Goal: Task Accomplishment & Management: Complete application form

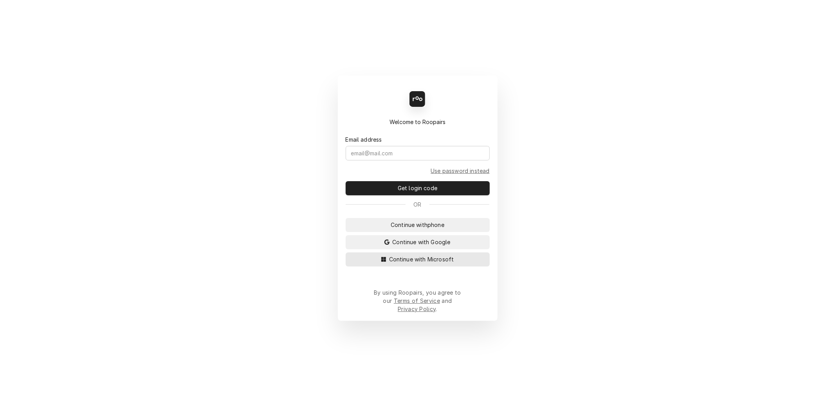
click at [434, 263] on span "Continue with Microsoft" at bounding box center [422, 259] width 68 height 8
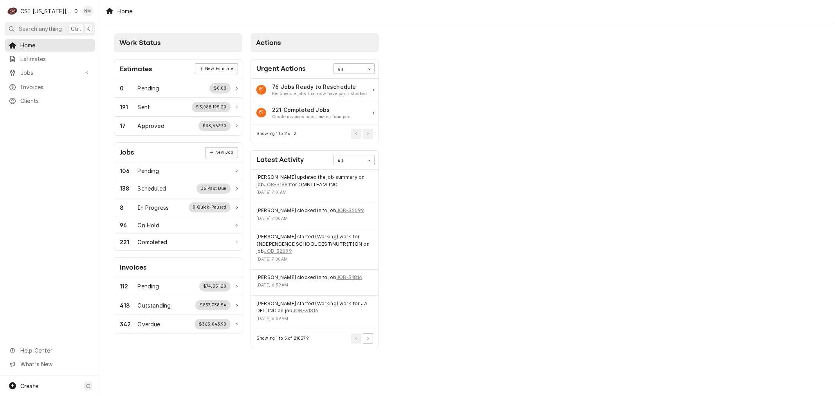
click at [74, 10] on icon "Dynamic Content Wrapper" at bounding box center [76, 11] width 4 height 4
click at [98, 39] on div "CSI St. [PERSON_NAME]" at bounding box center [134, 43] width 114 height 8
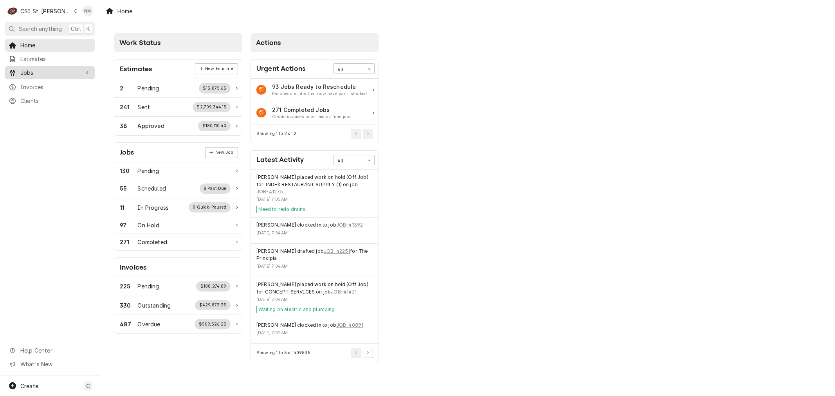
click at [52, 72] on span "Jobs" at bounding box center [49, 73] width 59 height 8
click at [47, 86] on span "Jobs" at bounding box center [55, 86] width 71 height 8
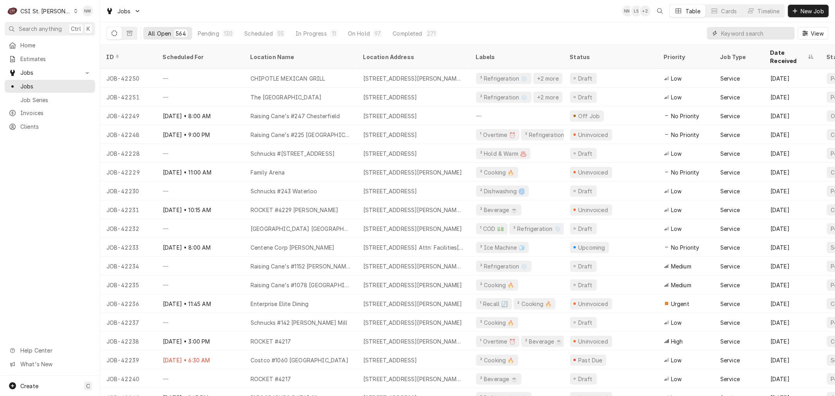
click at [723, 32] on input "Dynamic Content Wrapper" at bounding box center [756, 33] width 70 height 13
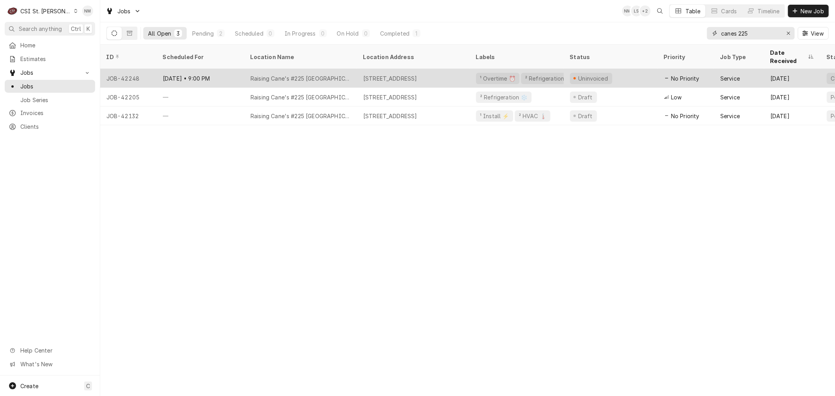
type input "canes 225"
click at [346, 69] on div "Raising Cane's #225 Ellisville" at bounding box center [300, 78] width 113 height 19
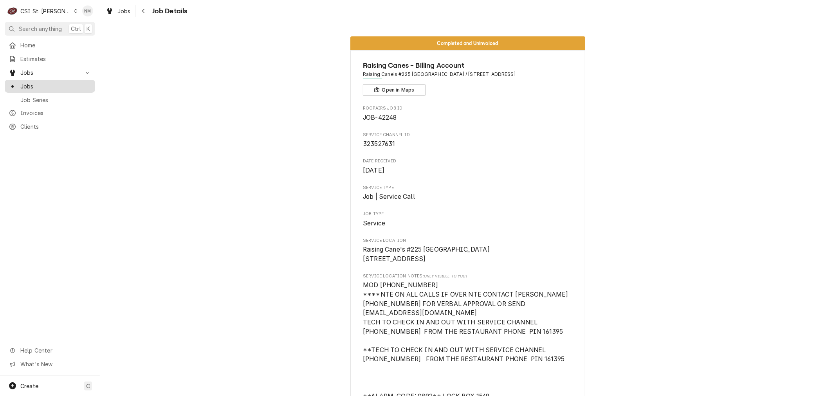
click at [33, 82] on span "Jobs" at bounding box center [55, 86] width 71 height 8
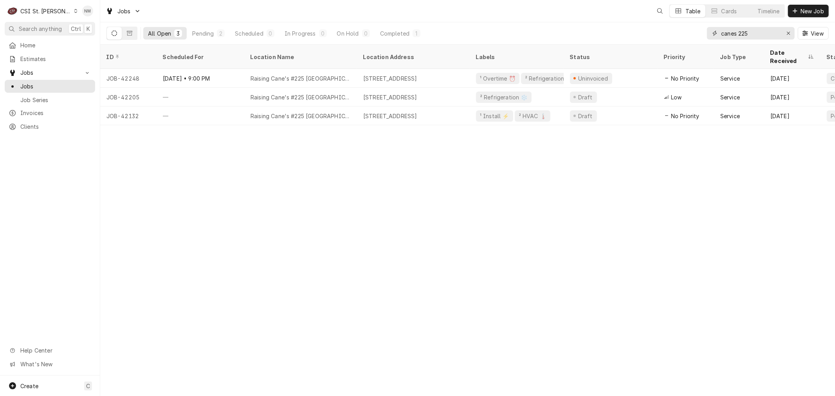
click at [754, 34] on input "canes 225" at bounding box center [750, 33] width 59 height 13
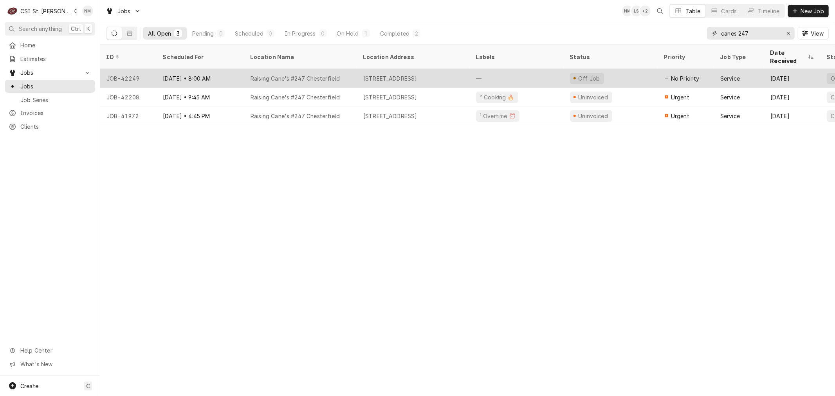
type input "canes 247"
click at [237, 69] on div "Aug 24 • 8:00 AM" at bounding box center [201, 78] width 88 height 19
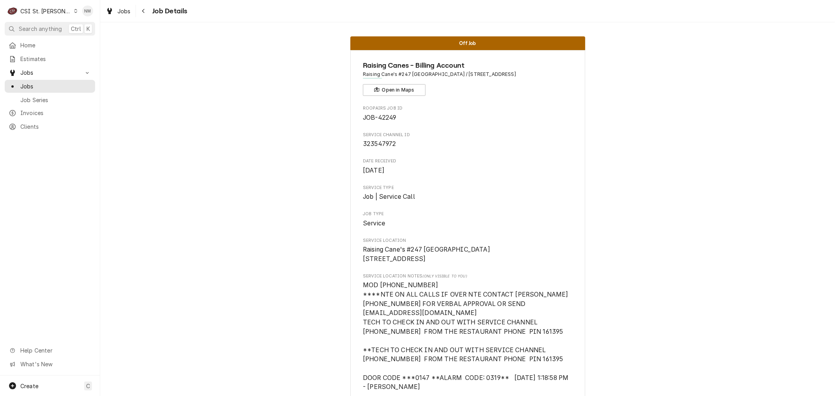
click at [28, 82] on span "Jobs" at bounding box center [55, 86] width 71 height 8
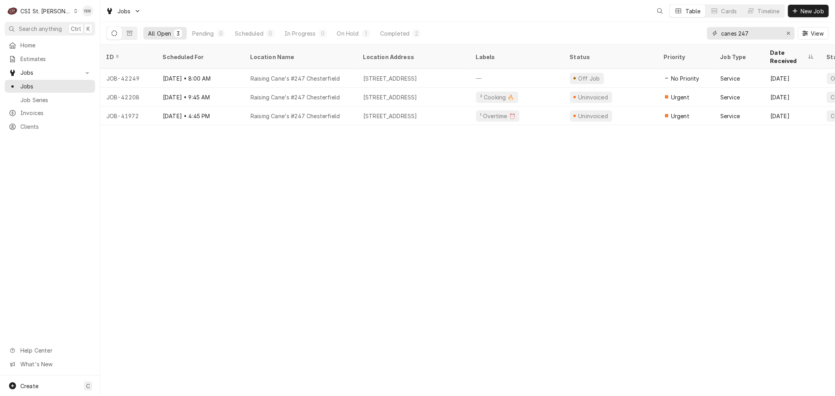
drag, startPoint x: 756, startPoint y: 34, endPoint x: 702, endPoint y: 34, distance: 53.2
click at [702, 34] on div "All Open 3 Pending 0 Scheduled 0 In Progress 0 On Hold 1 Completed 2 canes 247 …" at bounding box center [467, 33] width 722 height 22
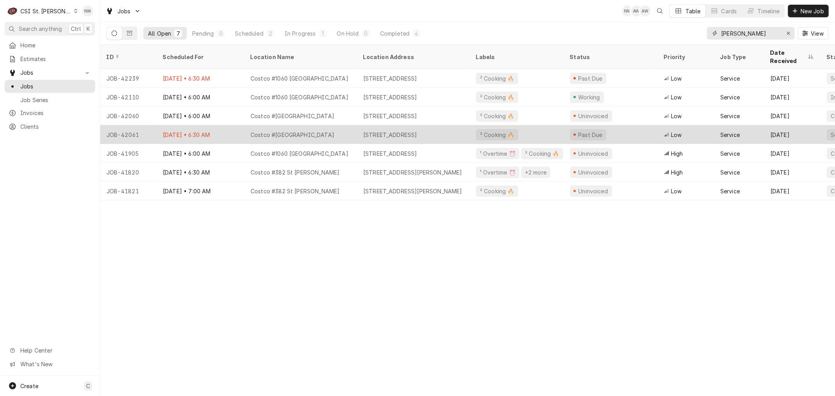
type input "hardt"
click at [345, 125] on div "Costco #1488 University City" at bounding box center [300, 134] width 113 height 19
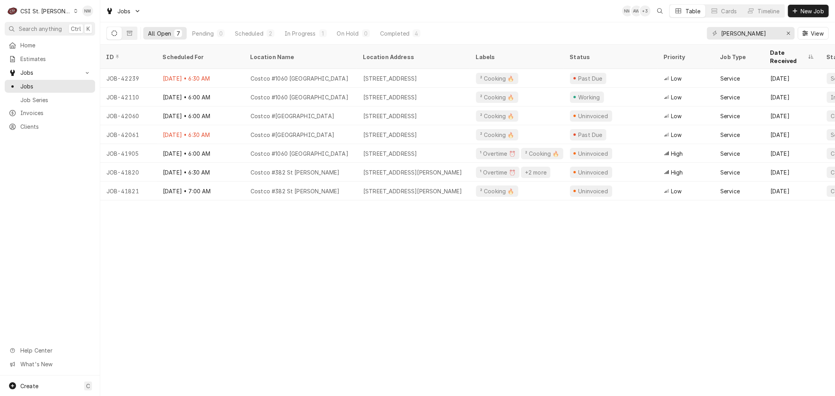
click at [74, 12] on icon "Dynamic Content Wrapper" at bounding box center [75, 11] width 3 height 4
click at [79, 18] on div "CSI [US_STATE][GEOGRAPHIC_DATA]" at bounding box center [120, 15] width 103 height 8
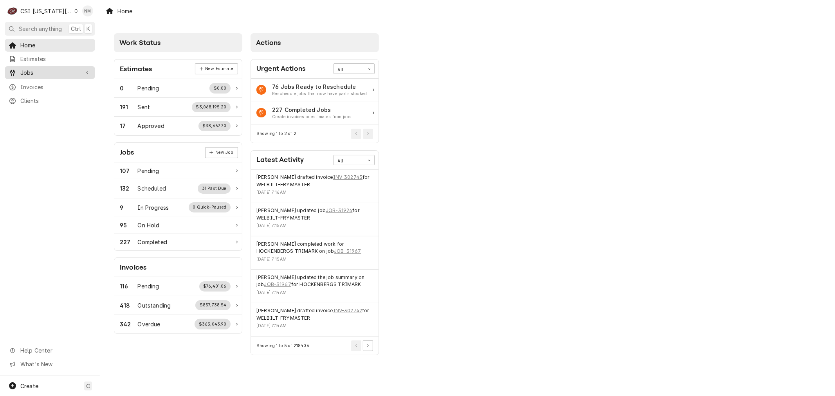
click at [36, 70] on span "Jobs" at bounding box center [49, 73] width 59 height 8
click at [36, 83] on span "Jobs" at bounding box center [55, 86] width 71 height 8
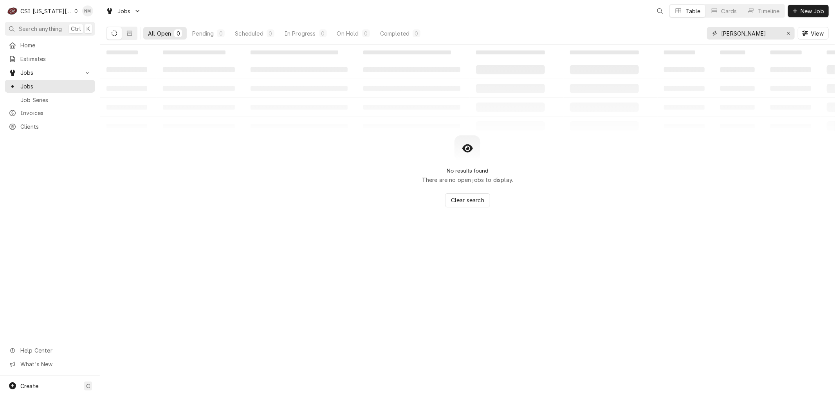
drag, startPoint x: 750, startPoint y: 34, endPoint x: 705, endPoint y: 34, distance: 45.0
click at [705, 34] on div "All Open 0 Pending 0 Scheduled 0 In Progress 0 On Hold 0 Completed 0 hardt View" at bounding box center [467, 33] width 722 height 22
type input "[DEMOGRAPHIC_DATA]"
click at [814, 7] on span "New Job" at bounding box center [812, 11] width 27 height 8
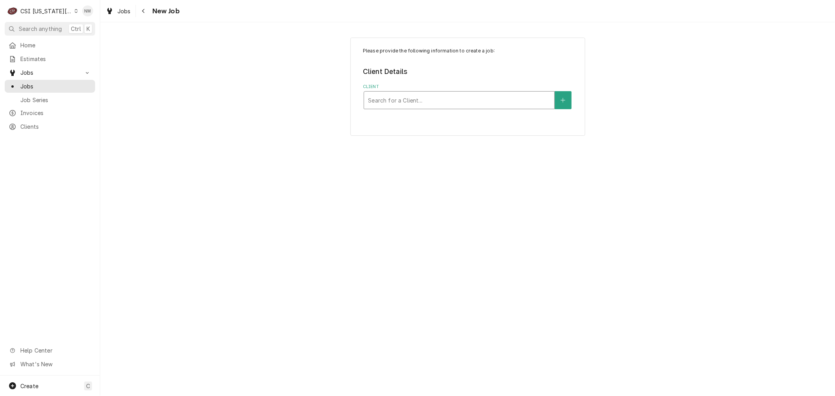
click at [432, 95] on div "Client" at bounding box center [459, 100] width 182 height 14
type input "3001 s"
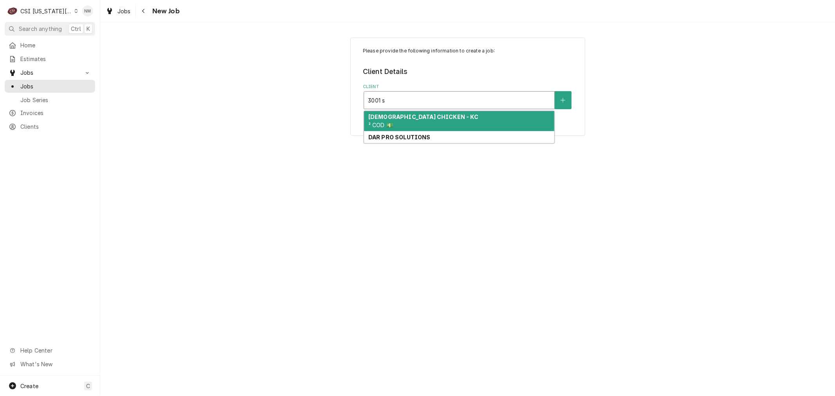
click at [431, 121] on div "CHURCHS CHICKEN - KC ² COD 💵" at bounding box center [459, 121] width 190 height 20
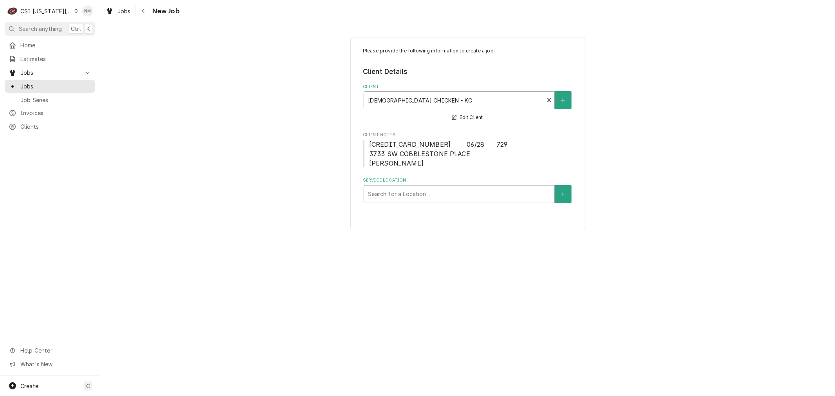
click at [456, 193] on div "Service Location" at bounding box center [459, 194] width 182 height 14
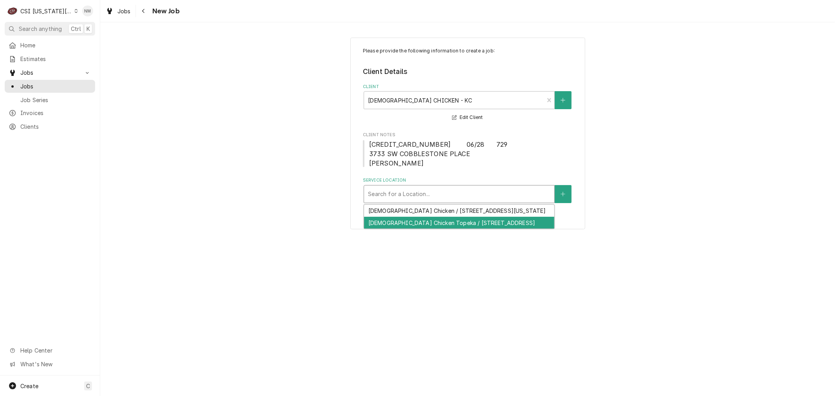
click at [455, 225] on div "Churchs Chicken Topeka / 3001 Sw 10Th Ave, Topeka, KS 66604" at bounding box center [459, 223] width 190 height 12
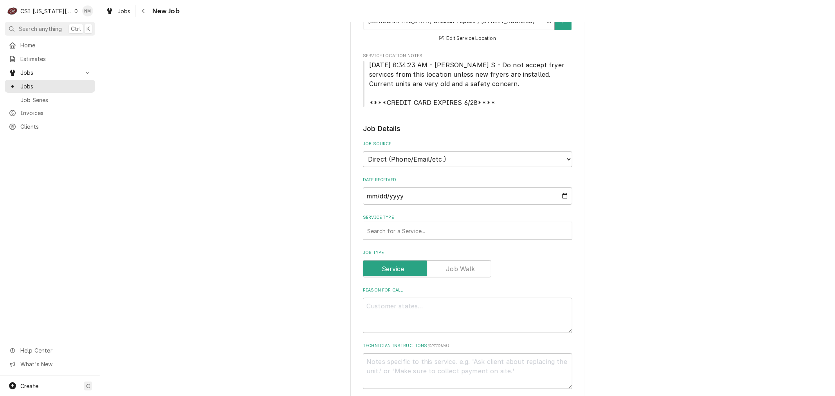
scroll to position [174, 0]
click at [508, 227] on div "Service Type" at bounding box center [467, 230] width 201 height 14
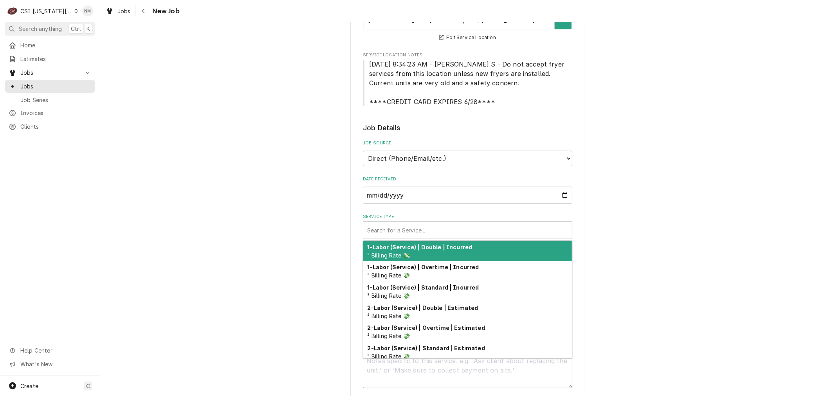
type textarea "x"
type input "s"
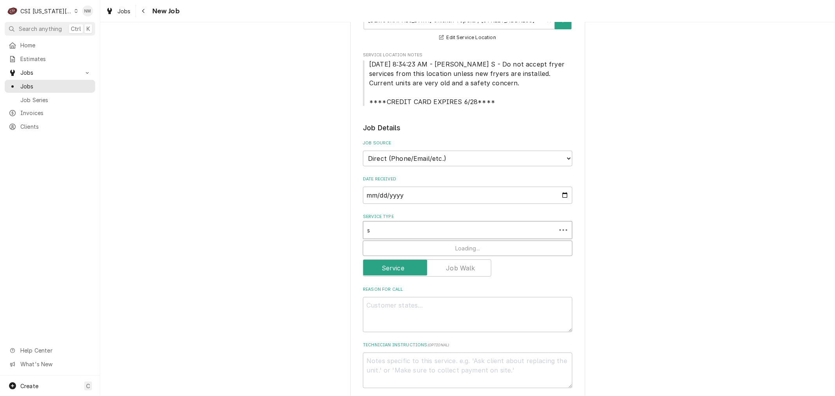
type textarea "x"
type input "se"
type textarea "x"
type input "ser"
type textarea "x"
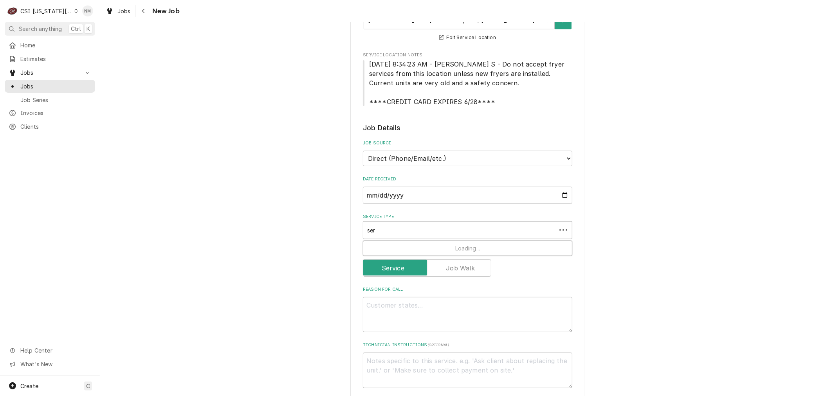
type input "serv"
type textarea "x"
type input "servi"
type textarea "x"
type input "servic"
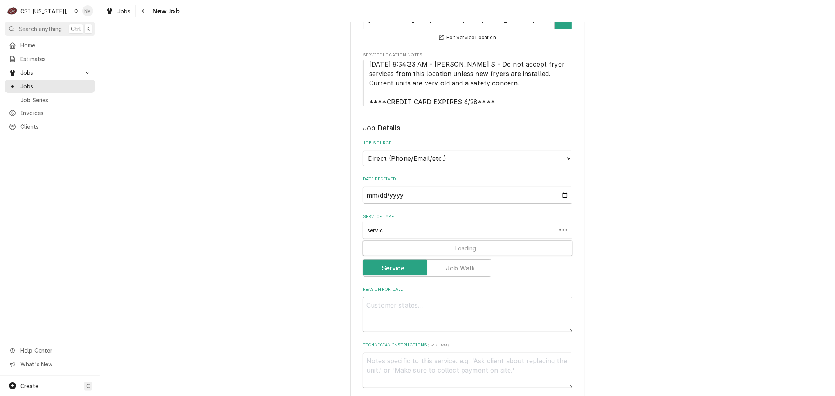
type textarea "x"
type input "service"
type textarea "x"
type input "service"
type textarea "x"
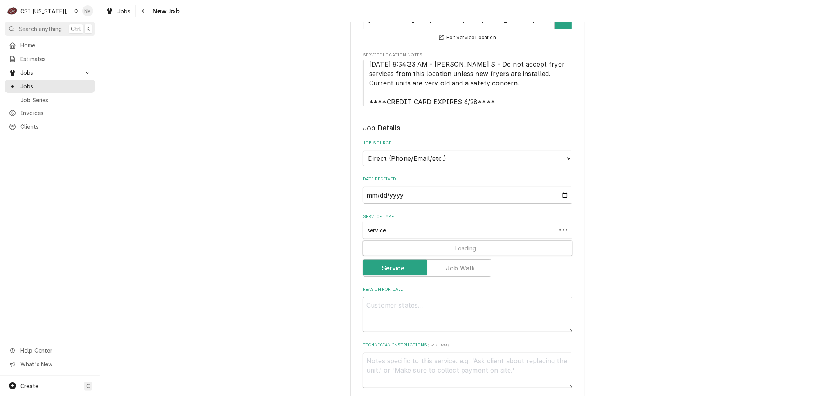
type input "service c"
type textarea "x"
type input "service ca"
type textarea "x"
type input "service cal"
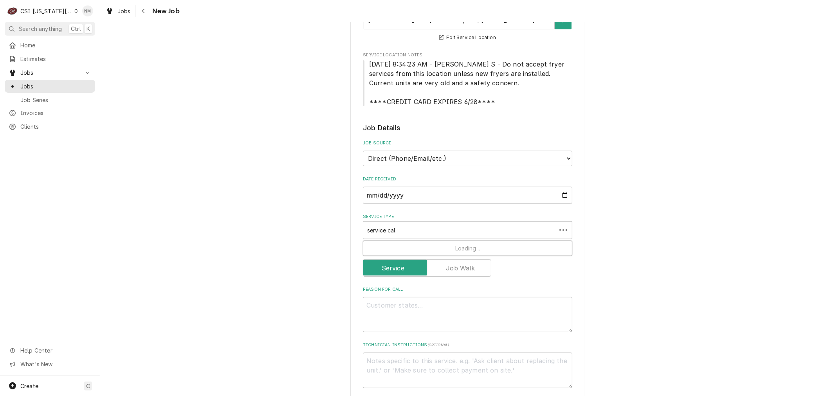
type textarea "x"
type input "service call"
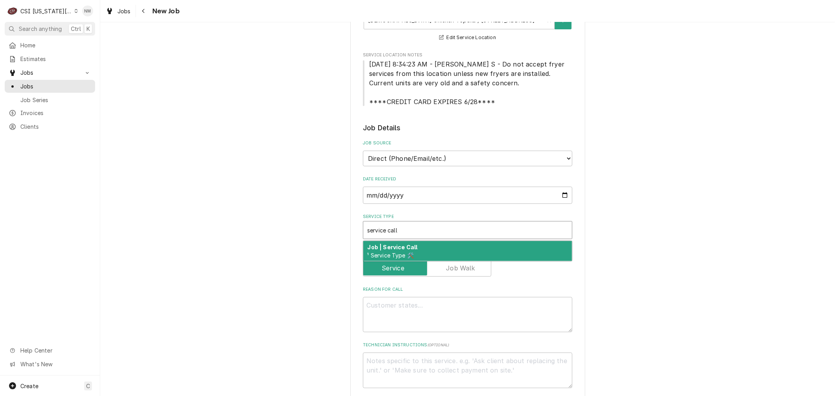
click at [493, 247] on div "Job | Service Call ¹ Service Type 🛠️" at bounding box center [467, 251] width 209 height 20
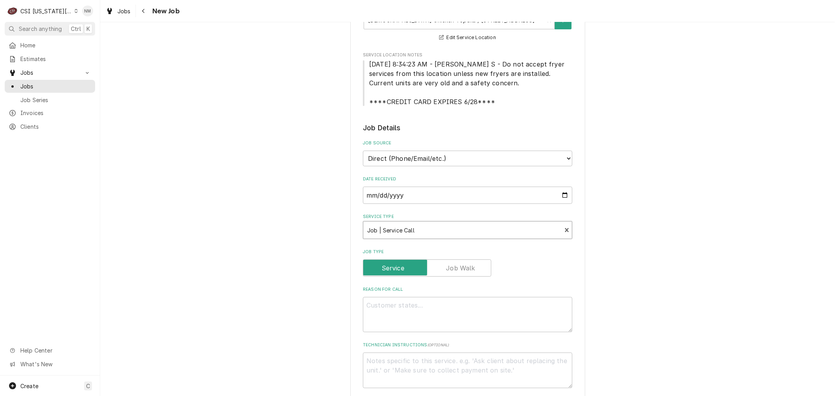
type textarea "x"
click at [33, 82] on span "Jobs" at bounding box center [55, 86] width 71 height 8
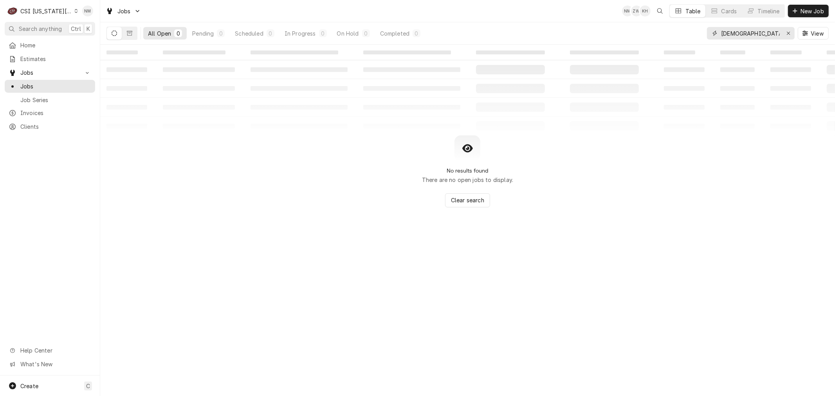
drag, startPoint x: 753, startPoint y: 34, endPoint x: 700, endPoint y: 34, distance: 52.5
click at [700, 34] on div "All Open 0 Pending 0 Scheduled 0 In Progress 0 On Hold 0 Completed 0 [DEMOGRAPH…" at bounding box center [467, 33] width 722 height 22
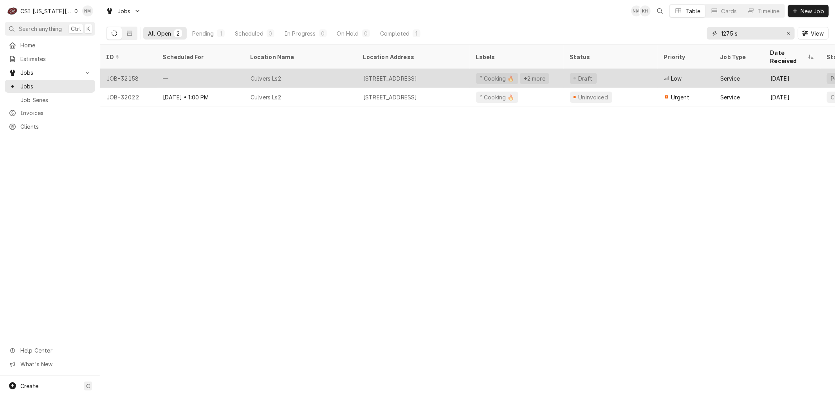
type input "1275 s"
click at [343, 69] on div "Culvers Ls2" at bounding box center [300, 78] width 113 height 19
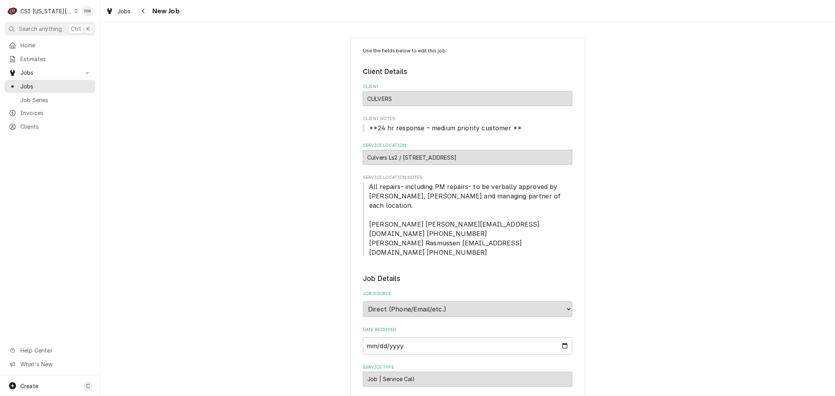
type textarea "x"
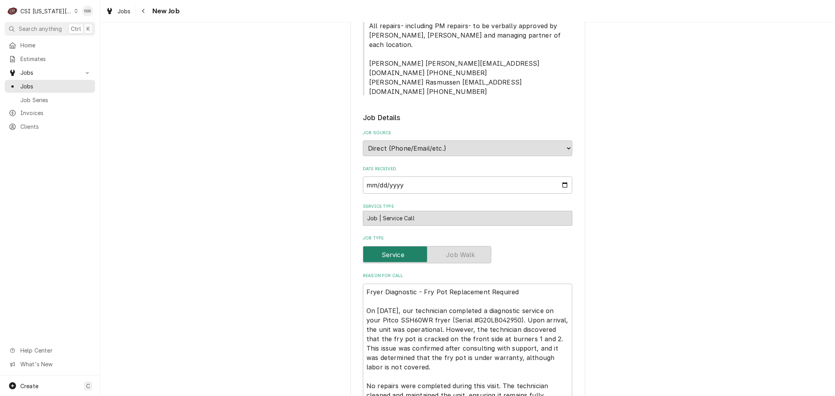
scroll to position [174, 0]
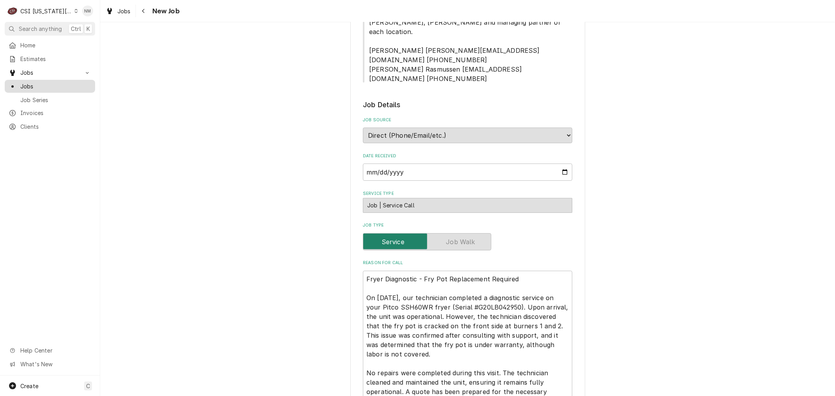
click at [32, 83] on span "Jobs" at bounding box center [55, 86] width 71 height 8
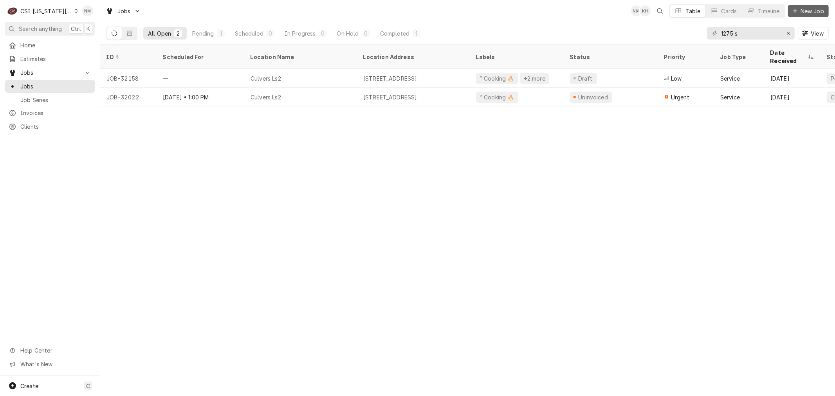
click at [803, 10] on span "New Job" at bounding box center [812, 11] width 27 height 8
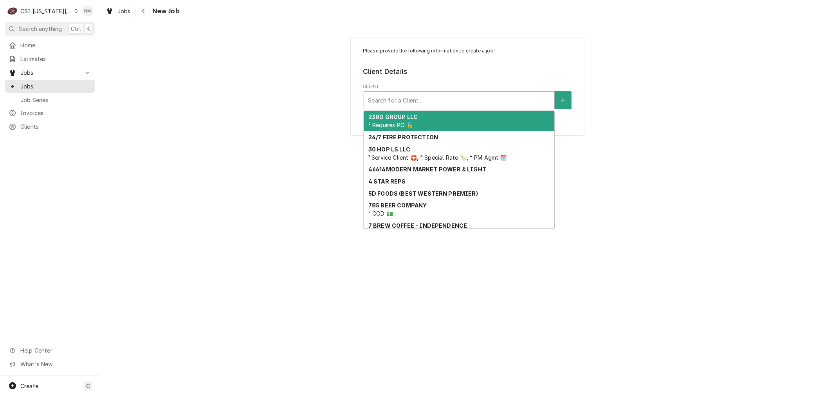
click at [419, 100] on div "Client" at bounding box center [459, 100] width 182 height 14
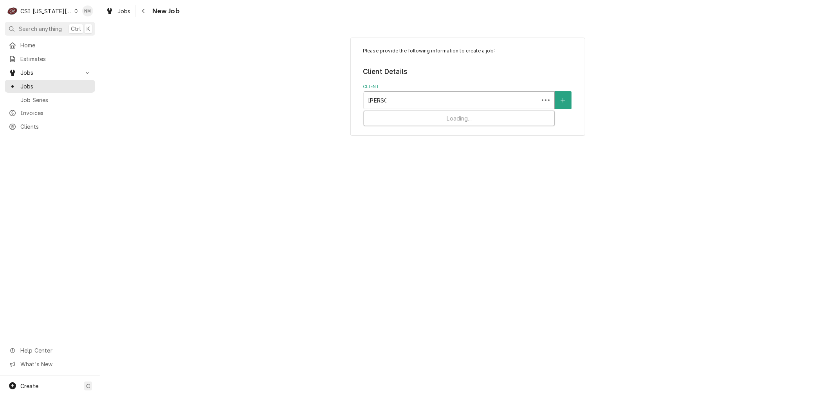
type input "culvers"
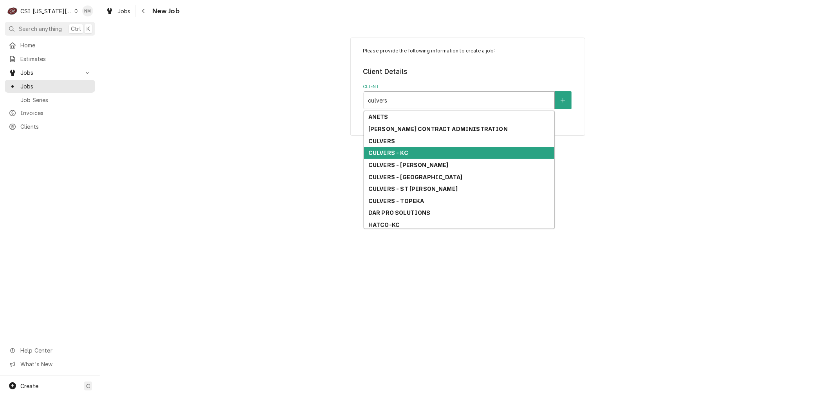
click at [413, 148] on div "CULVERS - KC" at bounding box center [459, 153] width 190 height 12
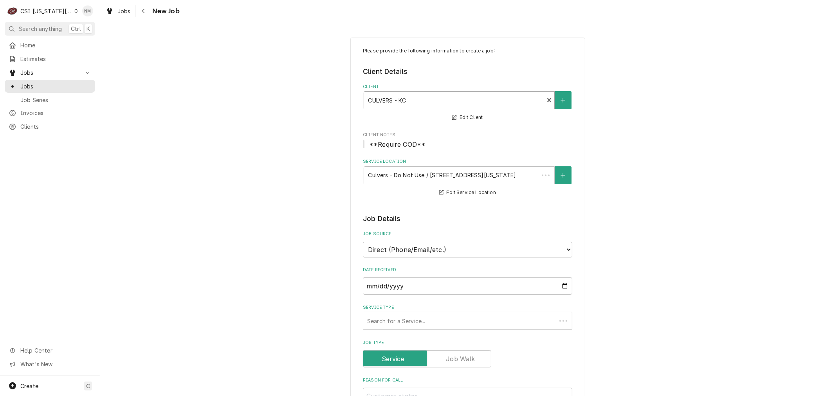
type textarea "x"
click at [372, 102] on div "Client" at bounding box center [454, 100] width 172 height 14
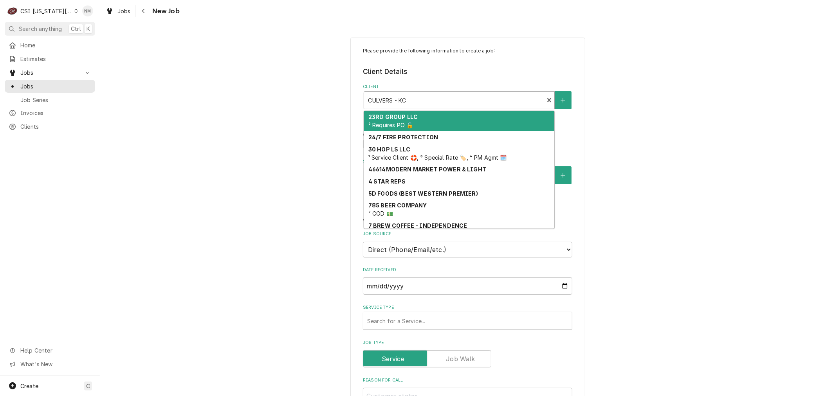
type input "c"
type textarea "x"
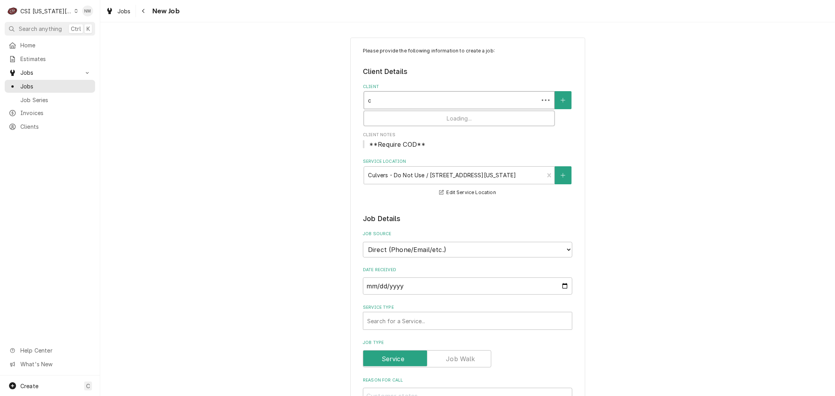
type input "cu"
type textarea "x"
type input "cul"
type textarea "x"
type input "culv"
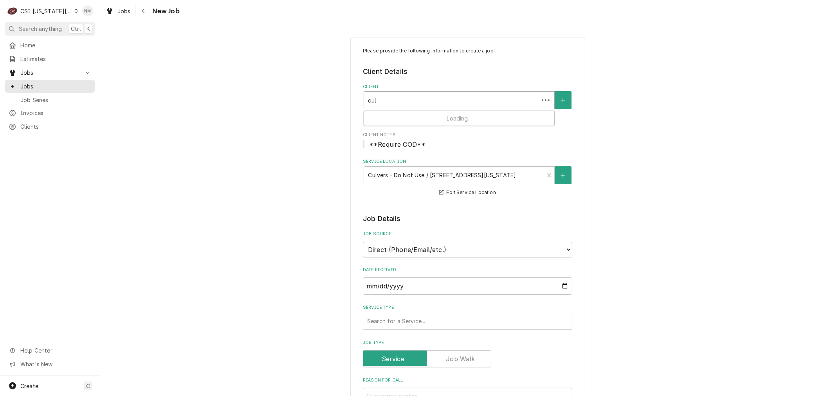
type textarea "x"
type input "culve"
type textarea "x"
type input "culver"
type textarea "x"
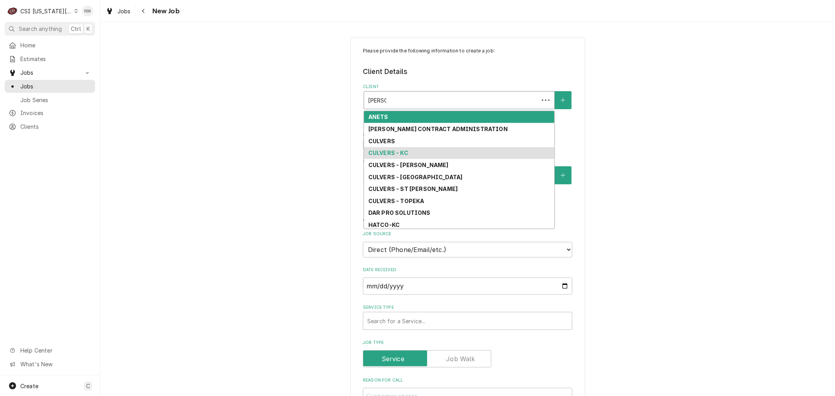
type input "culvers"
type textarea "x"
type input "culvers"
type textarea "x"
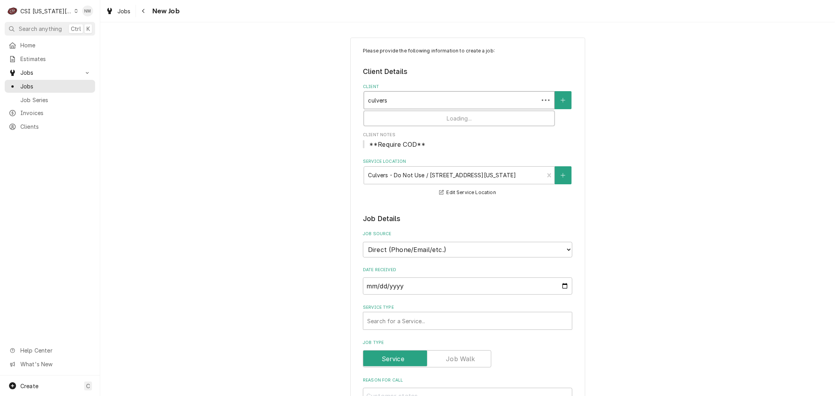
type input "culvers 1"
type textarea "x"
type input "culvers 12"
type textarea "x"
type input "culvers 127"
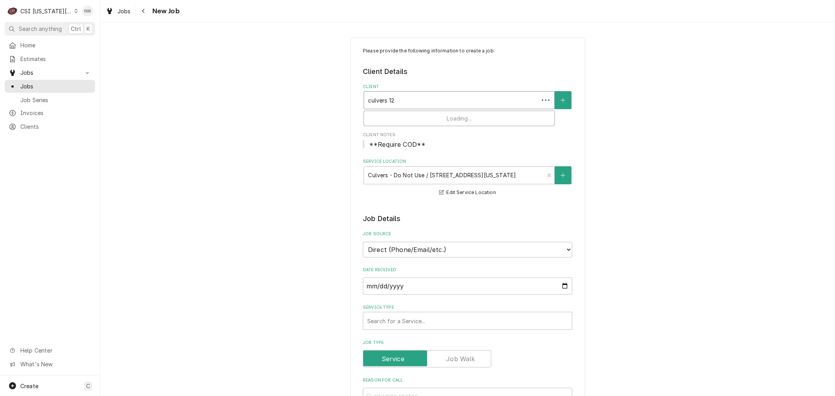
type textarea "x"
type input "culvers 1275"
type textarea "x"
type input "culvers 127"
type textarea "x"
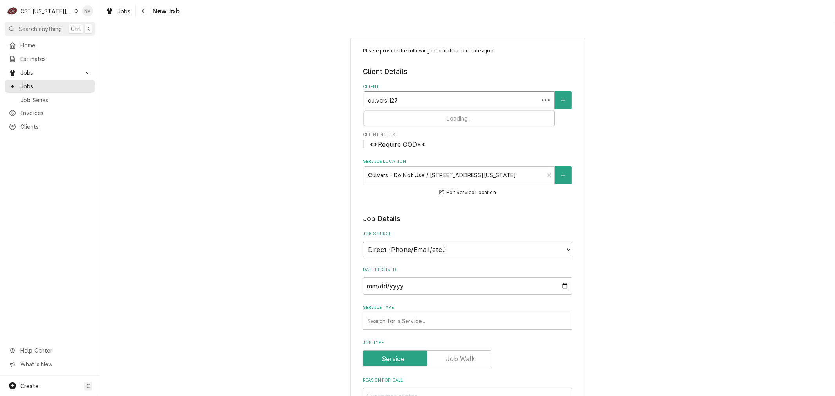
type input "culvers 12"
type textarea "x"
type input "culvers 1"
type textarea "x"
type input "culvers"
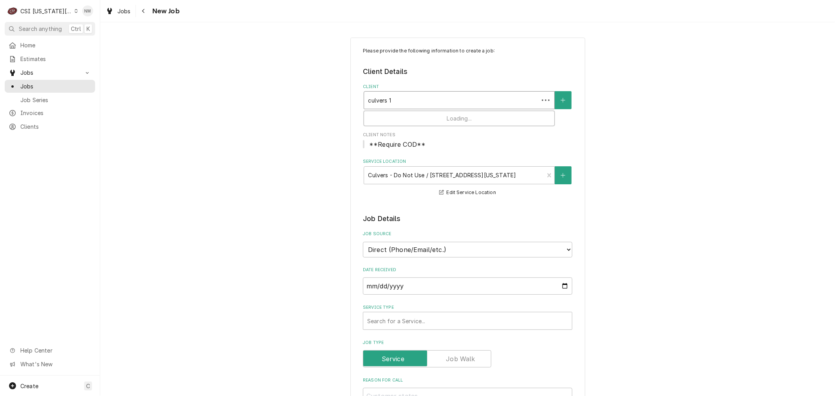
type textarea "x"
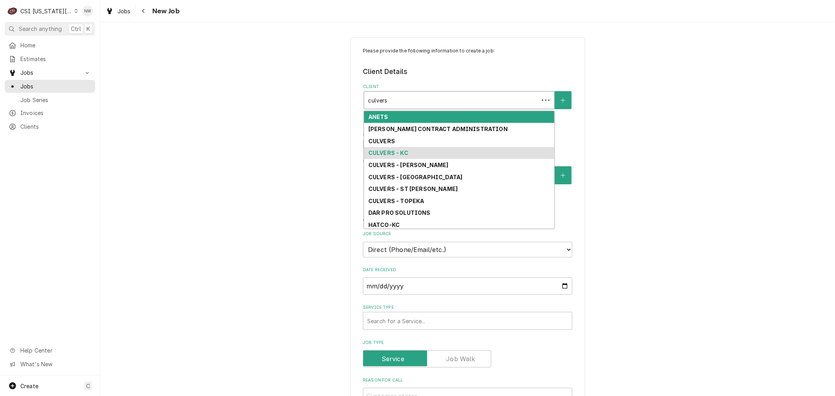
type input "culvers"
type textarea "x"
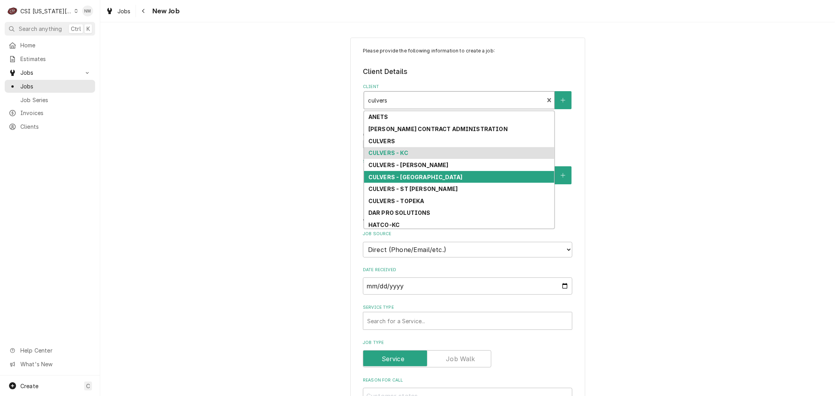
click at [420, 177] on strong "CULVERS - OVERLAND PARK" at bounding box center [415, 177] width 94 height 7
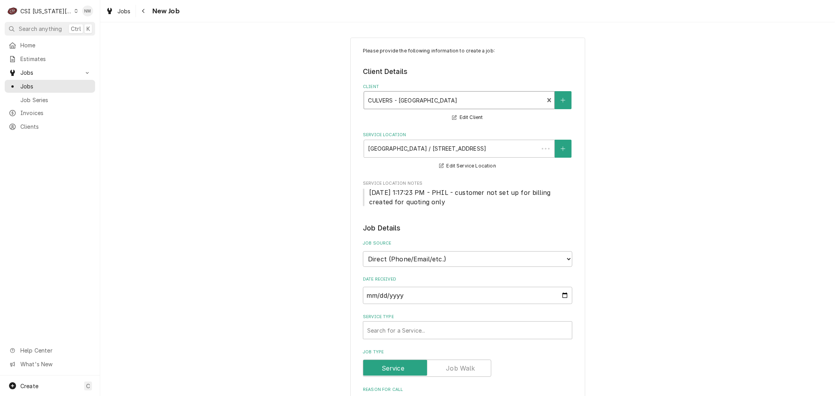
type textarea "x"
click at [32, 124] on span "Clients" at bounding box center [55, 127] width 71 height 8
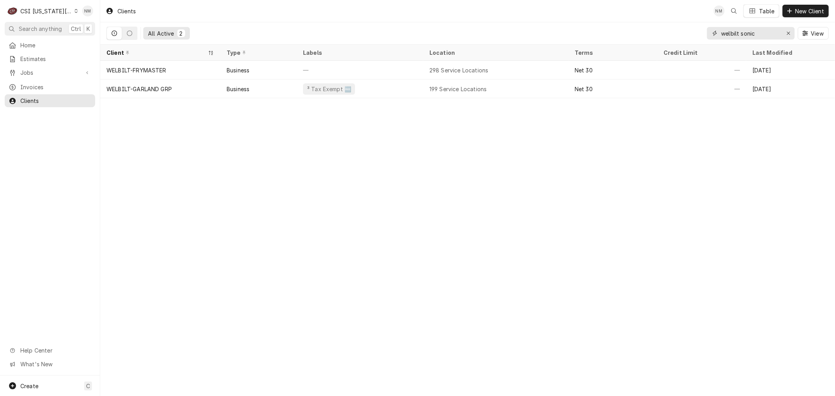
drag, startPoint x: 762, startPoint y: 32, endPoint x: 703, endPoint y: 32, distance: 59.5
click at [703, 32] on div "All Active 2 welbilt sonic View" at bounding box center [467, 33] width 722 height 22
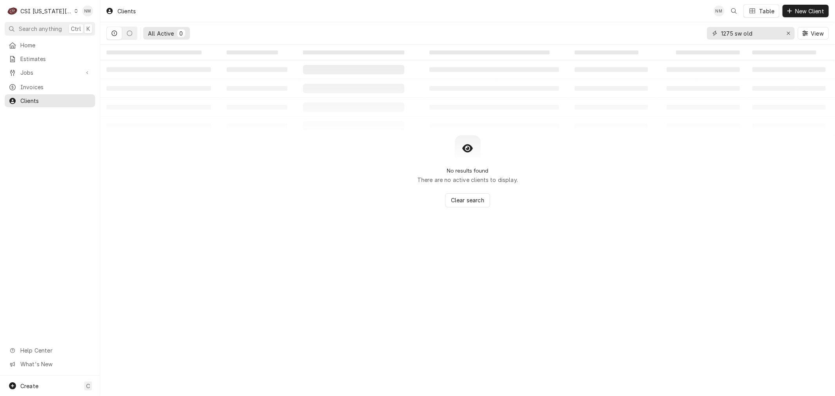
drag, startPoint x: 757, startPoint y: 31, endPoint x: 698, endPoint y: 40, distance: 59.5
click at [698, 40] on div "All Active 0 1275 sw old View" at bounding box center [467, 33] width 722 height 22
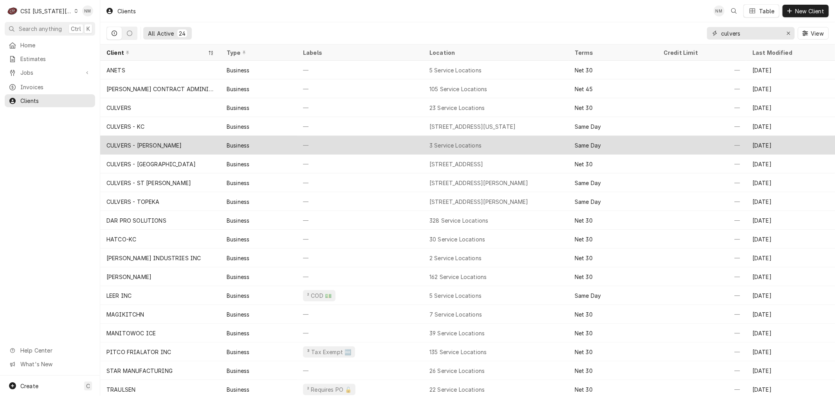
type input "culvers"
click at [390, 143] on div "—" at bounding box center [360, 145] width 126 height 19
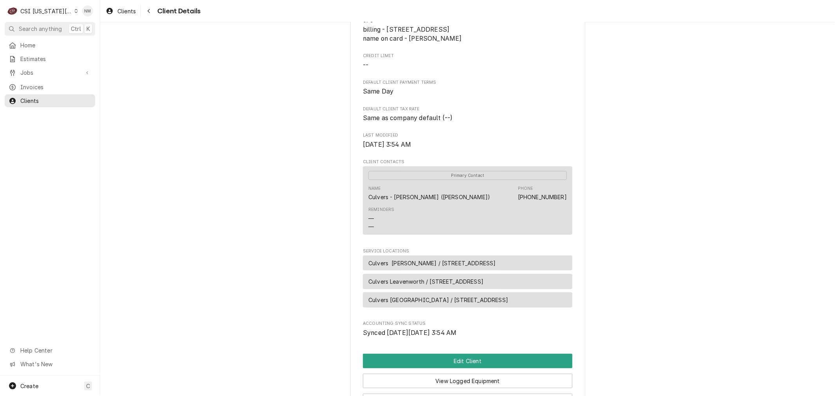
scroll to position [248, 0]
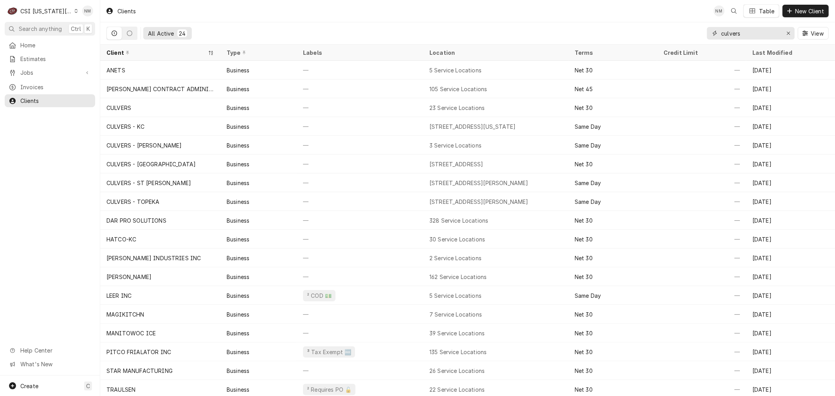
click at [755, 32] on input "culvers" at bounding box center [750, 33] width 59 height 13
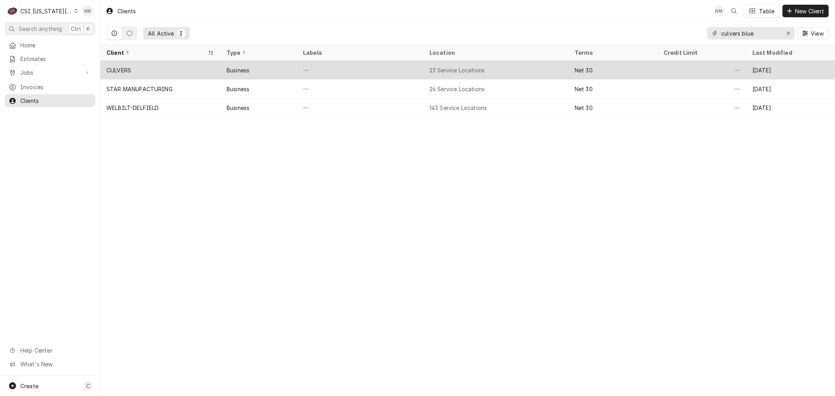
type input "culvers blue"
click at [392, 66] on div "—" at bounding box center [360, 70] width 126 height 19
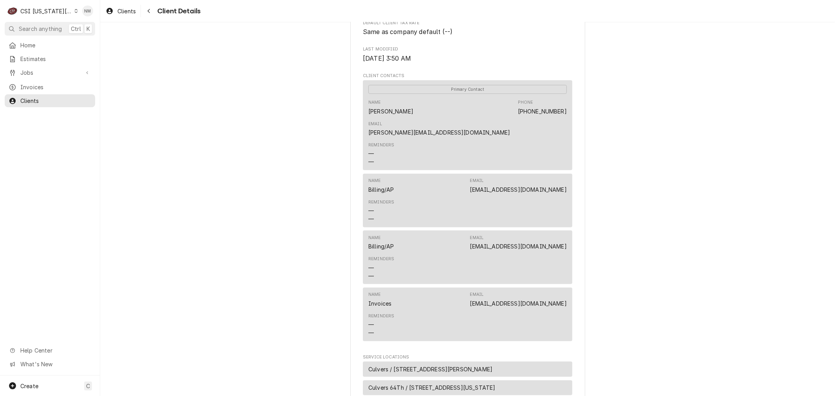
scroll to position [174, 0]
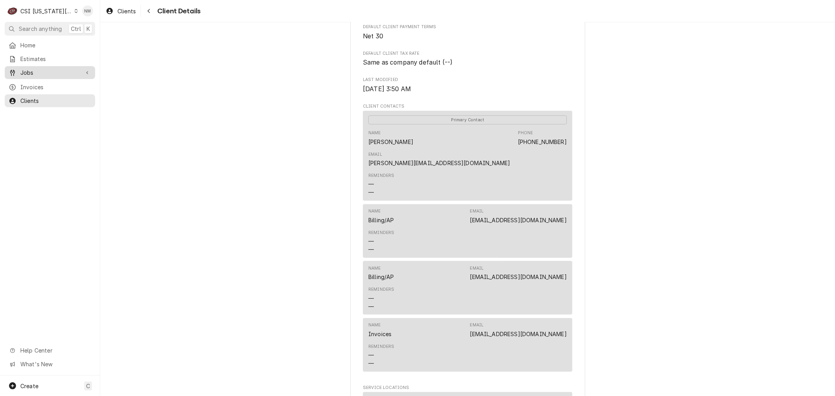
click at [38, 73] on span "Jobs" at bounding box center [49, 73] width 59 height 8
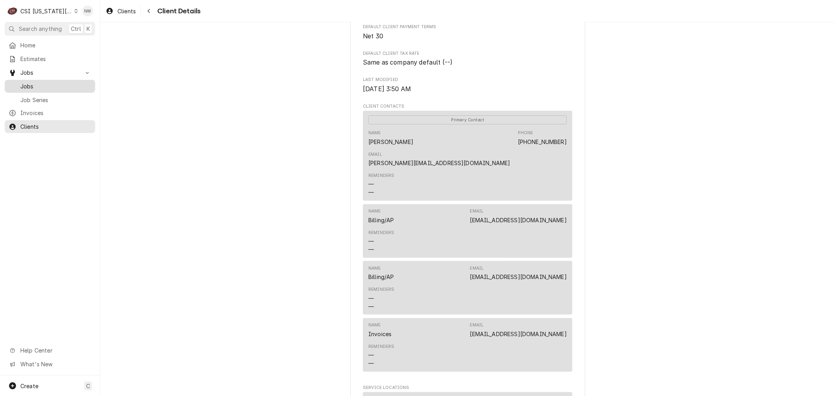
click at [33, 82] on span "Jobs" at bounding box center [55, 86] width 71 height 8
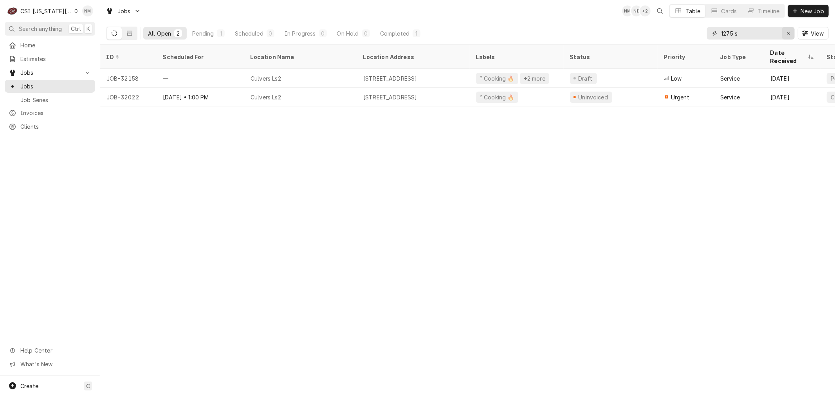
click at [787, 32] on icon "Erase input" at bounding box center [789, 33] width 4 height 5
click at [807, 9] on span "New Job" at bounding box center [812, 11] width 27 height 8
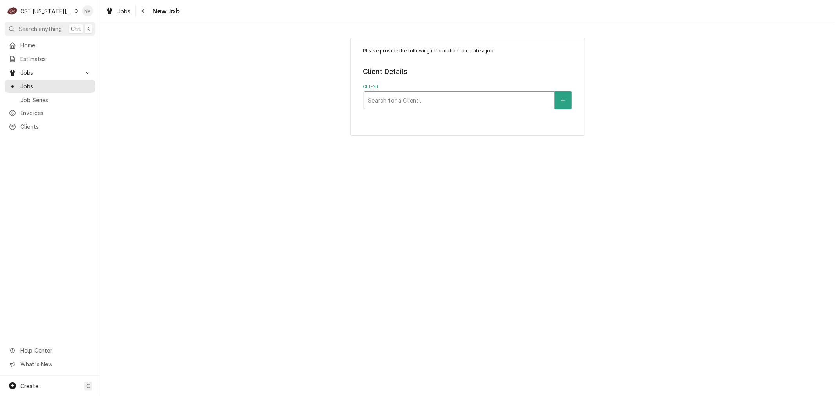
click at [461, 101] on div "Client" at bounding box center [459, 100] width 182 height 14
type input "culvers blue"
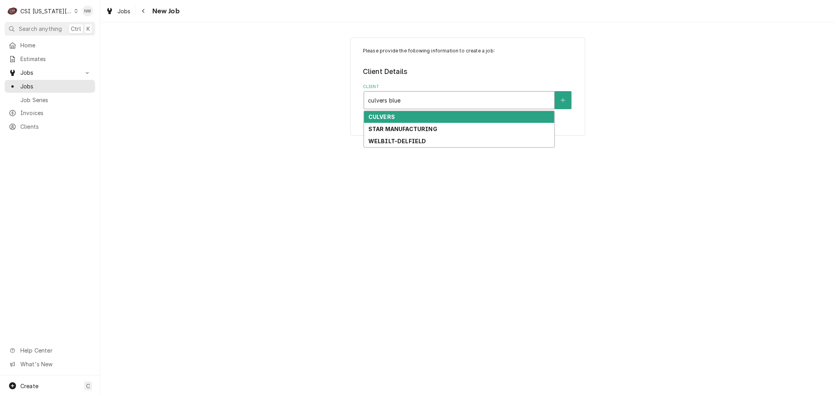
click at [388, 118] on strong "CULVERS" at bounding box center [381, 117] width 27 height 7
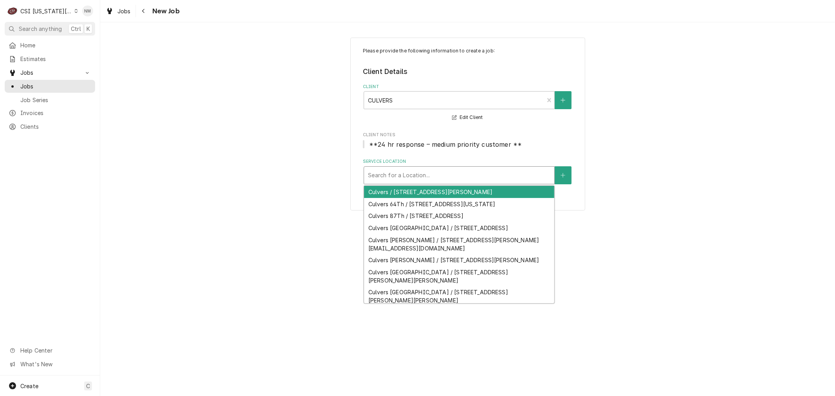
click at [417, 175] on div "Service Location" at bounding box center [459, 175] width 182 height 14
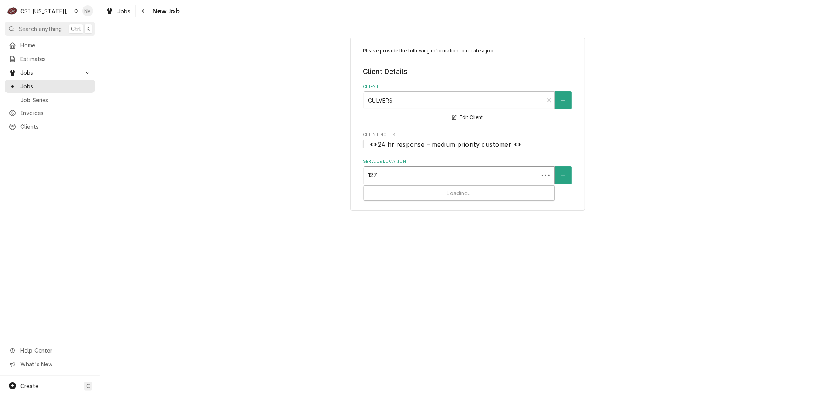
type input "1275"
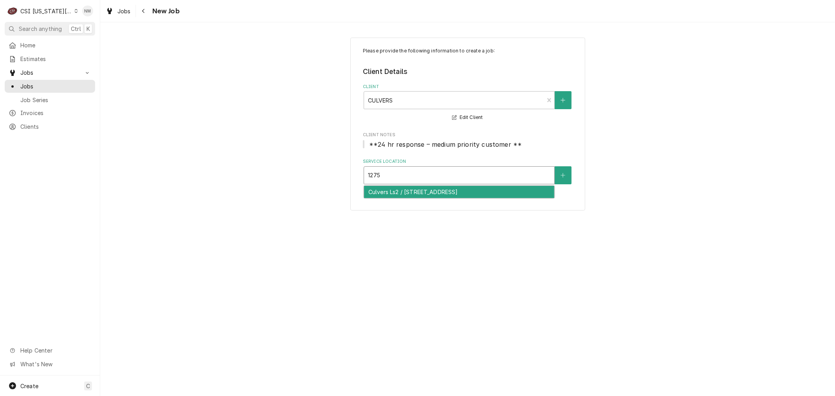
click at [426, 198] on div "Culvers Ls2 / [STREET_ADDRESS]" at bounding box center [459, 192] width 190 height 12
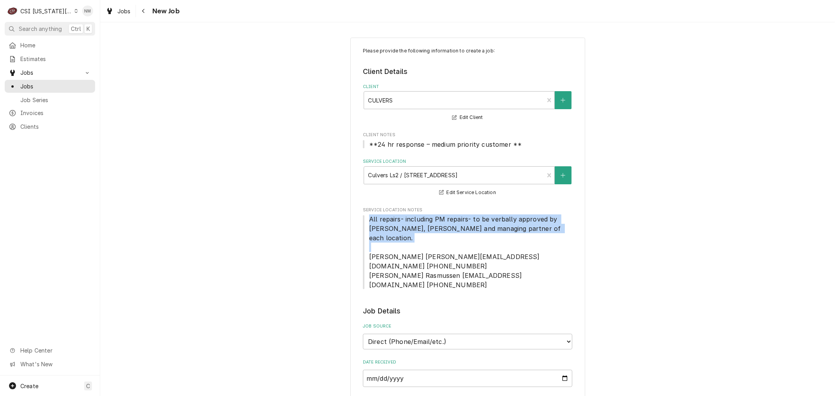
drag, startPoint x: 397, startPoint y: 240, endPoint x: 363, endPoint y: 220, distance: 40.0
click at [363, 220] on span "All repairs- including PM repairs- to be verbally approved by Pat Connaughty, Z…" at bounding box center [467, 252] width 209 height 75
copy span "All repairs- including PM repairs- to be verbally approved by Pat Connaughty, Z…"
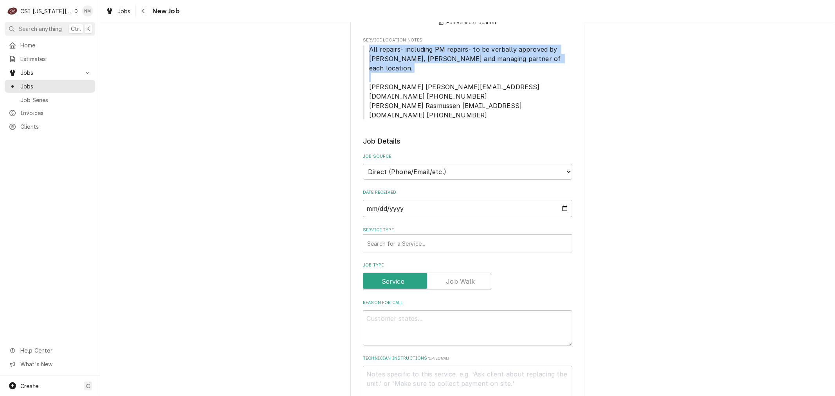
scroll to position [217, 0]
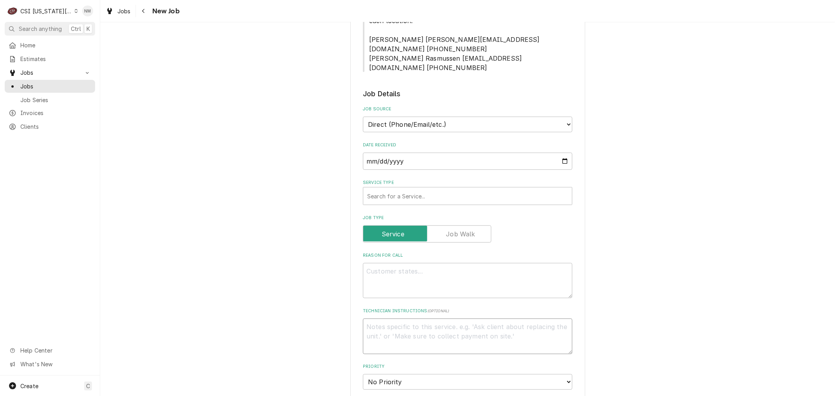
click at [466, 319] on textarea "Technician Instructions ( optional )" at bounding box center [467, 336] width 209 height 35
type textarea "x"
type textarea "o"
type textarea "x"
type textarea "on"
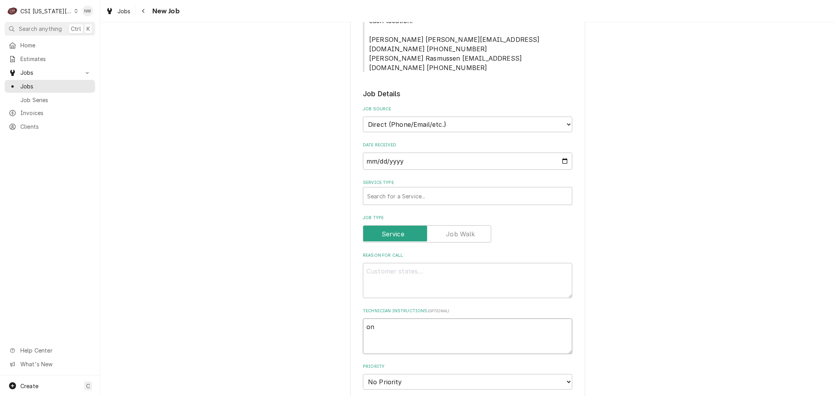
type textarea "x"
type textarea "on"
type textarea "x"
type textarea "on s"
type textarea "x"
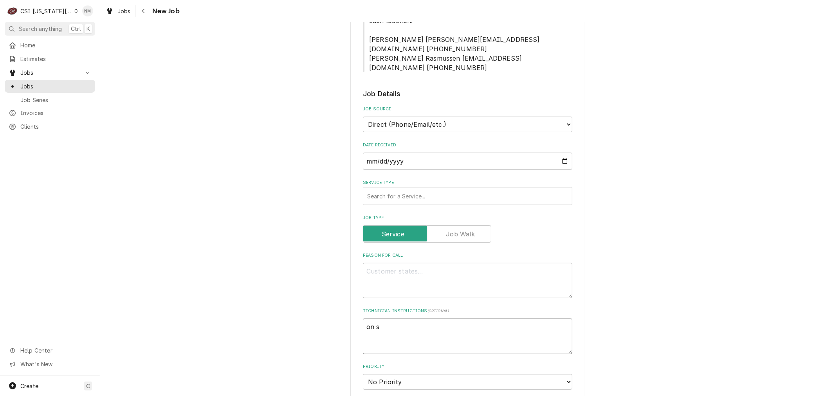
type textarea "on si"
type textarea "x"
type textarea "on sit"
type textarea "x"
type textarea "on site"
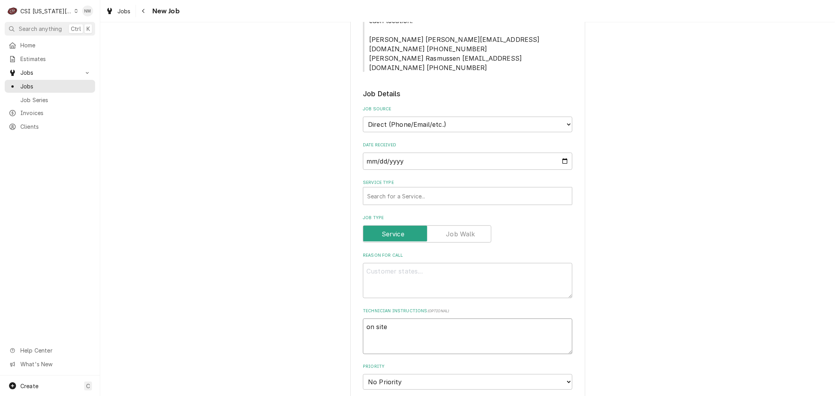
type textarea "x"
type textarea "on site"
type textarea "x"
type textarea "on site 6"
type textarea "x"
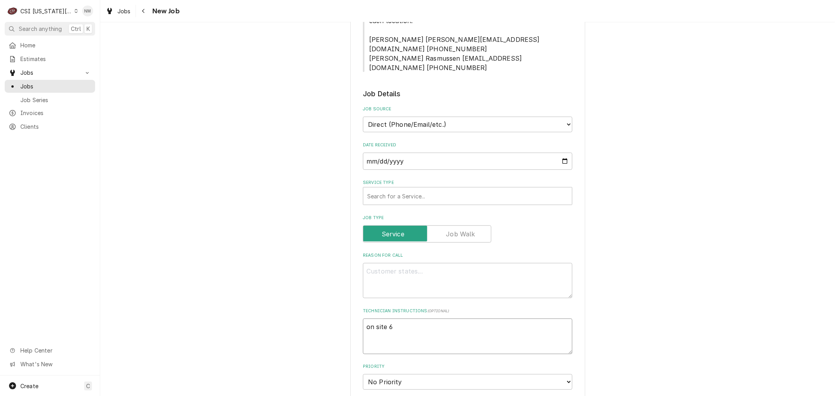
type textarea "on site 6"
type textarea "x"
type textarea "on site 6 a"
type textarea "x"
type textarea "on site 6 am"
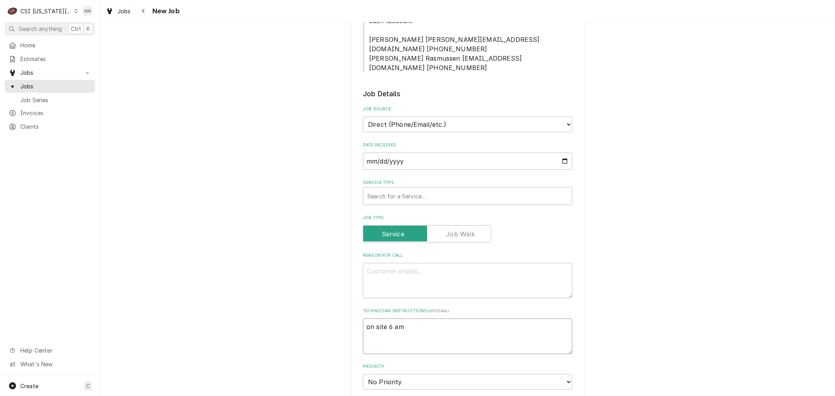
type textarea "x"
type textarea "on site 6 am"
type textarea "x"
type textarea "on site 6 am M"
type textarea "x"
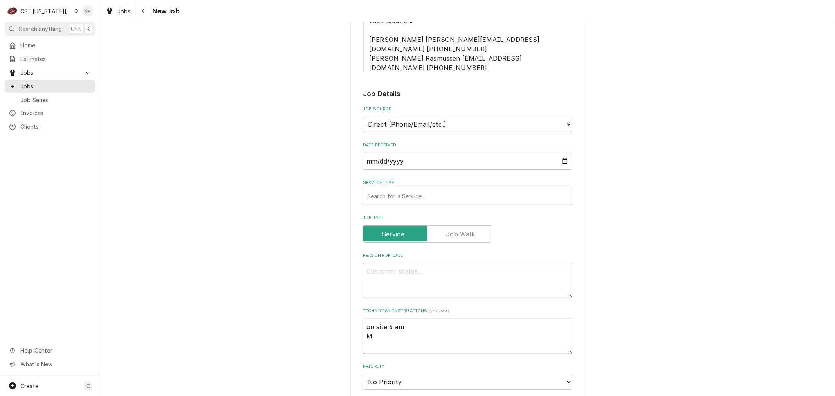
type textarea "on site 6 am MO"
type textarea "x"
type textarea "on site 6 am MOD"
type textarea "x"
type textarea "on site 6 am MOD"
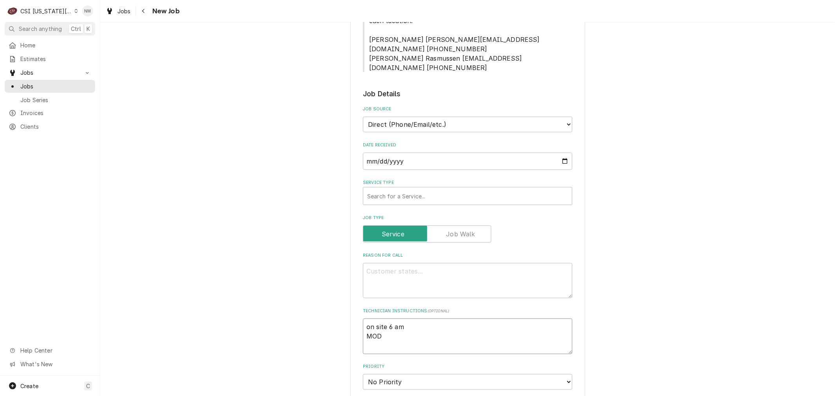
type textarea "x"
type textarea "on site 6 am MOD 8"
type textarea "x"
type textarea "on site 6 am MOD 81"
type textarea "x"
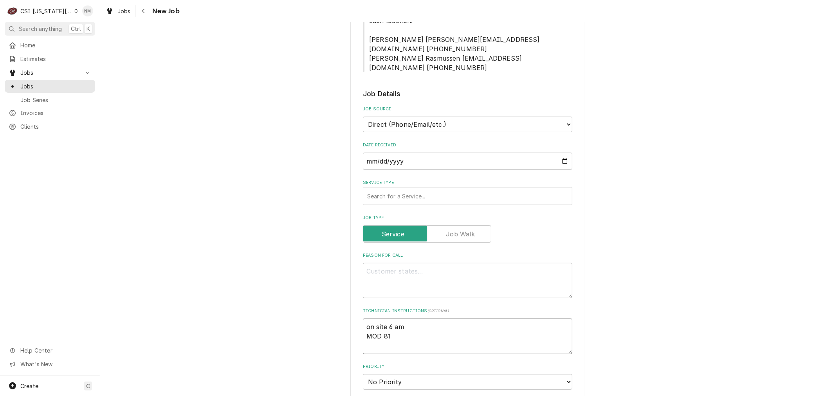
type textarea "on site 6 am MOD 816"
type textarea "x"
type textarea "on site 6 am MOD 816-"
type textarea "x"
type textarea "on site 6 am MOD 816-2"
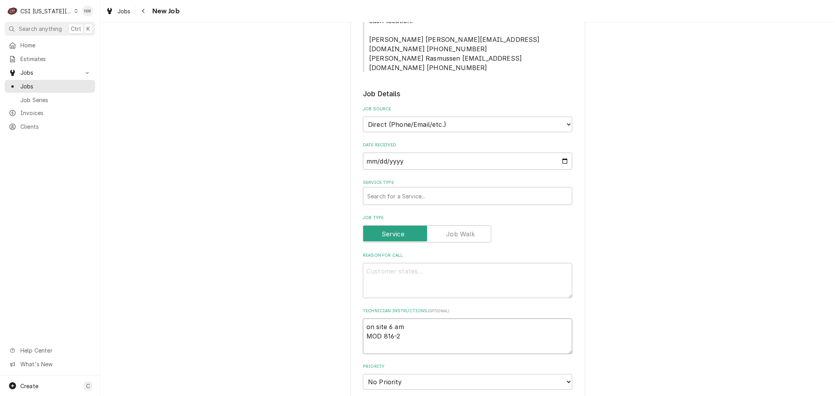
type textarea "x"
type textarea "on site 6 am MOD 816-27"
type textarea "x"
type textarea "on site 6 am MOD 816-272"
type textarea "x"
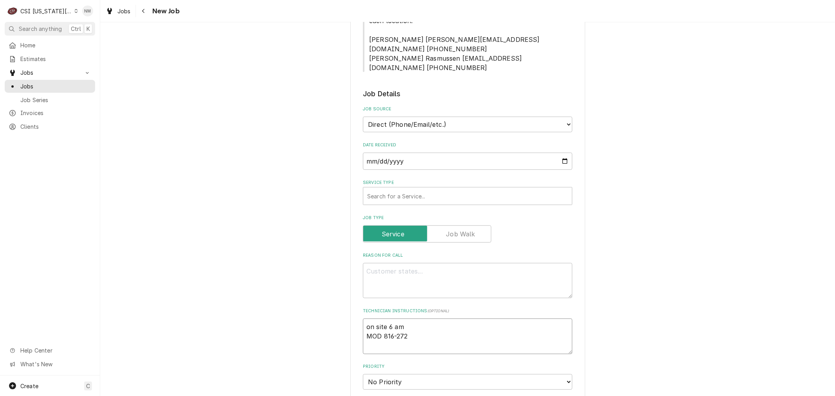
type textarea "on site 6 am MOD 816-272-"
type textarea "x"
type textarea "on site 6 am MOD 816-272-5"
type textarea "x"
type textarea "on site 6 am MOD 816-272-59"
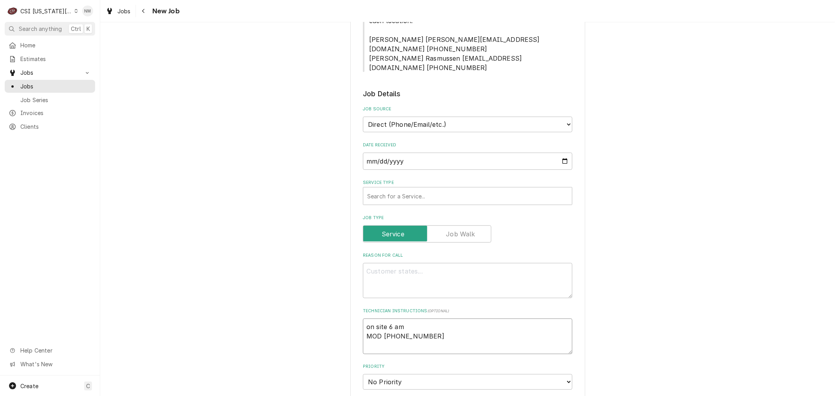
type textarea "x"
type textarea "on site 6 am MOD 816-272-590"
type textarea "x"
type textarea "on site 6 am MOD 816-272-5901"
type textarea "x"
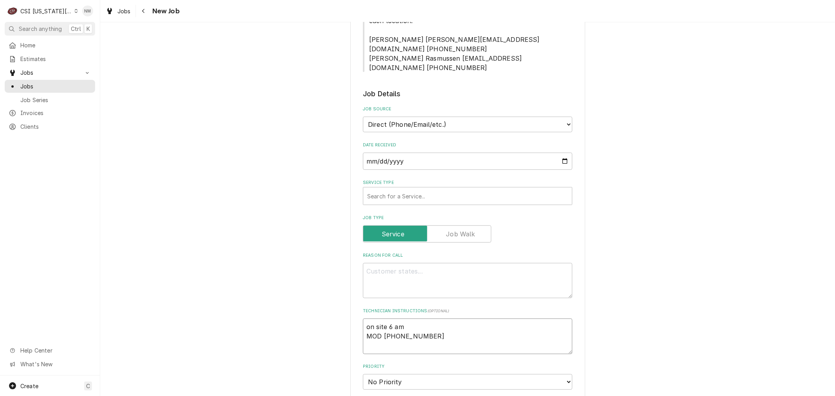
type textarea "on site 6 am MOD 816-272-5901"
paste textarea "All repairs- including PM repairs- to be verbally approved by Pat Connaughty, Z…"
type textarea "x"
type textarea "on site 6 am MOD 816-272-5901 All repairs- including PM repairs- to be verbally…"
type textarea "x"
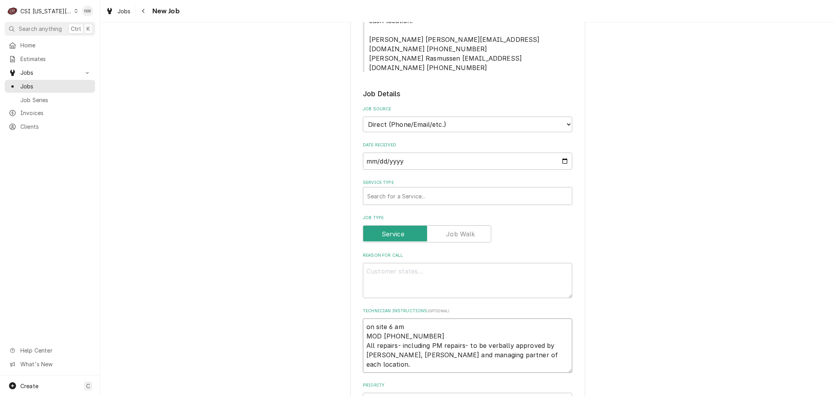
type textarea "on site 6 am MOD 816-272-5901 All repairs- including PM repairs- to be verbally…"
click at [418, 263] on textarea "Reason For Call" at bounding box center [467, 280] width 209 height 35
type textarea "x"
type textarea "R"
type textarea "x"
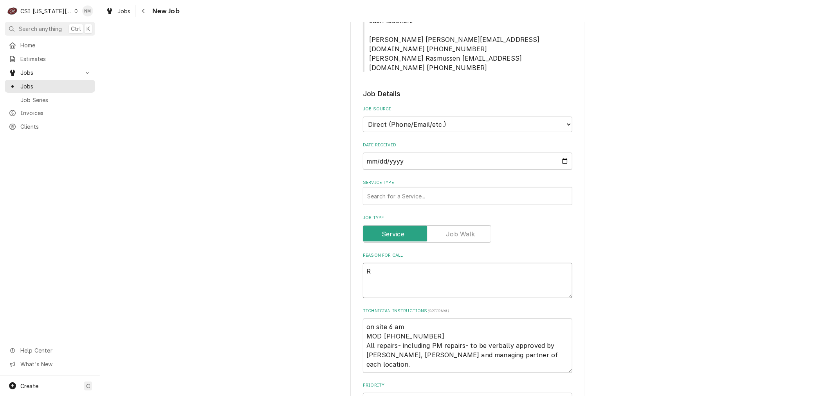
type textarea "Ri"
type textarea "x"
type textarea "Rig"
type textarea "x"
type textarea "Righ"
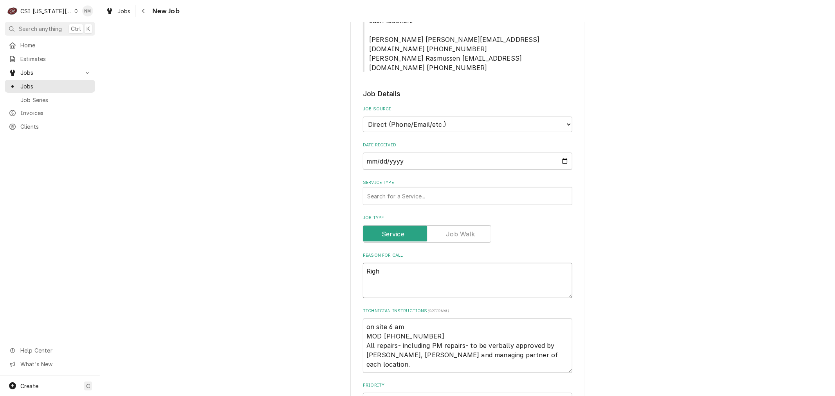
type textarea "x"
type textarea "Right"
type textarea "x"
type textarea "Right"
type textarea "x"
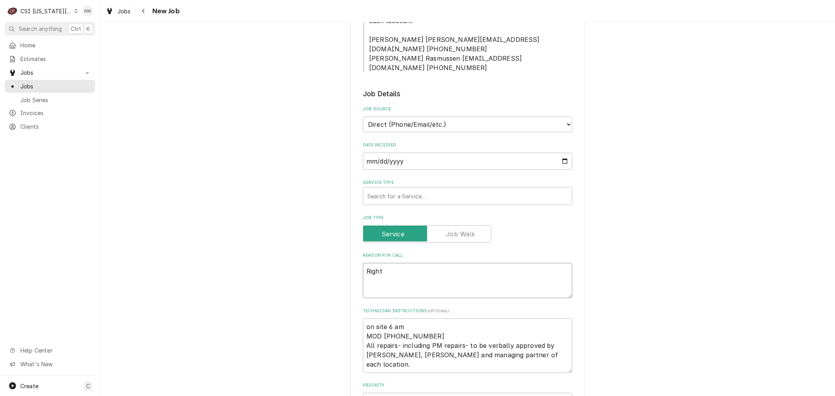
type textarea "Right s"
type textarea "x"
type textarea "Right si"
type textarea "x"
type textarea "Right sid"
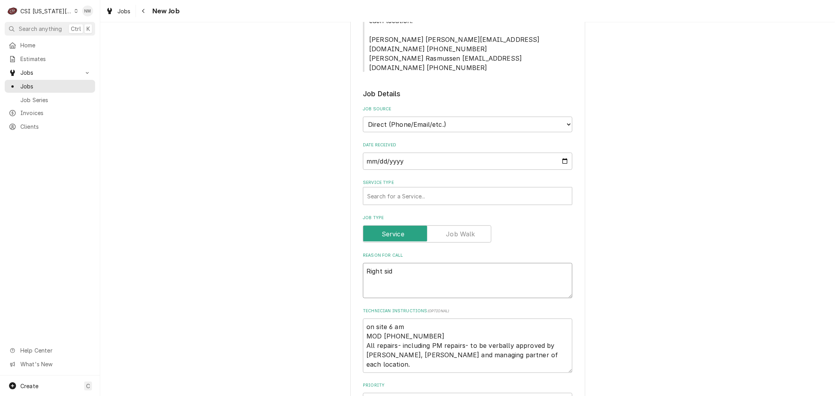
type textarea "x"
type textarea "Right side"
type textarea "x"
type textarea "Right side"
type textarea "x"
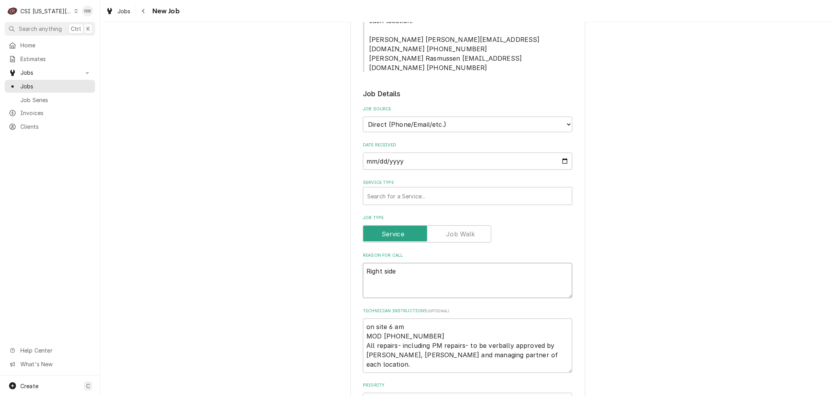
type textarea "Right side o"
type textarea "x"
type textarea "Right side of"
type textarea "x"
type textarea "Right side of"
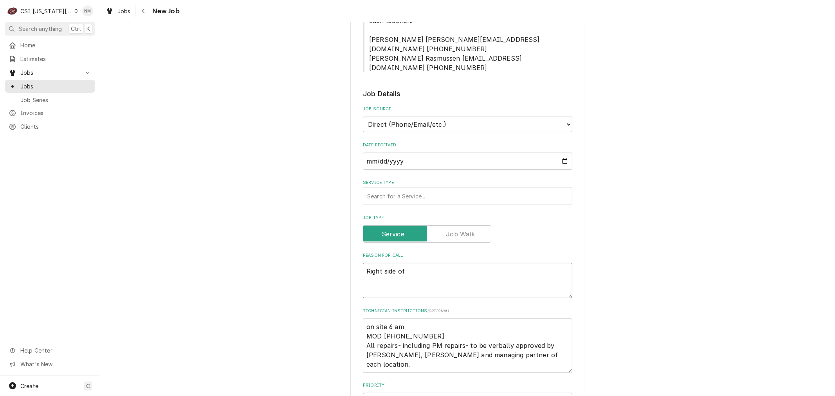
type textarea "x"
type textarea "Right side of g"
type textarea "x"
type textarea "Right side of gr"
type textarea "x"
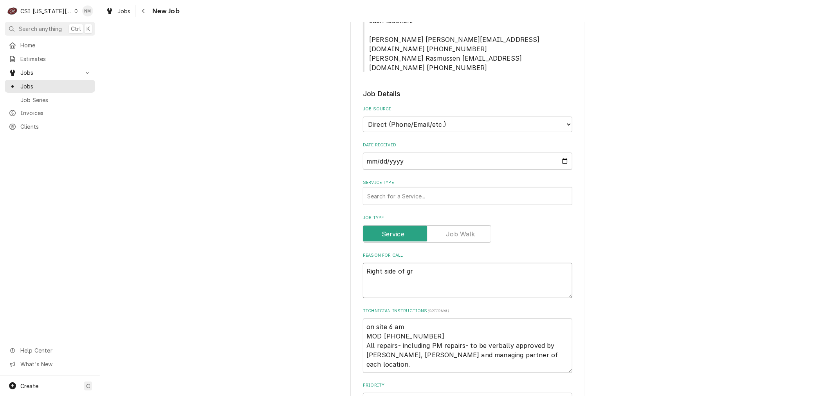
type textarea "Right side of gri"
type textarea "x"
type textarea "Right side of gril"
type textarea "x"
type textarea "Right side of grill"
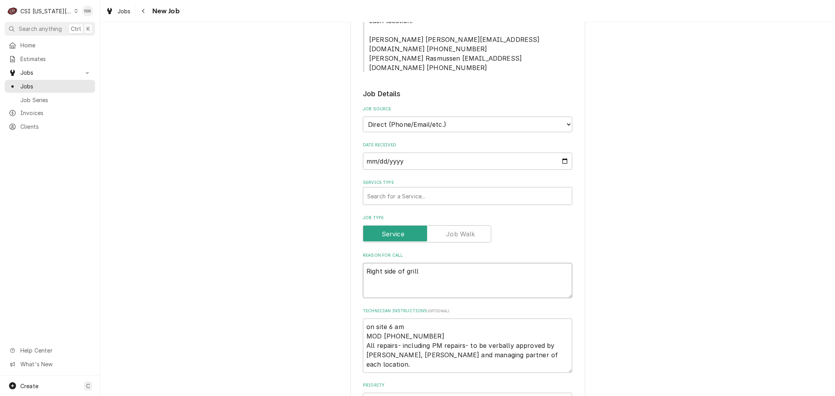
type textarea "x"
type textarea "Right side of grill"
type textarea "x"
type textarea "Right side of grill w"
type textarea "x"
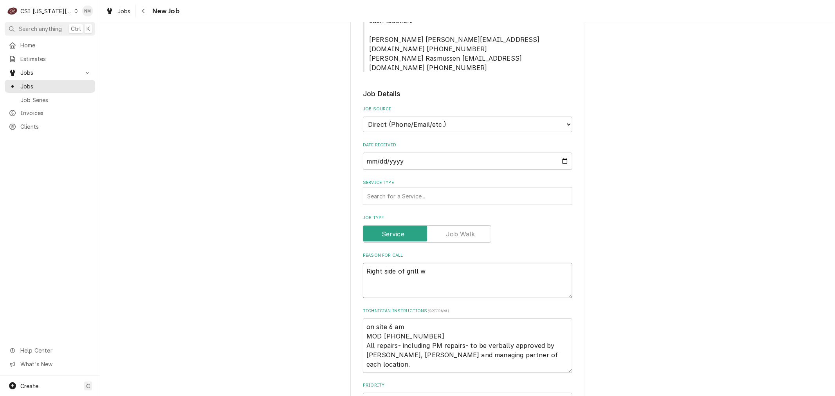
type textarea "Right side of grill wi"
type textarea "x"
type textarea "Right side of grill wil"
type textarea "x"
type textarea "Right side of grill will"
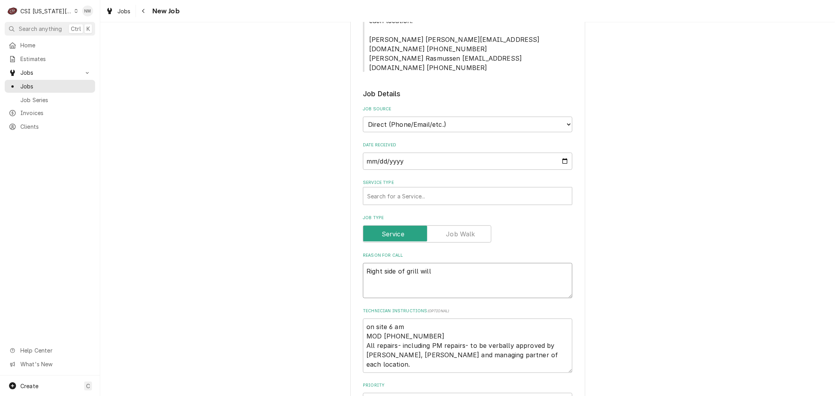
type textarea "x"
type textarea "Right side of grill will"
type textarea "x"
type textarea "Right side of grill will n"
type textarea "x"
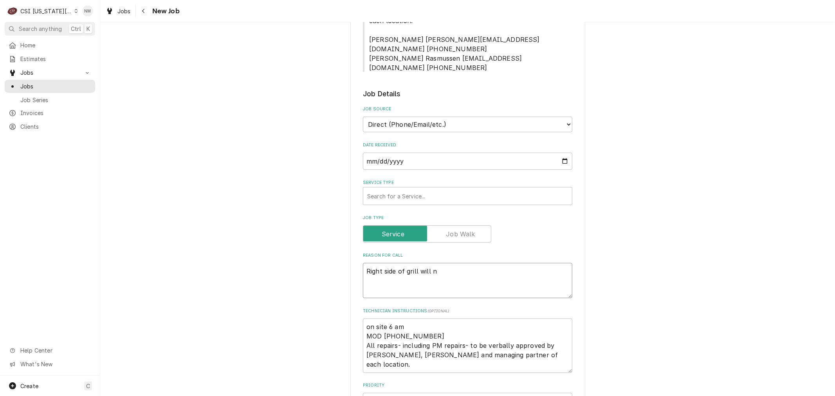
type textarea "Right side of grill will no"
type textarea "x"
type textarea "Right side of grill will not"
type textarea "x"
type textarea "Right side of grill will not"
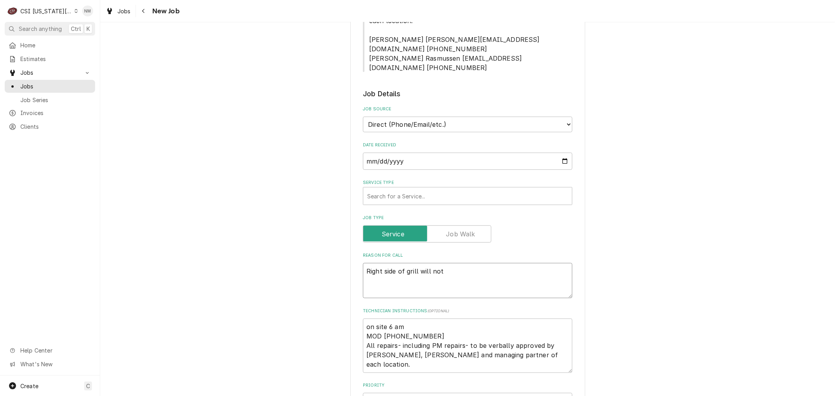
type textarea "x"
type textarea "Right side of grill will not l"
type textarea "x"
type textarea "Right side of grill will not li"
type textarea "x"
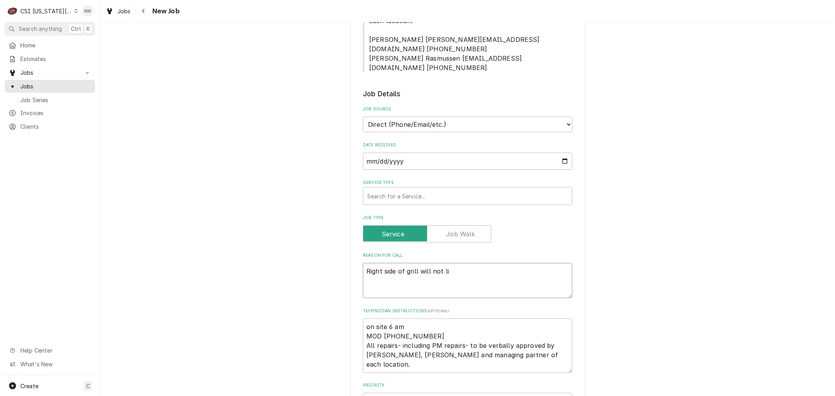
type textarea "Right side of grill will not lig"
type textarea "x"
type textarea "Right side of grill will not ligt"
type textarea "x"
type textarea "Right side of grill will not ligth"
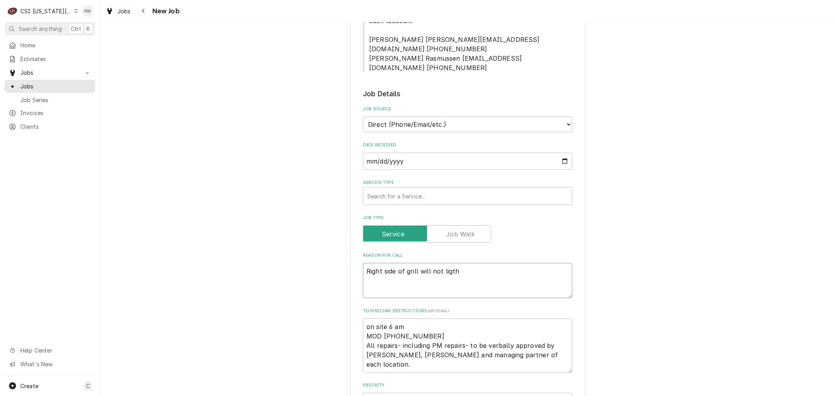
type textarea "x"
type textarea "Right side of grill will not ligt"
type textarea "x"
type textarea "Right side of grill will not lig"
type textarea "x"
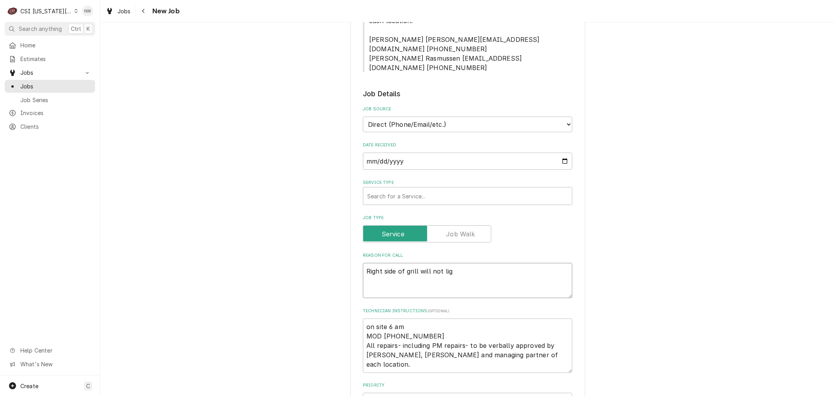
type textarea "Right side of grill will not ligh"
type textarea "x"
type textarea "Right side of grill will not light"
type textarea "x"
type textarea "Right side of grill will not light"
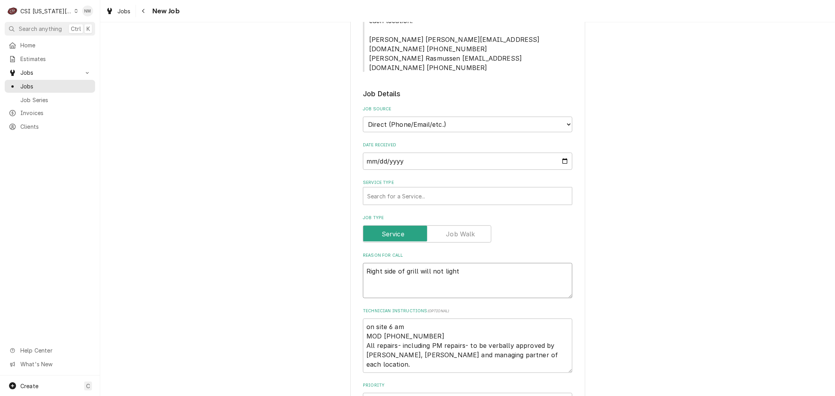
type textarea "x"
type textarea "Right side of grill will not light L"
type textarea "x"
type textarea "Right side of grill will not light Le"
type textarea "x"
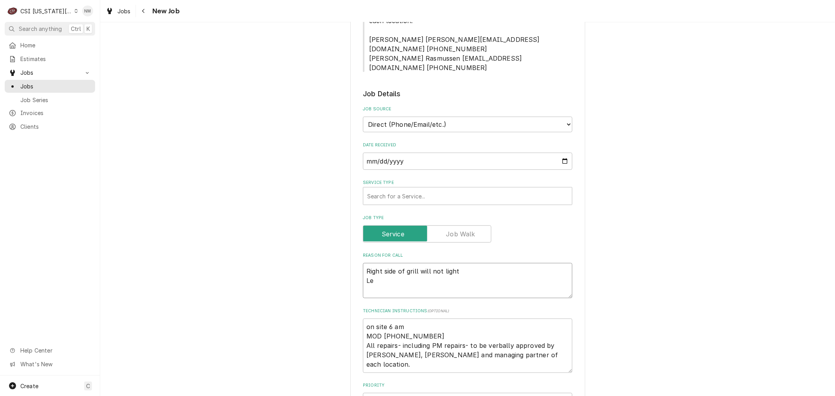
type textarea "Right side of grill will not light Lef"
type textarea "x"
type textarea "Right side of grill will not light Left"
type textarea "x"
type textarea "Right side of grill will not light Left"
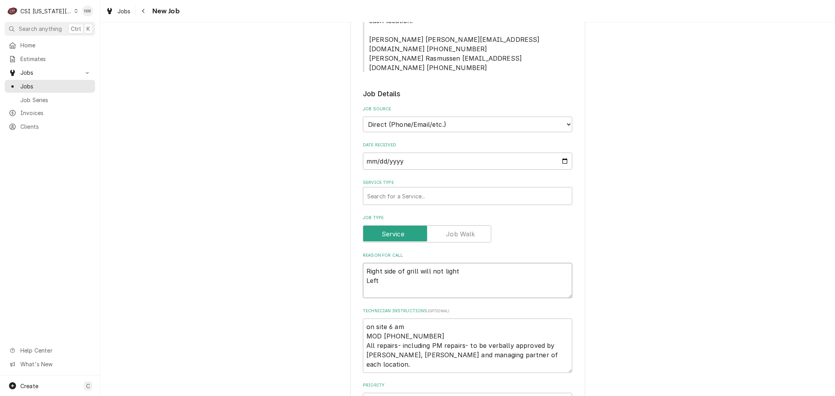
type textarea "x"
type textarea "Right side of grill will not light Left s"
type textarea "x"
type textarea "Right side of grill will not light Left si"
type textarea "x"
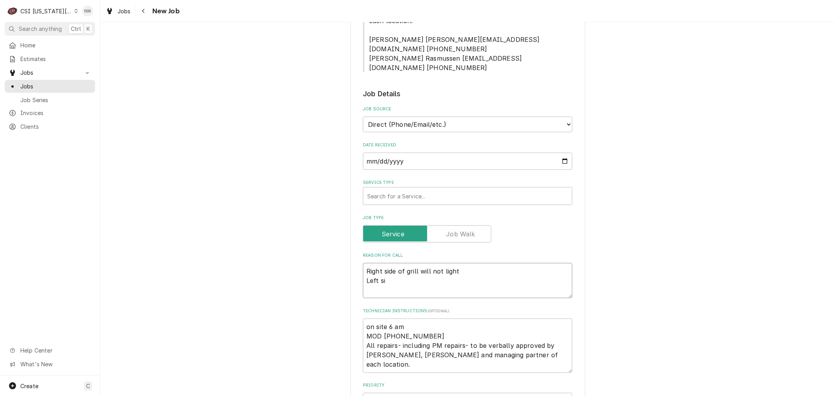
type textarea "Right side of grill will not light Left sid"
type textarea "x"
type textarea "Right side of grill will not light Left side"
type textarea "x"
type textarea "Right side of grill will not light Left side"
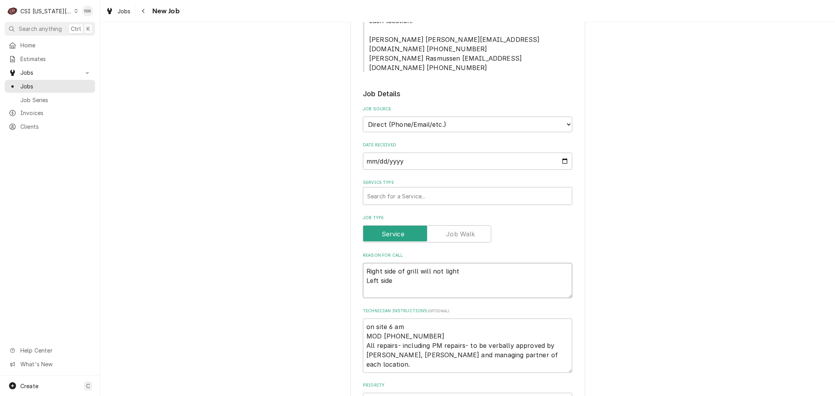
type textarea "x"
type textarea "Right side of grill will not light Left side g"
type textarea "x"
type textarea "Right side of grill will not light Left side gr"
type textarea "x"
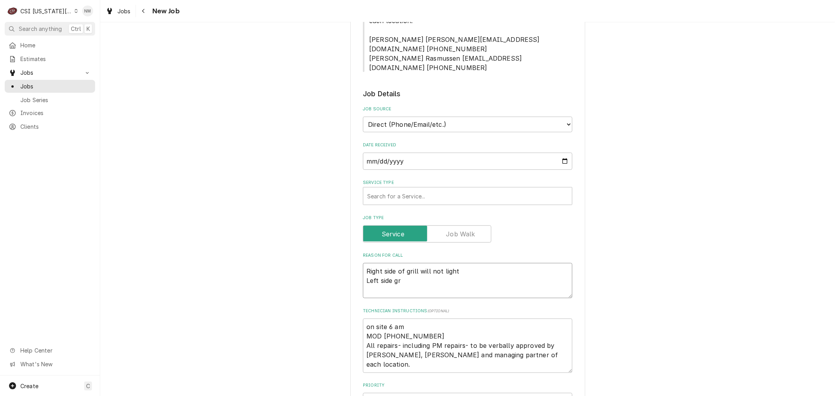
type textarea "Right side of grill will not light Left side gri"
type textarea "x"
type textarea "Right side of grill will not light Left side gril"
type textarea "x"
type textarea "Right side of grill will not light Left side grill"
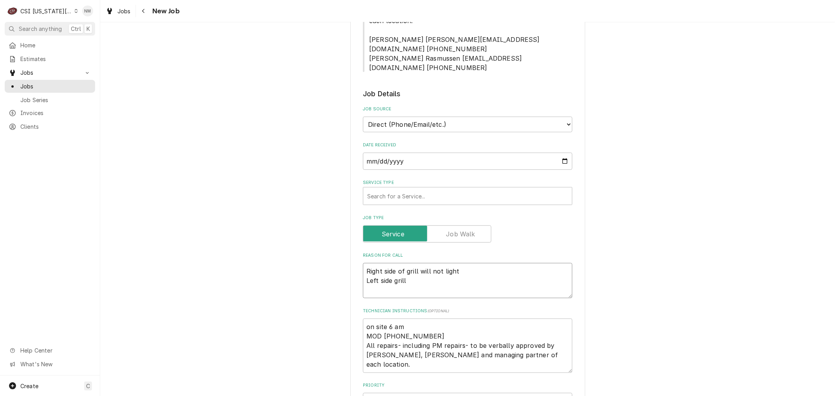
type textarea "x"
type textarea "Right side of grill will not light Left side grill"
type textarea "x"
type textarea "Right side of grill will not light Left side grill h"
type textarea "x"
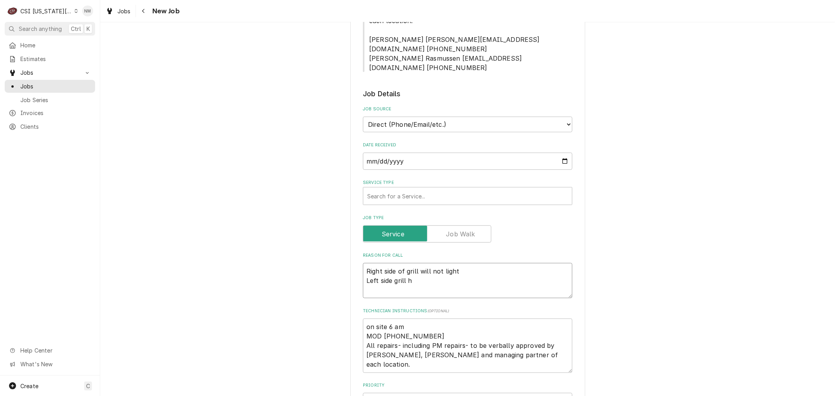
type textarea "Right side of grill will not light Left side grill ha"
type textarea "x"
type textarea "Right side of grill will not light Left side grill has"
type textarea "x"
type textarea "Right side of grill will not light Left side grill has"
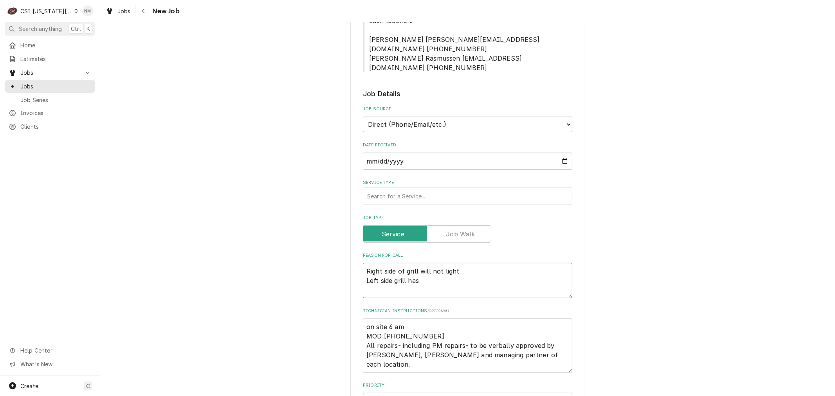
type textarea "x"
type textarea "Right side of grill will not light Left side grill has p"
type textarea "x"
type textarea "Right side of grill will not light Left side grill has pr"
type textarea "x"
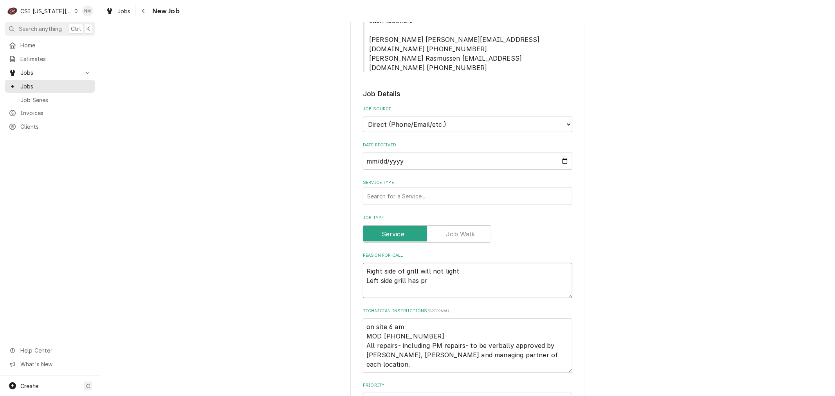
type textarea "Right side of grill will not light Left side grill has pro"
type textarea "x"
type textarea "Right side of grill will not light Left side grill has prob"
type textarea "x"
type textarea "Right side of grill will not light Left side grill has probl"
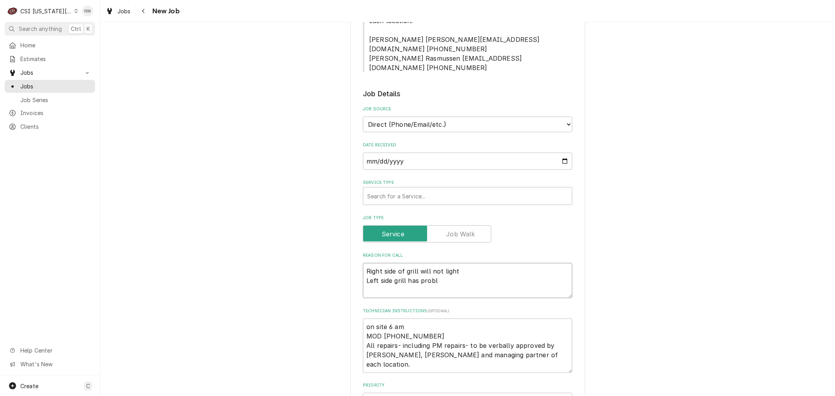
type textarea "x"
type textarea "Right side of grill will not light Left side grill has proble"
type textarea "x"
type textarea "Right side of grill will not light Left side grill has problem"
click at [433, 189] on div "Service Type" at bounding box center [467, 196] width 201 height 14
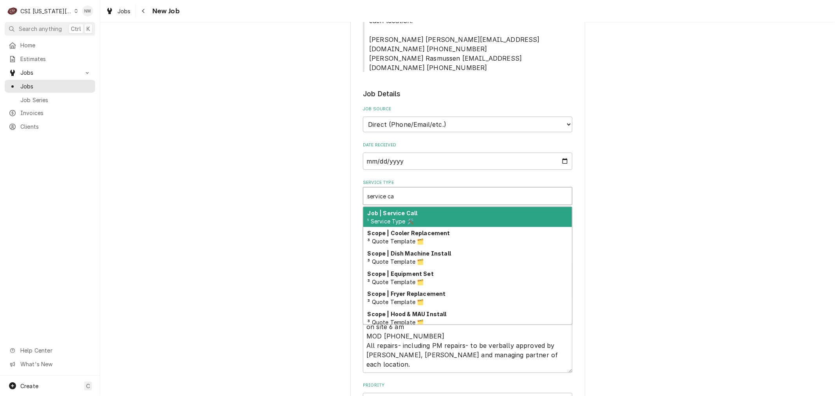
click at [430, 207] on div "Job | Service Call ¹ Service Type 🛠️" at bounding box center [467, 217] width 209 height 20
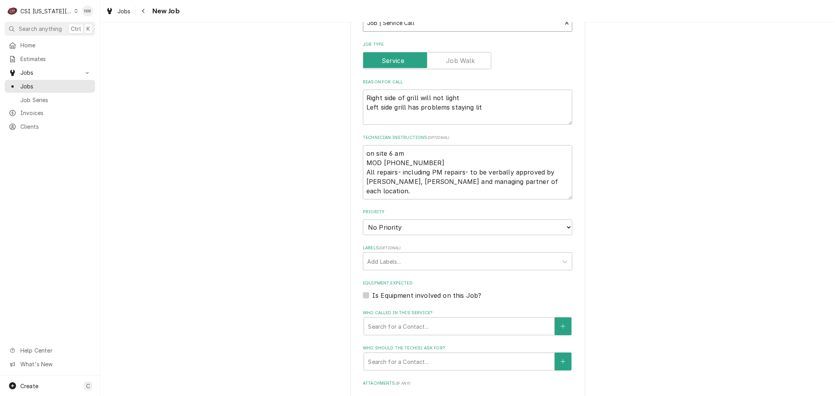
scroll to position [392, 0]
click at [426, 219] on select "No Priority Urgent High Medium Low" at bounding box center [467, 227] width 209 height 16
click at [363, 219] on select "No Priority Urgent High Medium Low" at bounding box center [467, 227] width 209 height 16
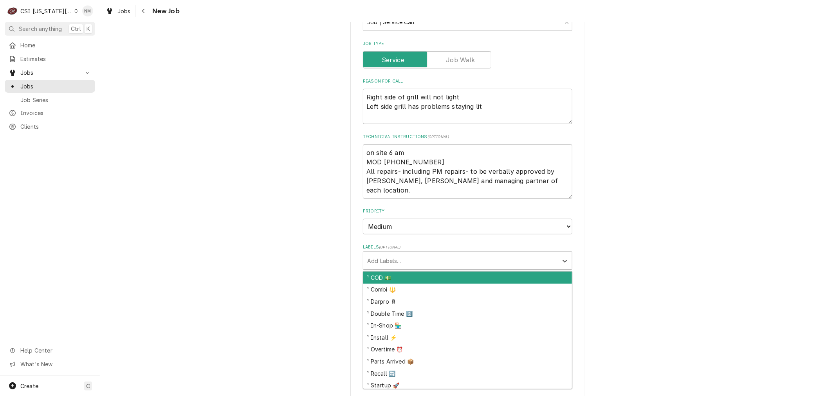
click at [414, 254] on div "Labels" at bounding box center [460, 261] width 187 height 14
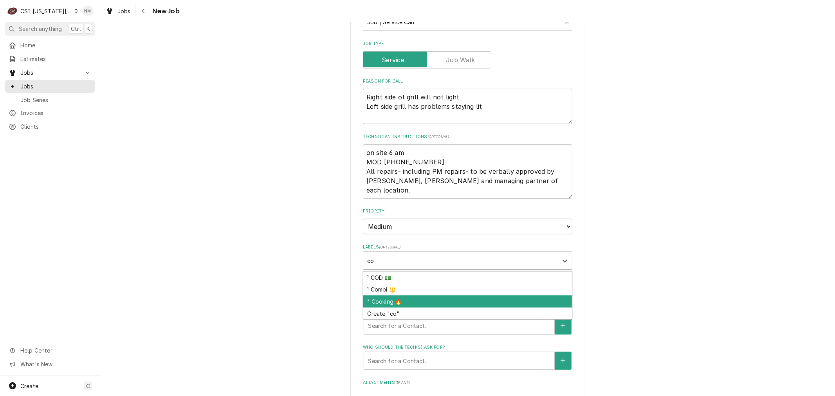
click at [408, 296] on div "² Cooking 🔥" at bounding box center [467, 302] width 209 height 12
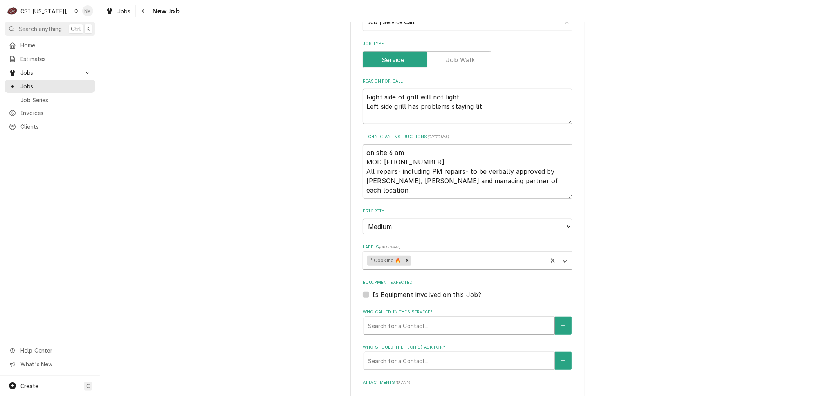
click at [399, 319] on div "Who called in this service?" at bounding box center [459, 326] width 182 height 14
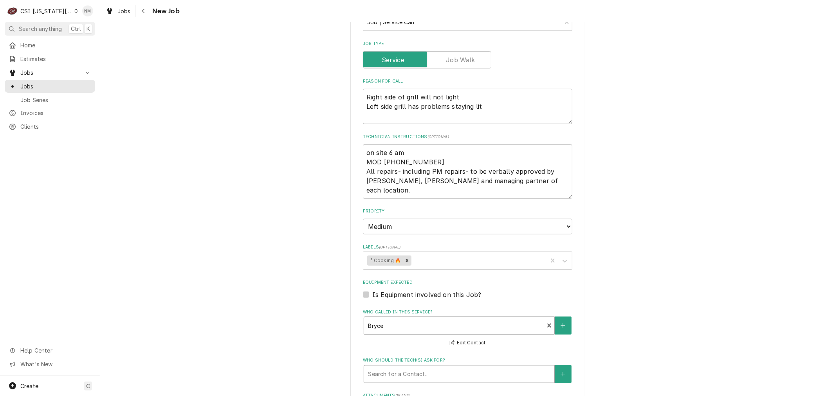
click at [399, 367] on div "Who should the tech(s) ask for?" at bounding box center [459, 374] width 182 height 14
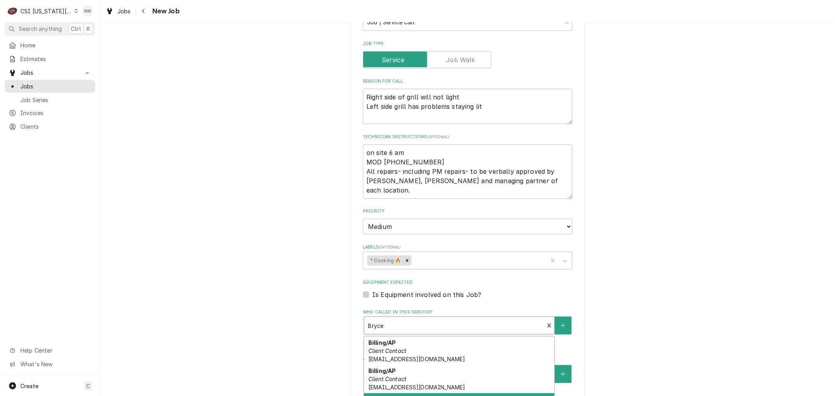
click at [464, 319] on div "Who called in this service?" at bounding box center [454, 326] width 172 height 14
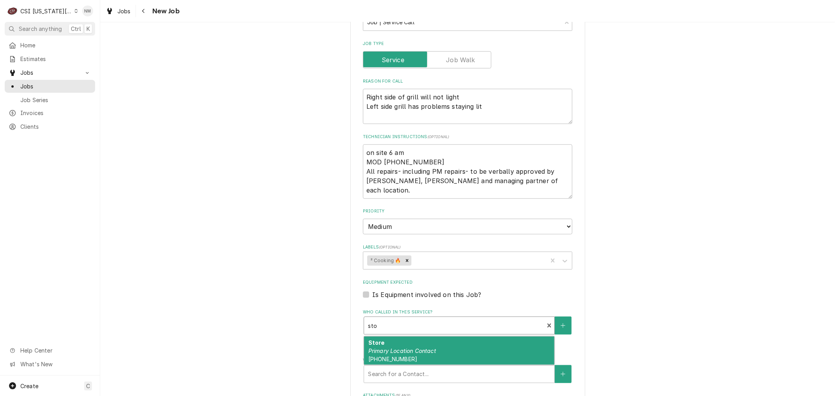
click at [464, 337] on div "Store Primary Location Contact (816) 272-5901" at bounding box center [459, 351] width 190 height 29
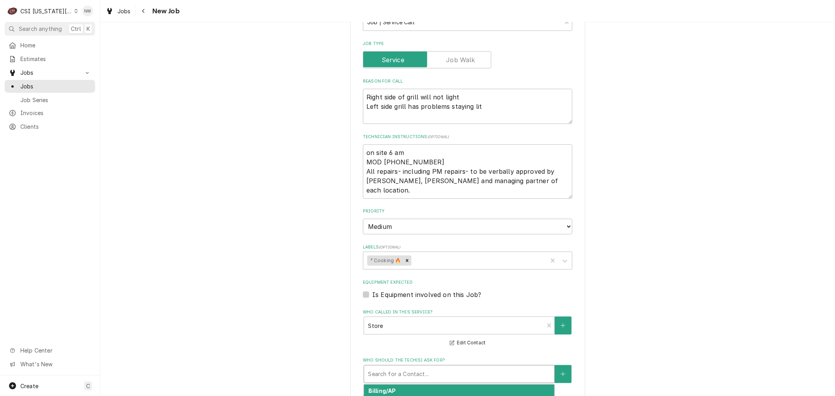
click at [460, 367] on div "Who should the tech(s) ask for?" at bounding box center [459, 374] width 182 height 14
click at [444, 385] on div "Store Primary Location Contact (816) 272-5901" at bounding box center [459, 399] width 190 height 29
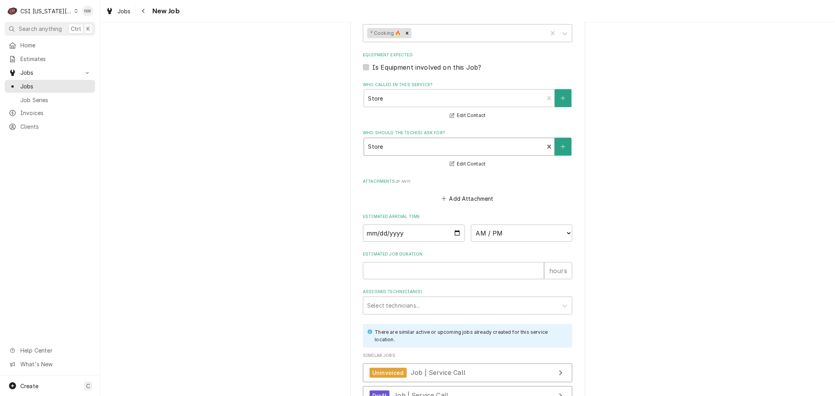
scroll to position [680, 0]
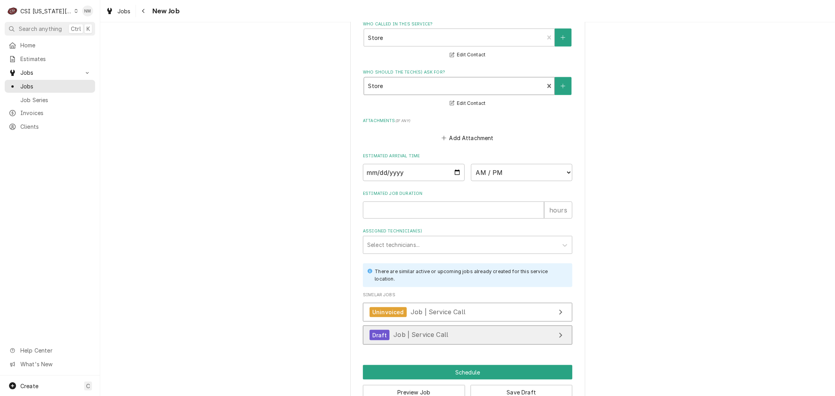
click at [418, 331] on span "Job | Service Call" at bounding box center [420, 335] width 55 height 8
click at [529, 385] on button "Save Draft" at bounding box center [522, 392] width 102 height 14
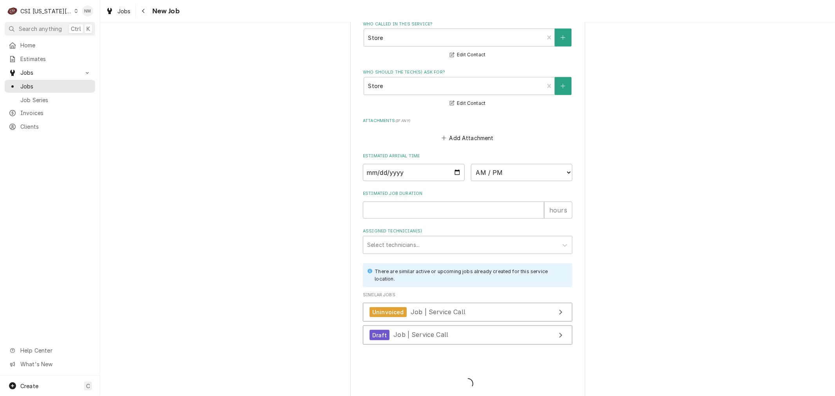
scroll to position [672, 0]
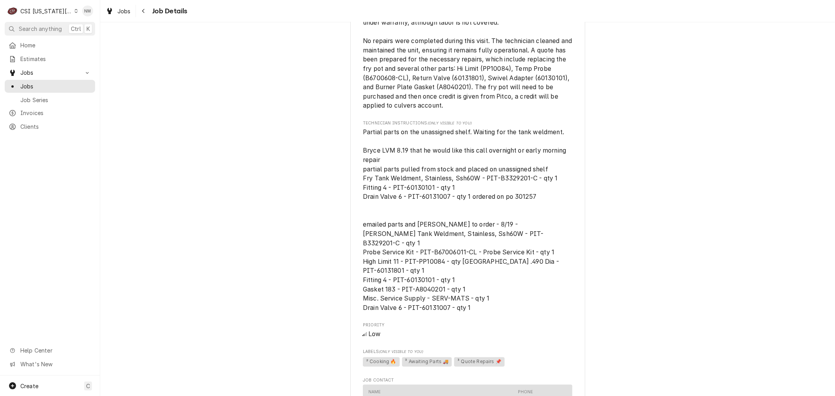
scroll to position [522, 0]
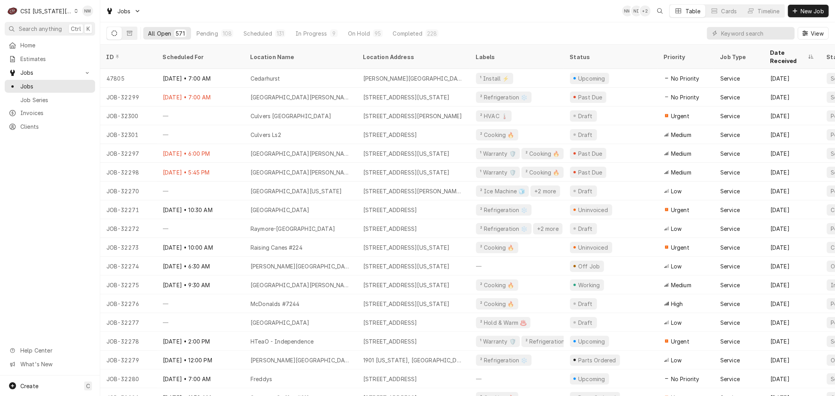
click at [74, 11] on icon "Dynamic Content Wrapper" at bounding box center [76, 11] width 4 height 4
click at [90, 29] on div "CSI [US_STATE]" at bounding box center [134, 29] width 114 height 8
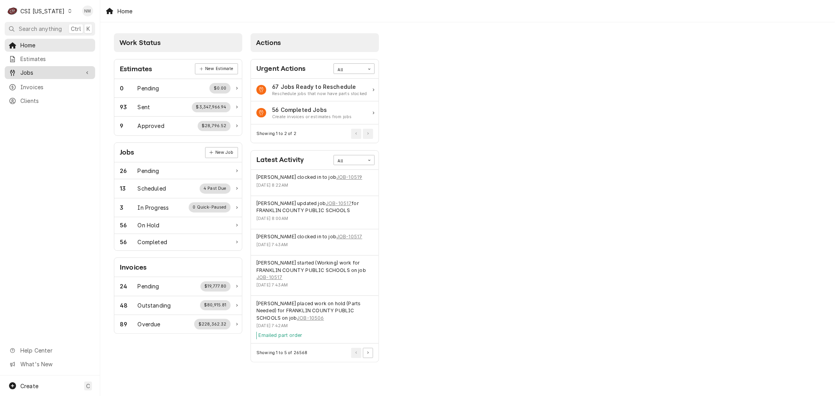
click at [38, 69] on span "Jobs" at bounding box center [49, 73] width 59 height 8
click at [31, 85] on span "Jobs" at bounding box center [55, 86] width 71 height 8
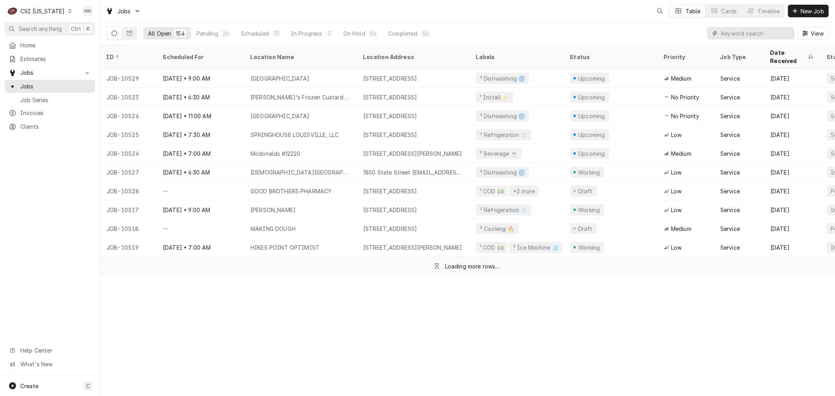
click at [753, 32] on input "Dynamic Content Wrapper" at bounding box center [756, 33] width 70 height 13
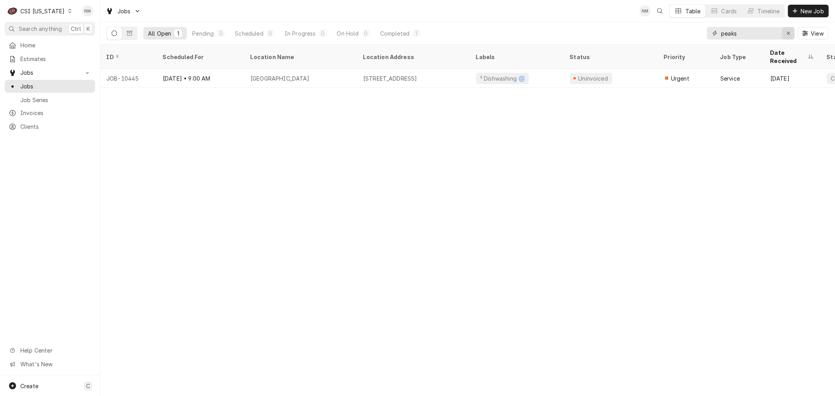
type input "peaks"
click at [787, 33] on icon "Erase input" at bounding box center [789, 33] width 4 height 5
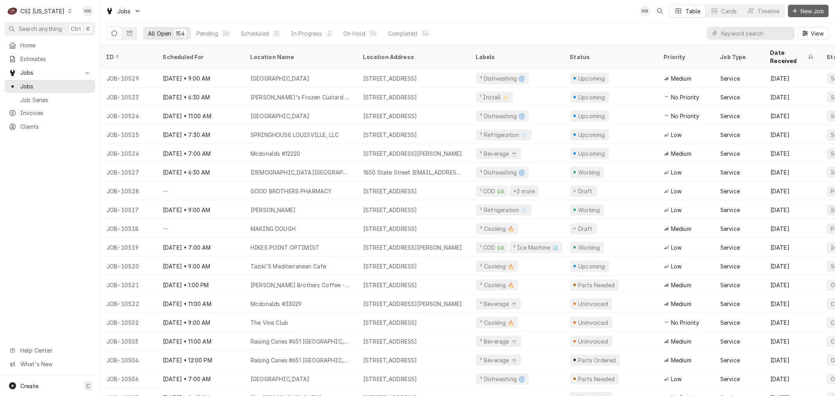
click at [799, 12] on span "New Job" at bounding box center [812, 11] width 27 height 8
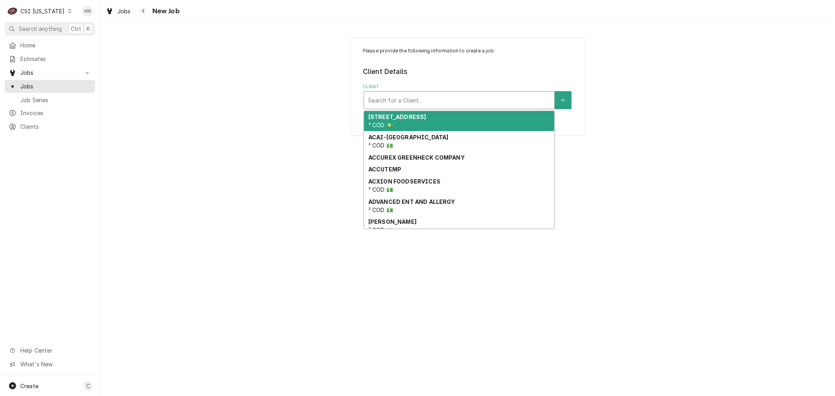
click at [461, 100] on div "Client" at bounding box center [459, 100] width 182 height 14
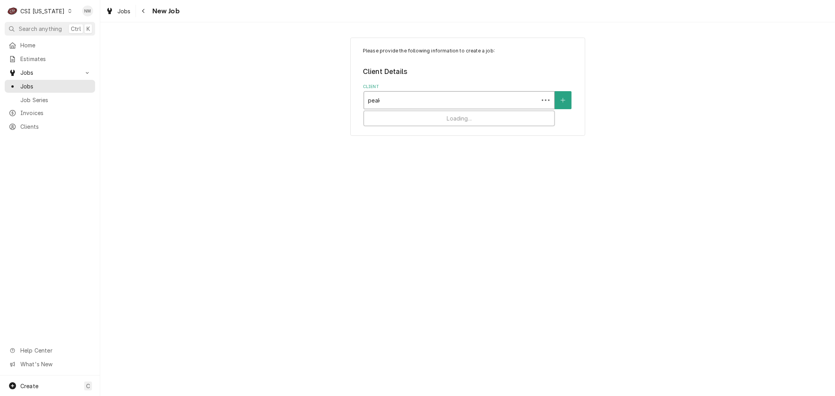
type input "peaks"
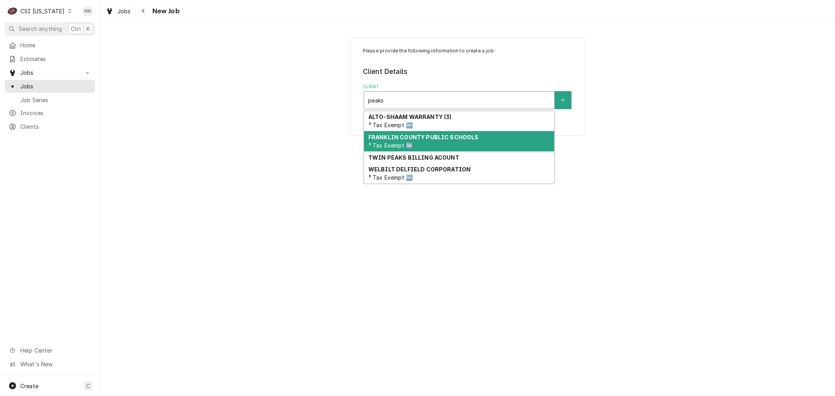
click at [452, 142] on div "FRANKLIN COUNTY PUBLIC SCHOOLS ³ Tax Exempt 🆓" at bounding box center [459, 141] width 190 height 20
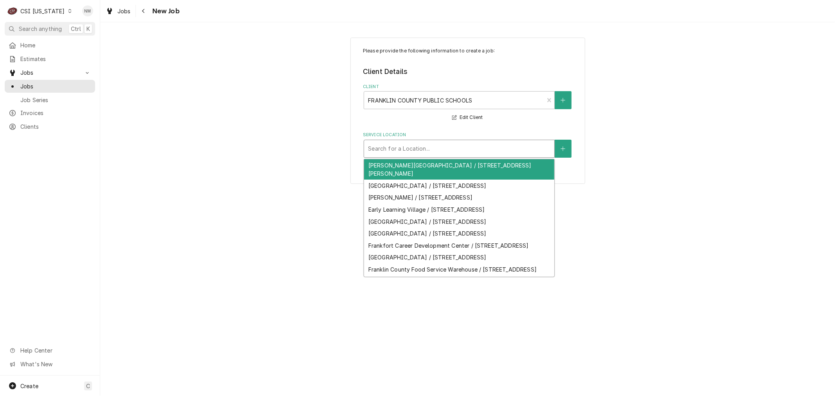
click at [444, 148] on div "Service Location" at bounding box center [459, 149] width 182 height 14
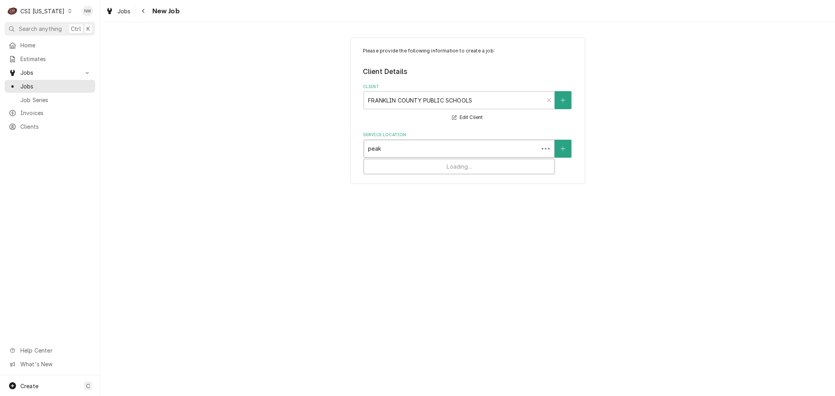
type input "peaks"
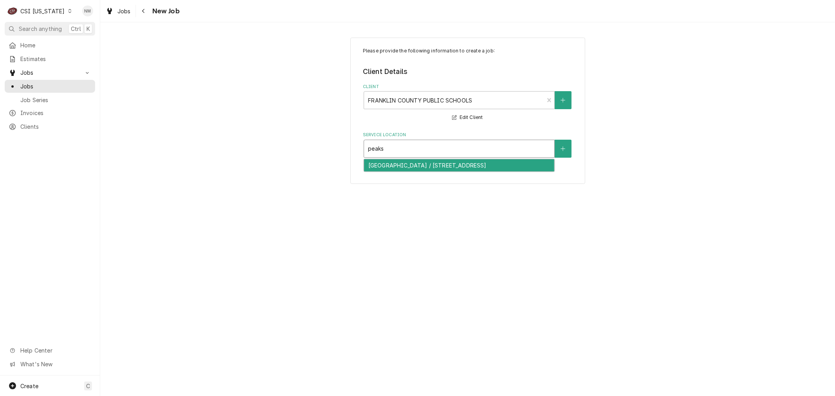
click at [446, 162] on div "Peaks Mill Elementary / 100 Peaks Mill Road, Frankfort, KY 40601" at bounding box center [459, 165] width 190 height 12
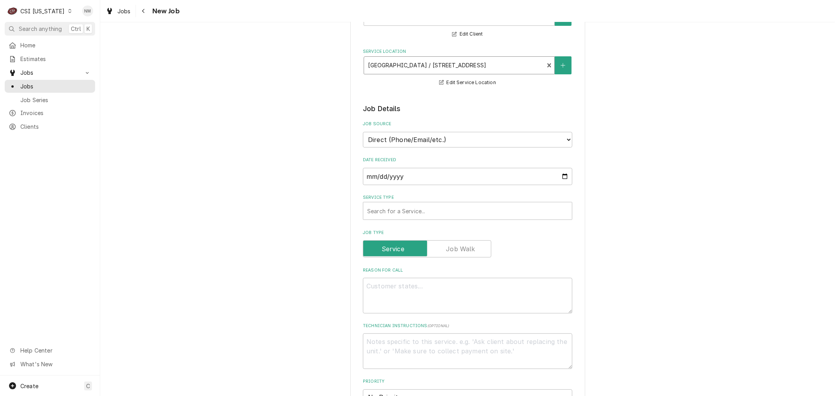
scroll to position [87, 0]
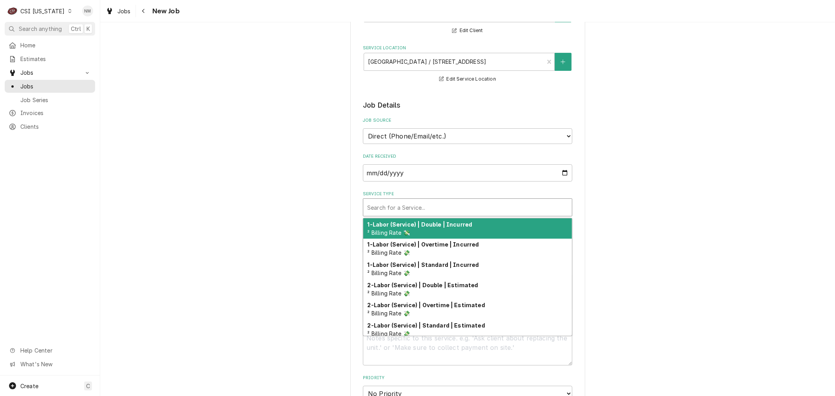
click at [478, 205] on div "Service Type" at bounding box center [467, 207] width 201 height 14
type textarea "x"
type input "s"
type textarea "x"
type input "se"
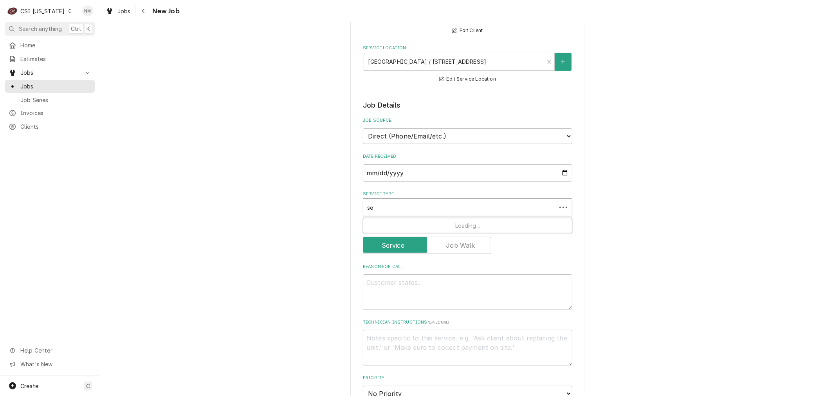
type textarea "x"
type input "ser"
type textarea "x"
type input "serv"
type textarea "x"
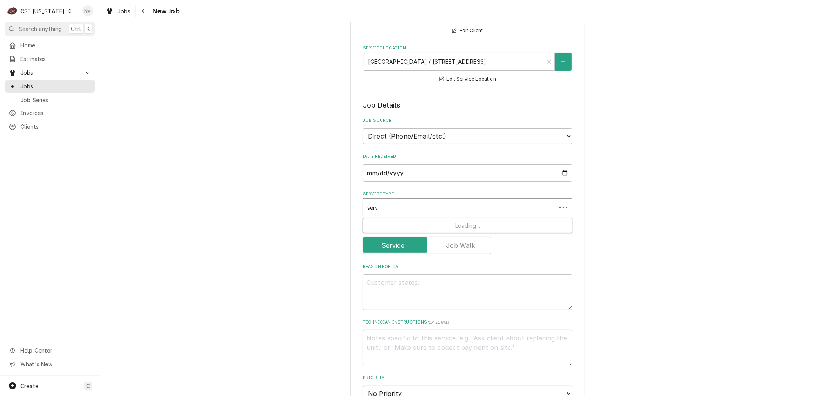
type input "servi"
type textarea "x"
type input "servic"
type textarea "x"
type input "service"
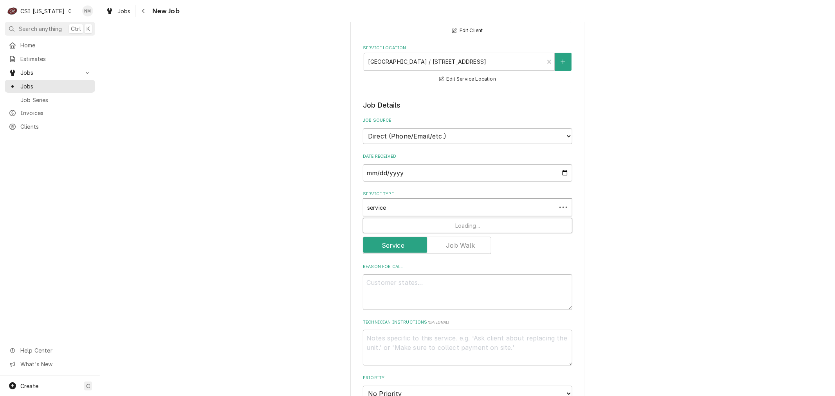
type textarea "x"
type input "service"
type textarea "x"
type input "service c"
type textarea "x"
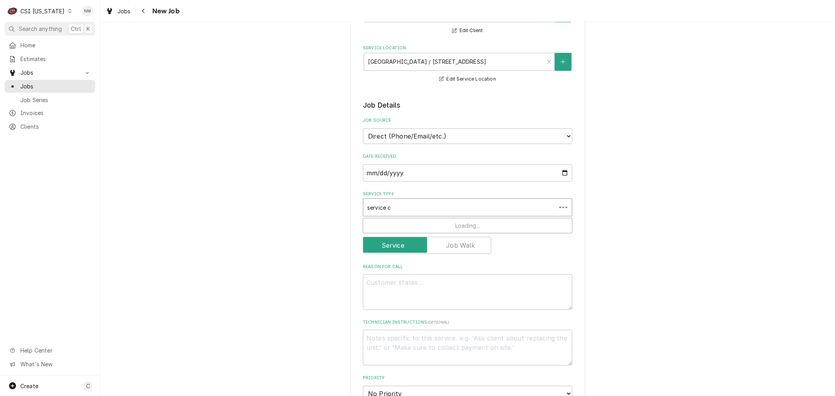
type input "service ca"
type textarea "x"
type input "service cal"
type textarea "x"
type input "service call"
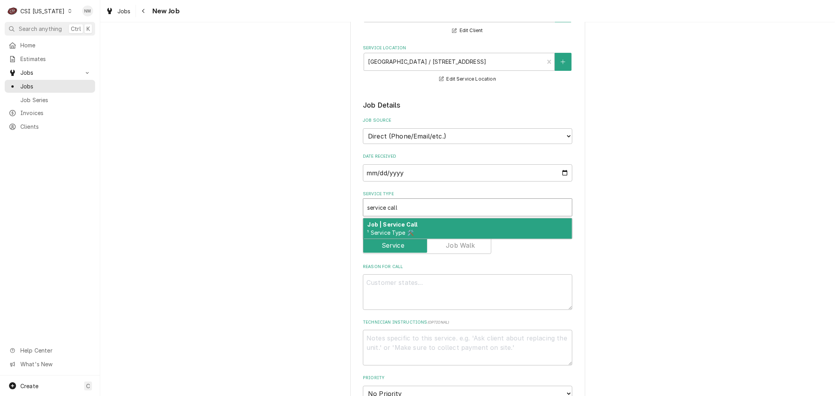
click at [469, 225] on div "Job | Service Call ¹ Service Type 🛠️" at bounding box center [467, 228] width 209 height 20
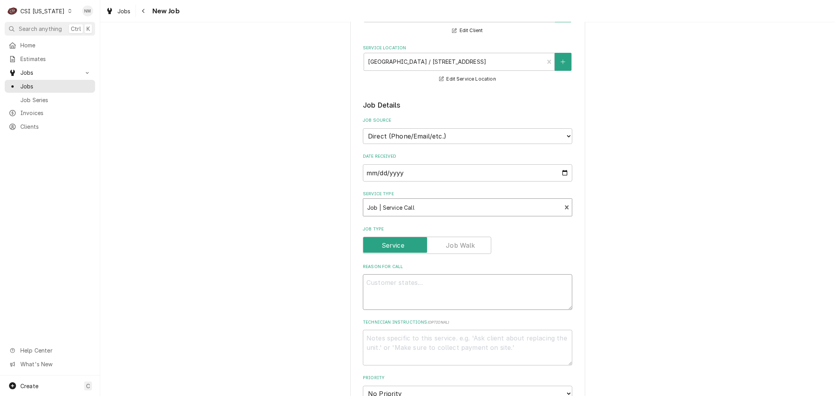
click at [427, 289] on textarea "Reason For Call" at bounding box center [467, 291] width 209 height 35
click at [455, 281] on textarea "Reason For Call" at bounding box center [467, 291] width 209 height 35
paste textarea "Hood above the ovens is very loud."
type textarea "x"
type textarea "Hood above the ovens is very loud."
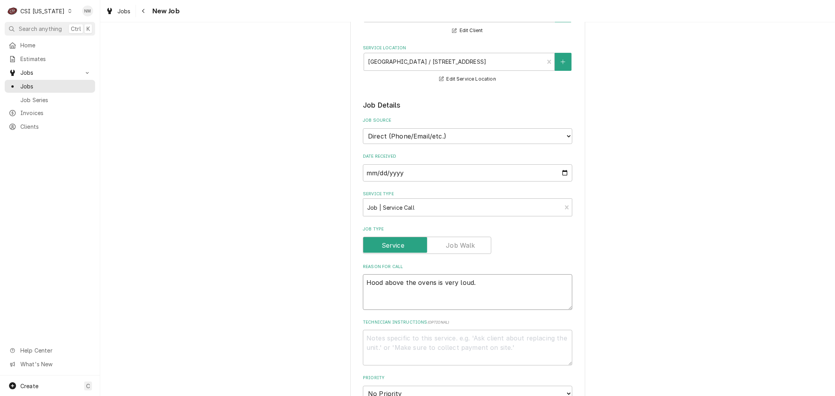
type textarea "x"
type textarea "Hood above the ovens is very loud."
click at [409, 343] on textarea "Technician Instructions ( optional )" at bounding box center [467, 347] width 209 height 35
type textarea "x"
type textarea "e"
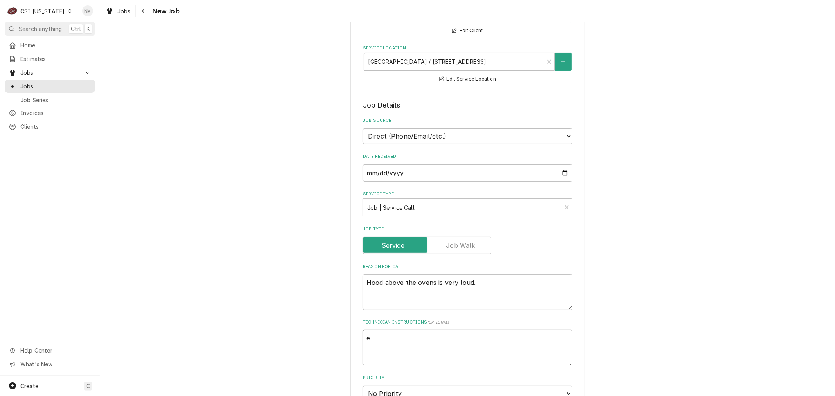
type textarea "x"
type textarea "em"
type textarea "x"
type textarea "ema"
type textarea "x"
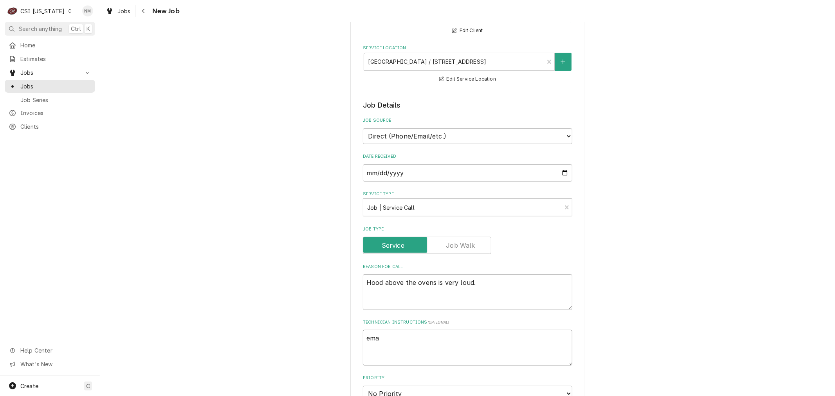
type textarea "emai"
type textarea "x"
type textarea "email"
type textarea "x"
type textarea "emaile"
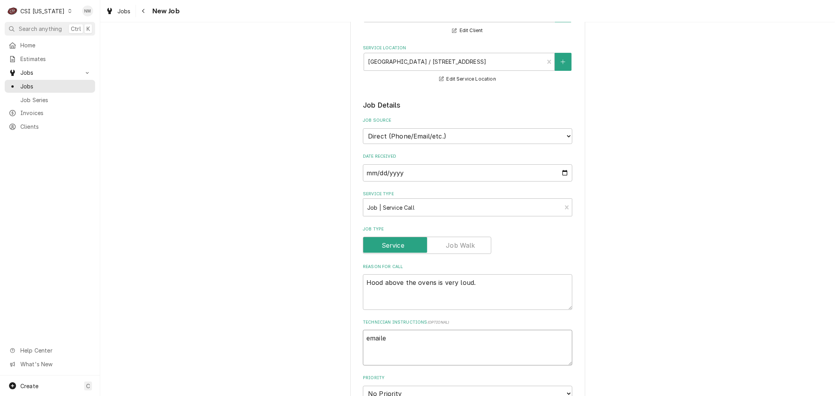
type textarea "x"
type textarea "emailed"
type textarea "x"
type textarea "emailed"
type textarea "x"
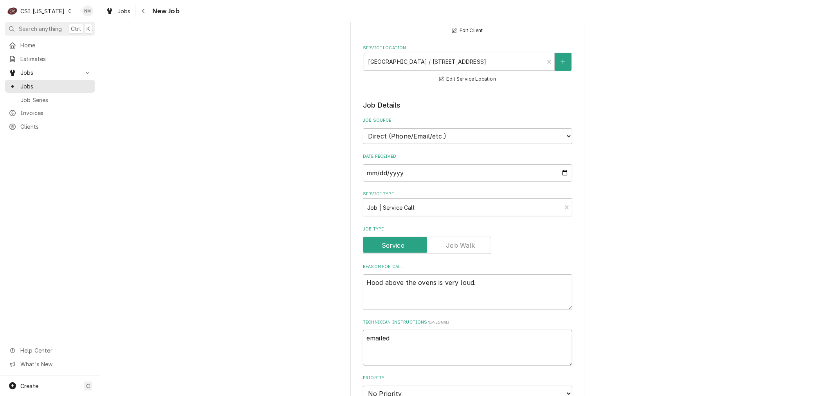
type textarea "emailed f"
type textarea "x"
type textarea "emailed fr"
type textarea "x"
type textarea "emailed fro"
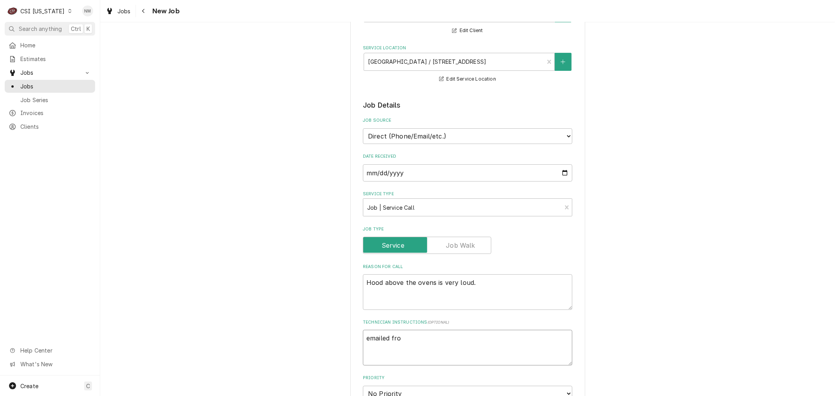
type textarea "x"
type textarea "emailed from"
type textarea "x"
type textarea "emailed from"
type textarea "x"
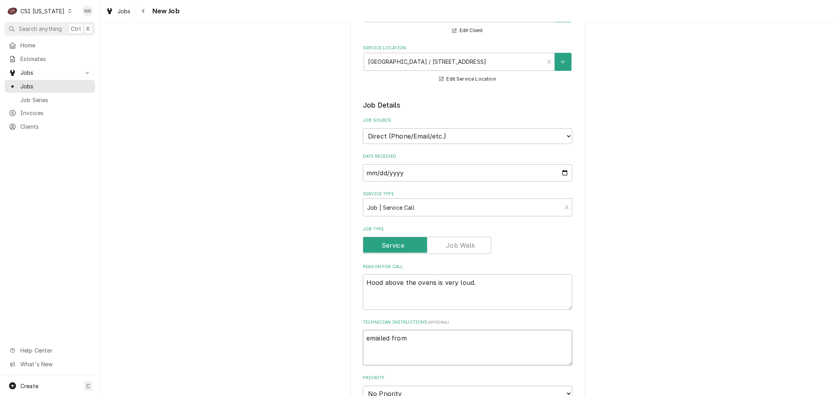
type textarea "emailed from"
type textarea "x"
type textarea "emailed from C"
type textarea "x"
type textarea "emailed from Ch"
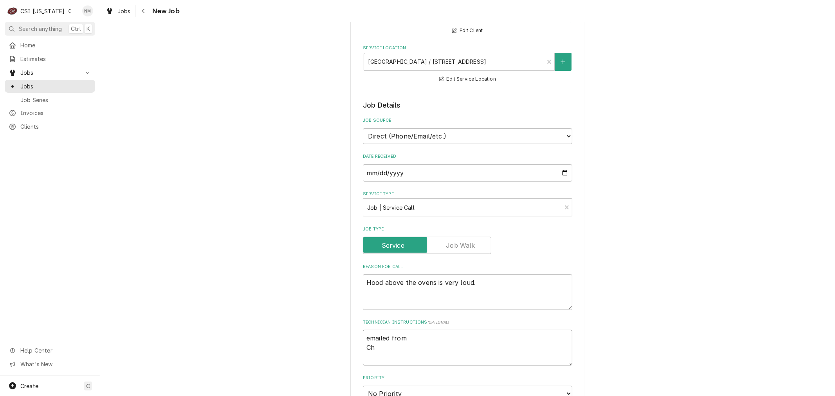
type textarea "x"
type textarea "emailed from Chr"
type textarea "x"
type textarea "emailed from Chri"
type textarea "x"
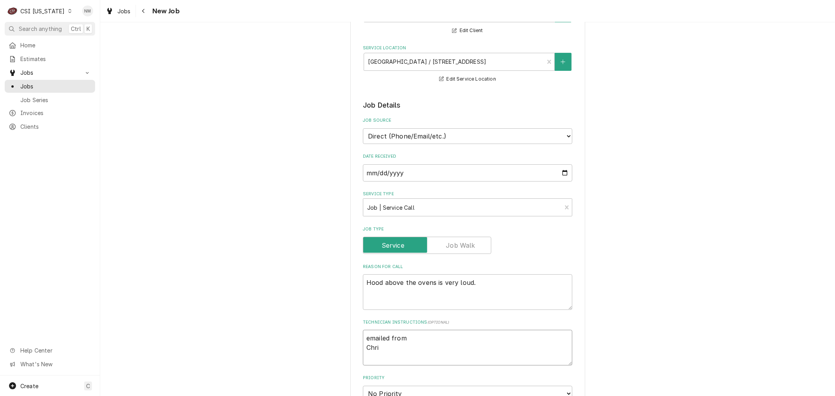
type textarea "emailed from Chris"
type textarea "x"
type textarea "emailed from Christ"
type textarea "x"
type textarea "emailed from Christy"
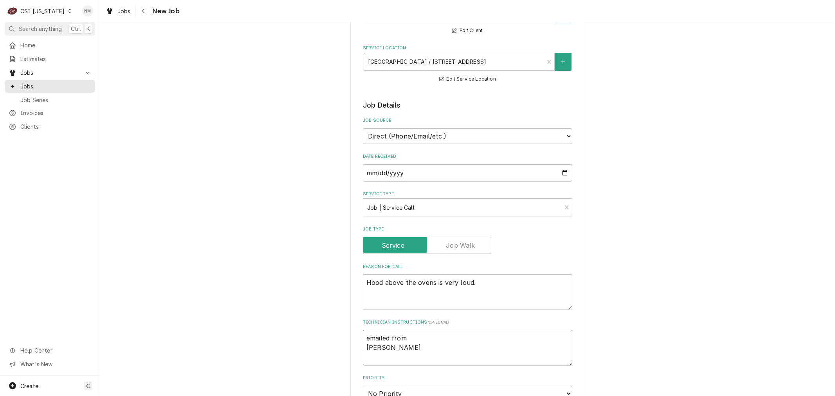
click at [410, 341] on textarea "emailed from Christy" at bounding box center [467, 347] width 209 height 35
type textarea "x"
type textarea "emailed from Christy"
type textarea "x"
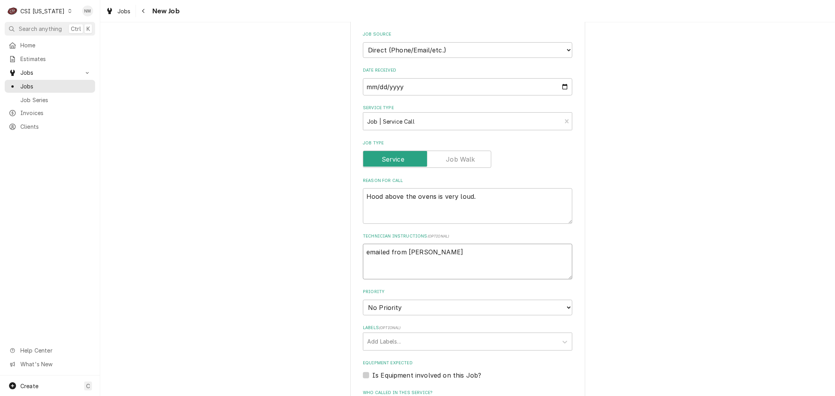
scroll to position [174, 0]
type textarea "emailed from Christy"
click at [444, 304] on select "No Priority Urgent High Medium Low" at bounding box center [467, 307] width 209 height 16
select select "2"
click at [363, 299] on select "No Priority Urgent High Medium Low" at bounding box center [467, 307] width 209 height 16
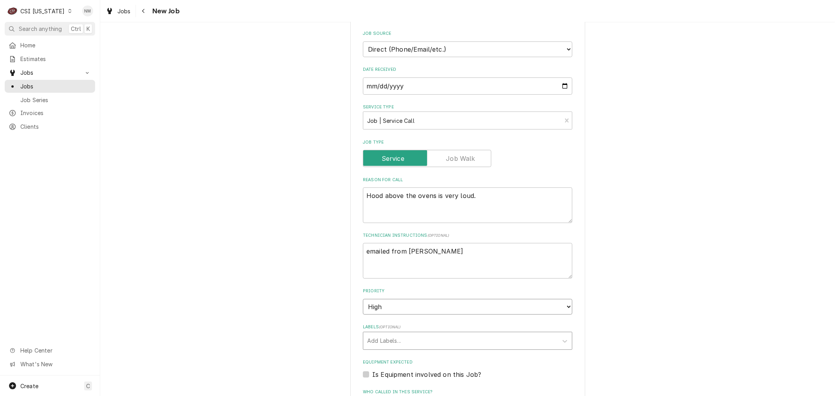
type textarea "x"
click at [430, 336] on div "Labels" at bounding box center [460, 341] width 187 height 14
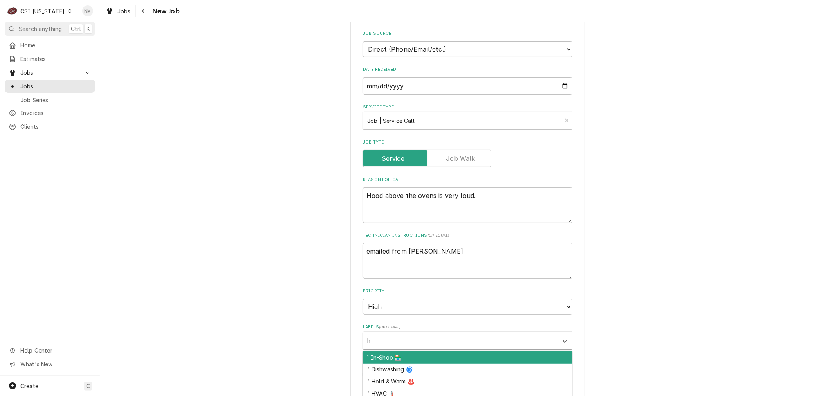
type input "hv"
click at [417, 353] on div "² HVAC 🌡️" at bounding box center [467, 358] width 209 height 12
type textarea "x"
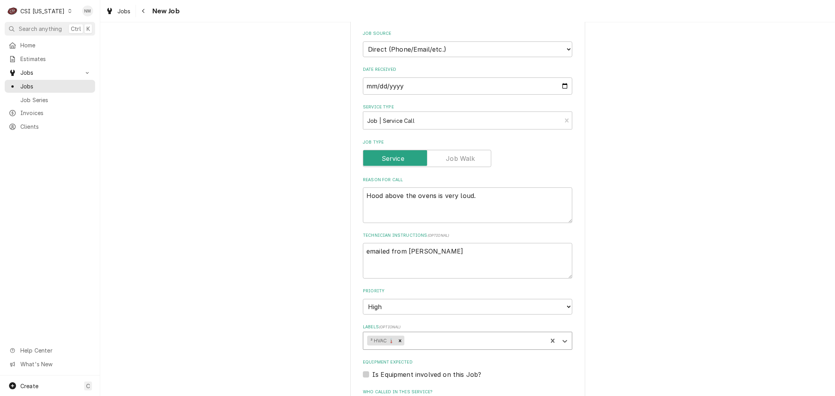
scroll to position [348, 0]
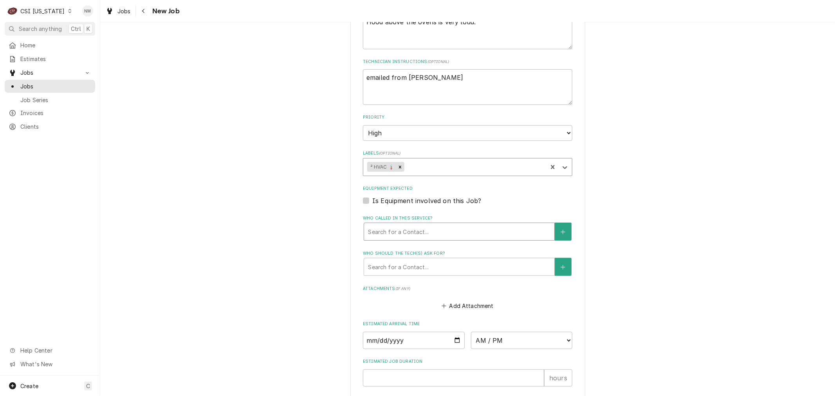
click at [417, 228] on div "Who called in this service?" at bounding box center [459, 232] width 182 height 14
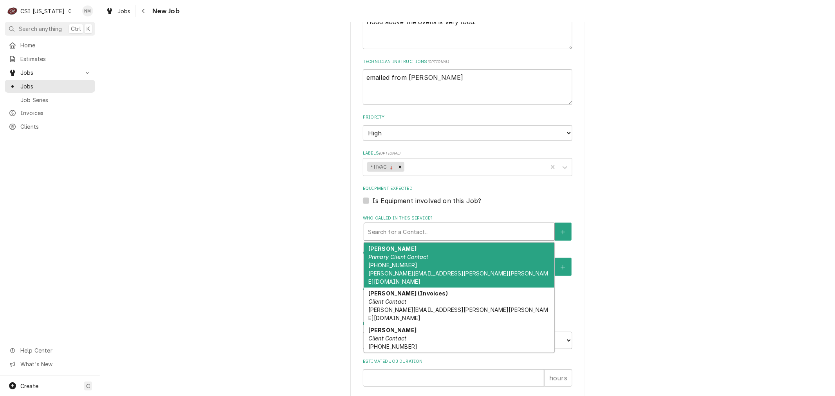
click at [424, 264] on div "Christy Pritchett Primary Client Contact (502) 695-6700 CHRISTY.PRITCHETT@FRANK…" at bounding box center [459, 265] width 190 height 45
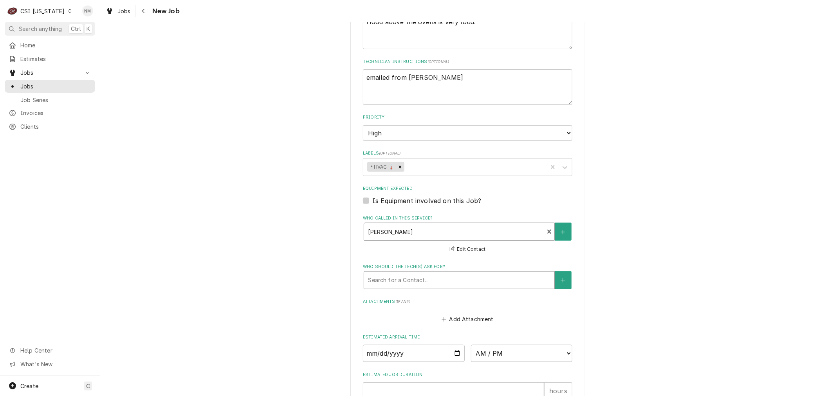
click at [426, 275] on div "Who should the tech(s) ask for?" at bounding box center [459, 280] width 182 height 14
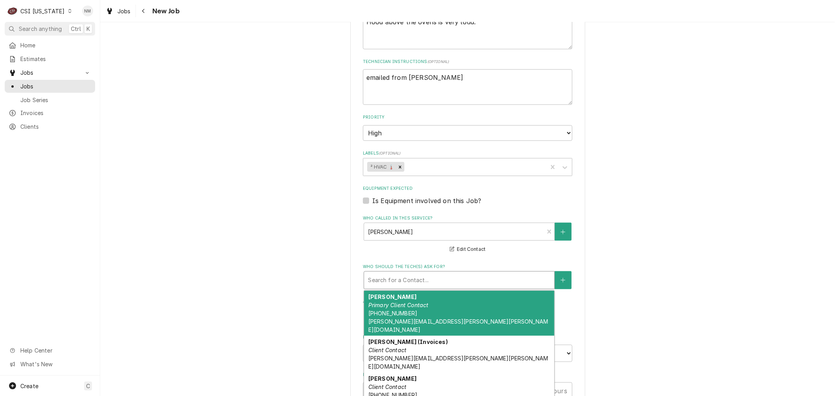
click at [424, 308] on div "Christy Pritchett Primary Client Contact (502) 695-6700 CHRISTY.PRITCHETT@FRANK…" at bounding box center [459, 313] width 190 height 45
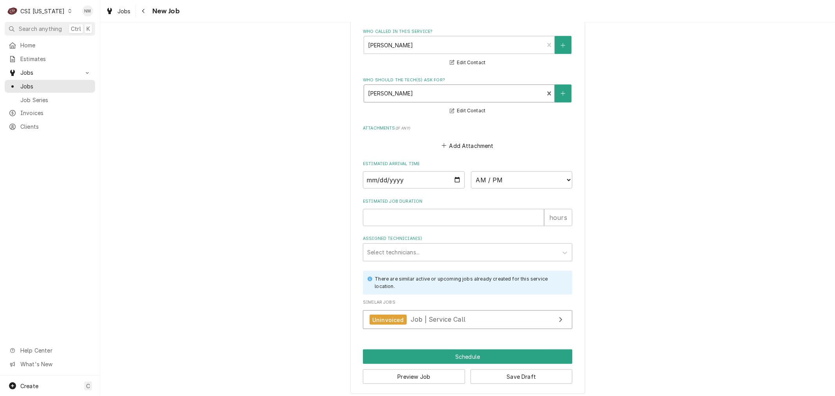
scroll to position [538, 0]
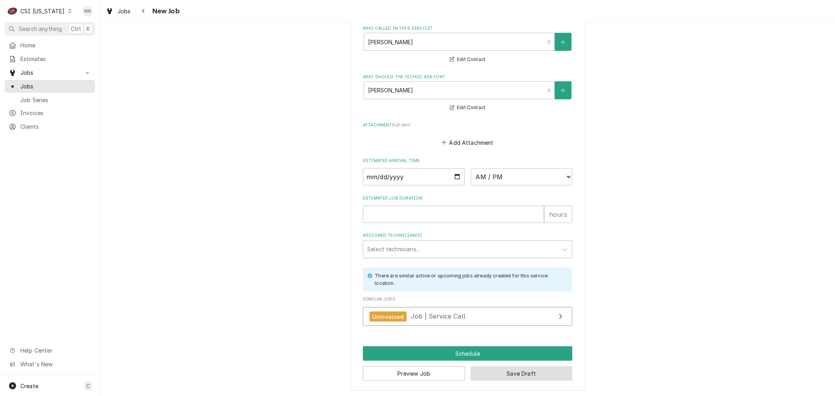
click at [538, 373] on button "Save Draft" at bounding box center [522, 373] width 102 height 14
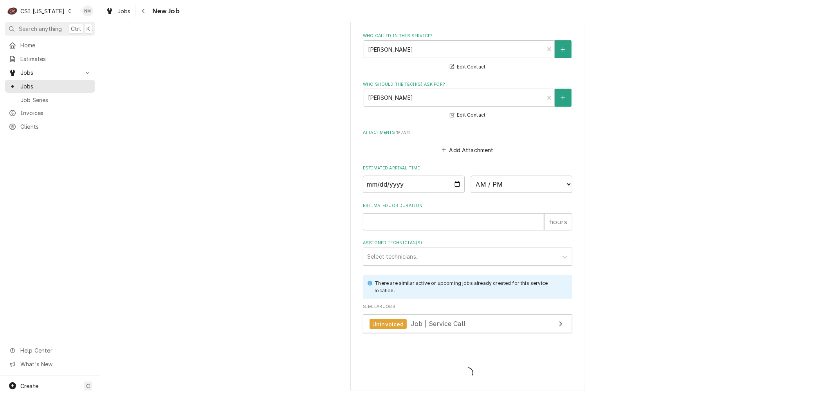
type textarea "x"
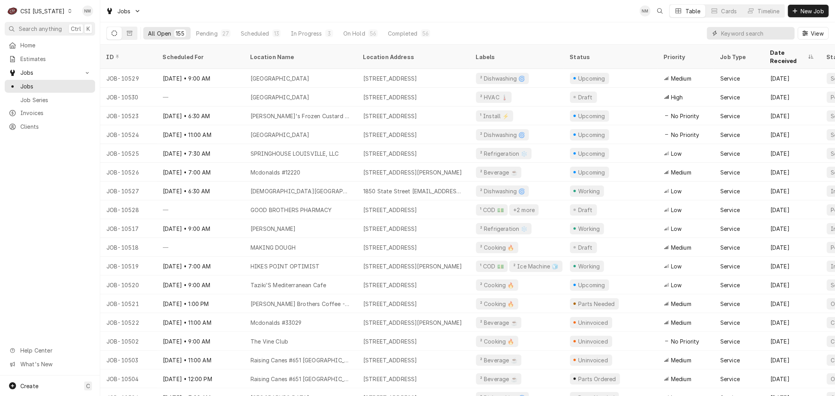
click at [744, 31] on input "Dynamic Content Wrapper" at bounding box center [756, 33] width 70 height 13
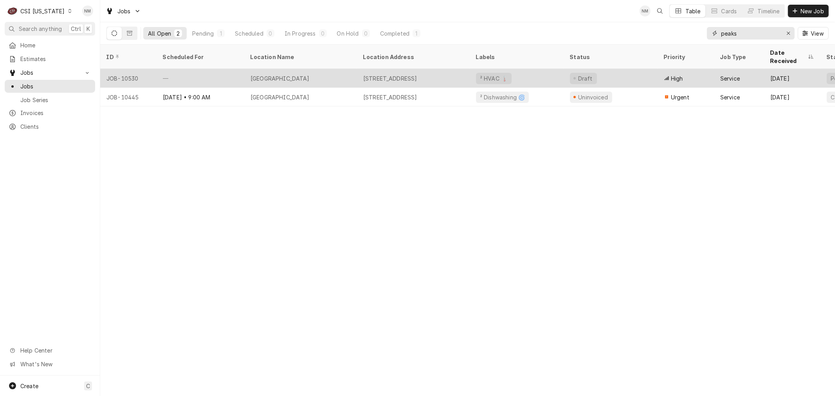
type input "peaks"
click at [346, 69] on div "Peaks Mill Elementary" at bounding box center [300, 78] width 113 height 19
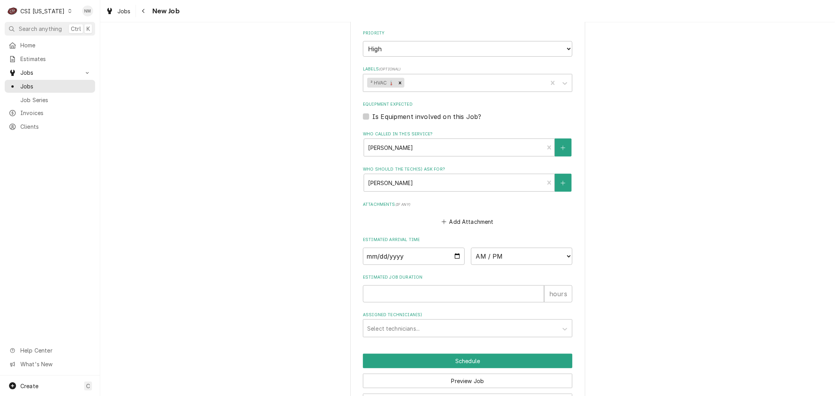
scroll to position [435, 0]
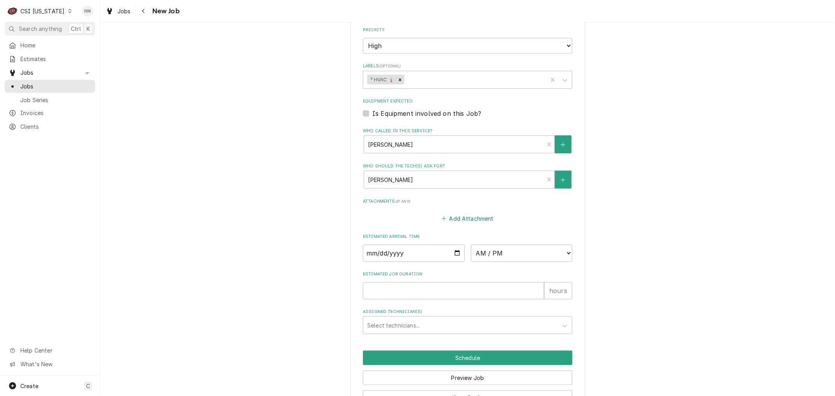
click at [472, 214] on button "Add Attachment" at bounding box center [467, 218] width 55 height 11
type textarea "x"
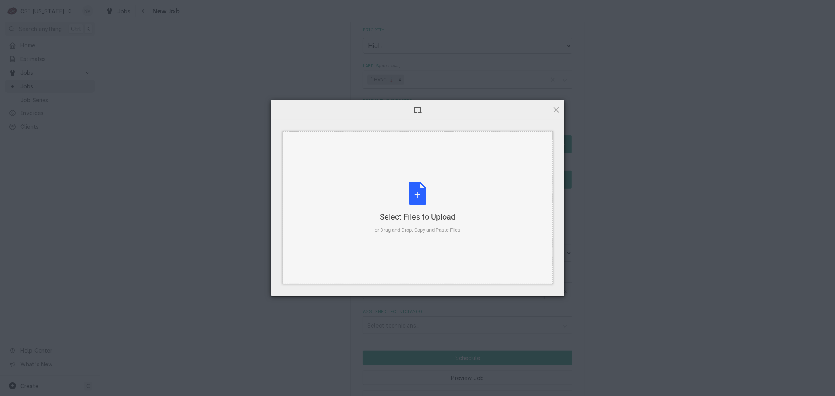
click at [455, 214] on div "Select Files to Upload" at bounding box center [418, 216] width 86 height 11
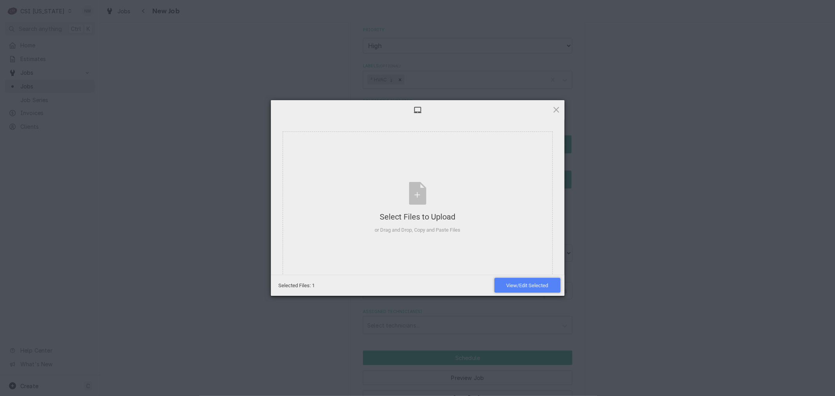
click at [528, 280] on span "View/Edit Selected" at bounding box center [527, 285] width 66 height 15
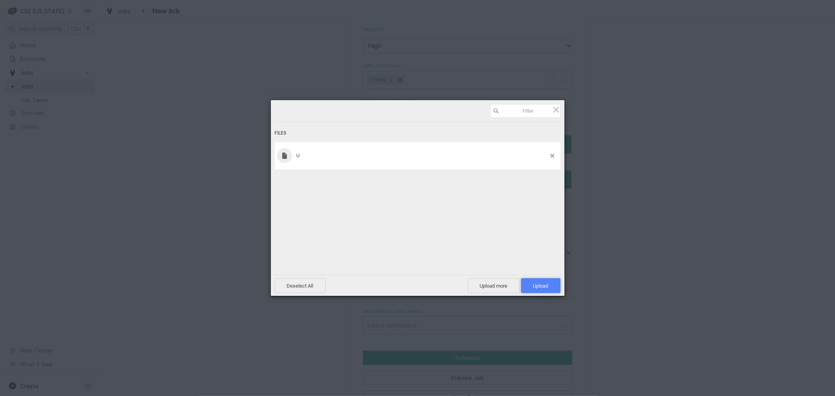
click at [542, 285] on span "Upload 1" at bounding box center [540, 286] width 15 height 6
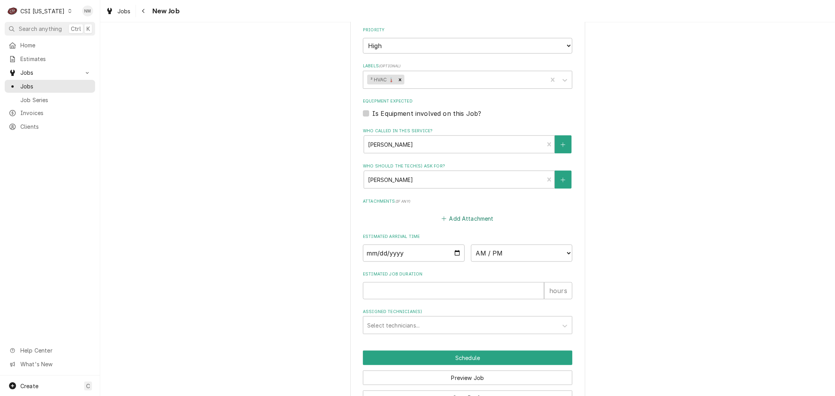
click at [456, 215] on button "Add Attachment" at bounding box center [467, 218] width 55 height 11
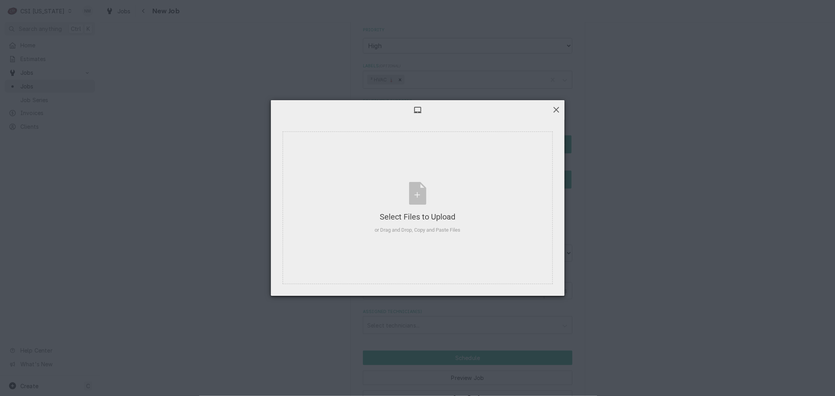
click at [556, 112] on span at bounding box center [556, 109] width 9 height 9
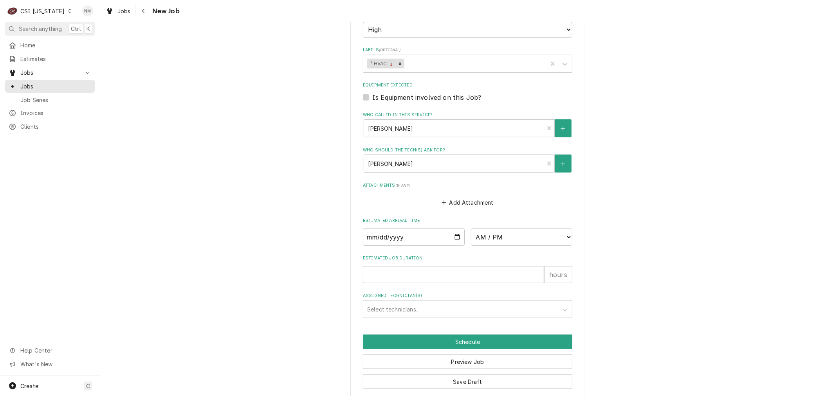
scroll to position [459, 0]
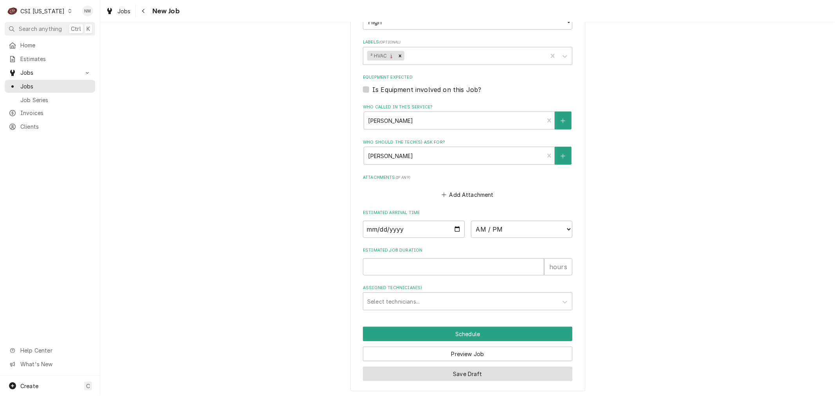
click at [484, 372] on button "Save Draft" at bounding box center [467, 374] width 209 height 14
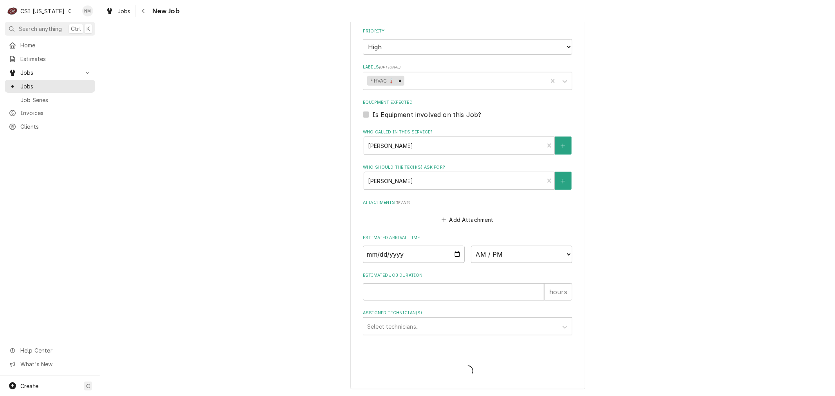
scroll to position [432, 0]
type textarea "x"
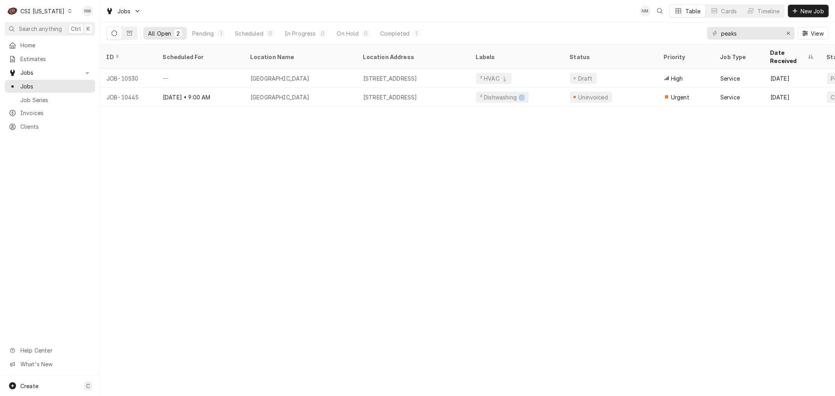
click at [67, 10] on div "Dynamic Content Wrapper" at bounding box center [69, 10] width 5 height 5
click at [110, 12] on div "CSI [US_STATE][GEOGRAPHIC_DATA]" at bounding box center [121, 15] width 103 height 8
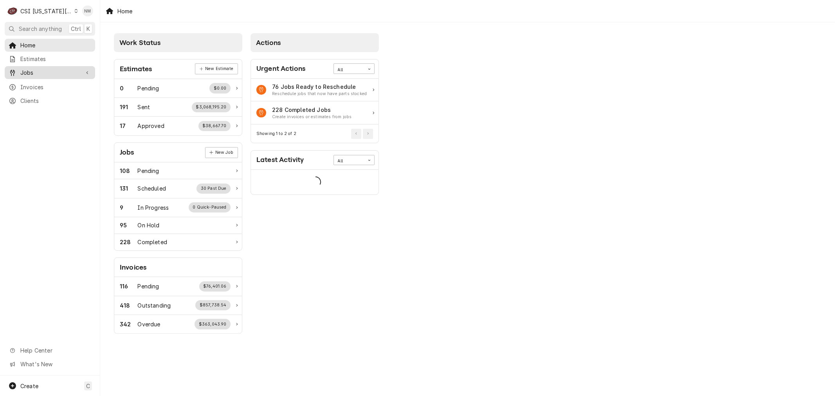
click at [42, 72] on span "Jobs" at bounding box center [49, 73] width 59 height 8
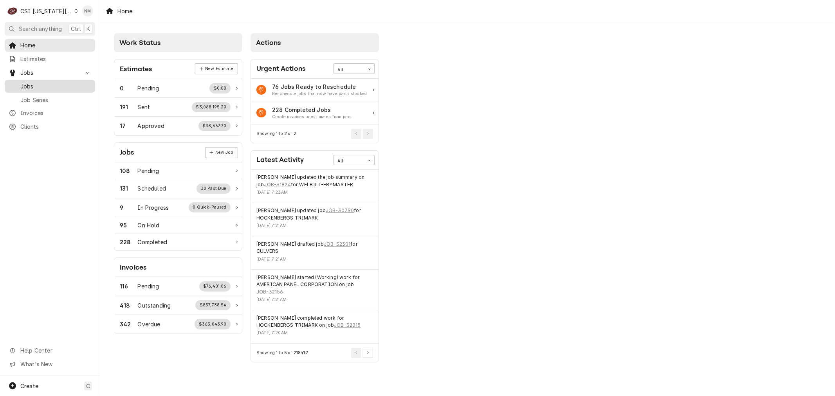
click at [38, 82] on span "Jobs" at bounding box center [55, 86] width 71 height 8
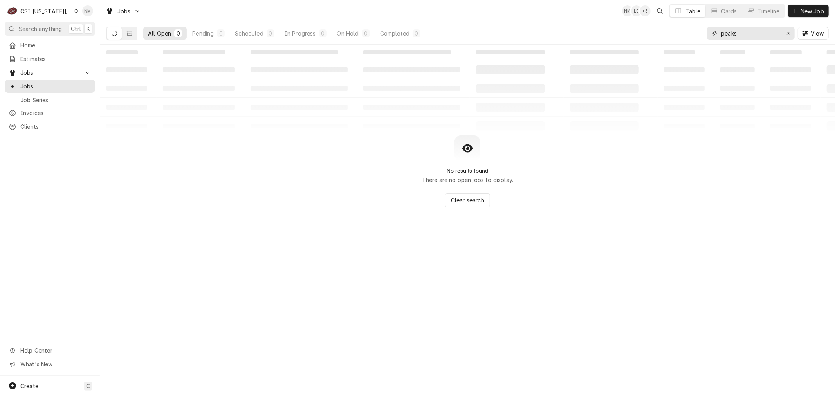
drag, startPoint x: 747, startPoint y: 32, endPoint x: 676, endPoint y: 34, distance: 70.5
click at [676, 34] on div "All Open 0 Pending 0 Scheduled 0 In Progress 0 On Hold 0 Completed 0 peaks View" at bounding box center [467, 33] width 722 height 22
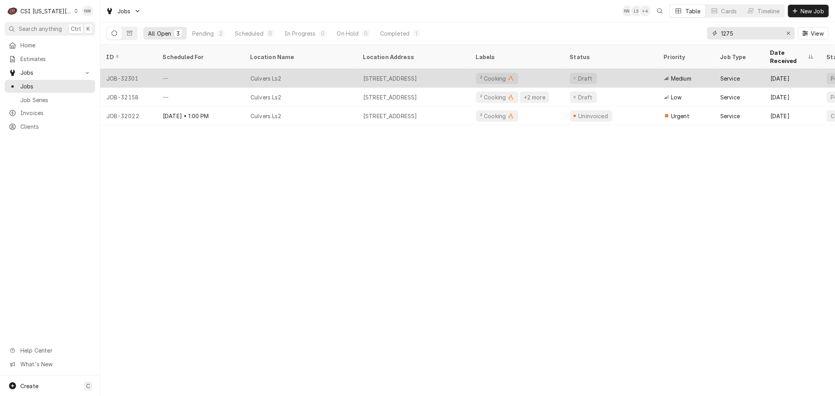
type input "1275"
click at [335, 71] on div "Culvers Ls2" at bounding box center [300, 78] width 113 height 19
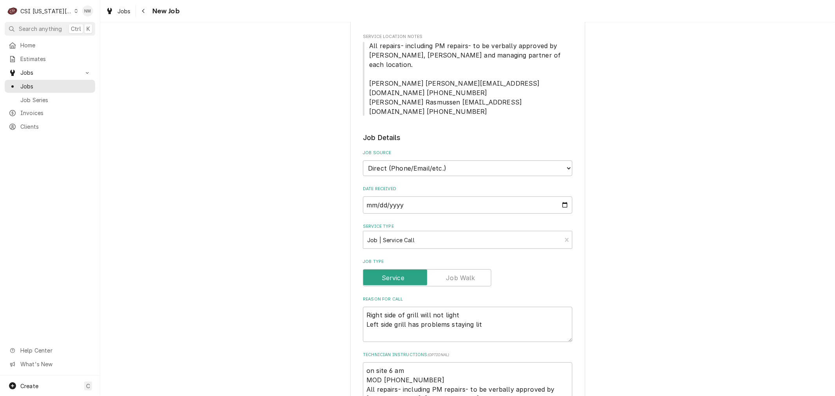
scroll to position [174, 0]
click at [363, 307] on textarea "Right side of grill will not light Left side grill has problems staying lit" at bounding box center [467, 324] width 209 height 35
type textarea "x"
type textarea "LRight side of grill will not light Left side grill has problems staying lit"
type textarea "x"
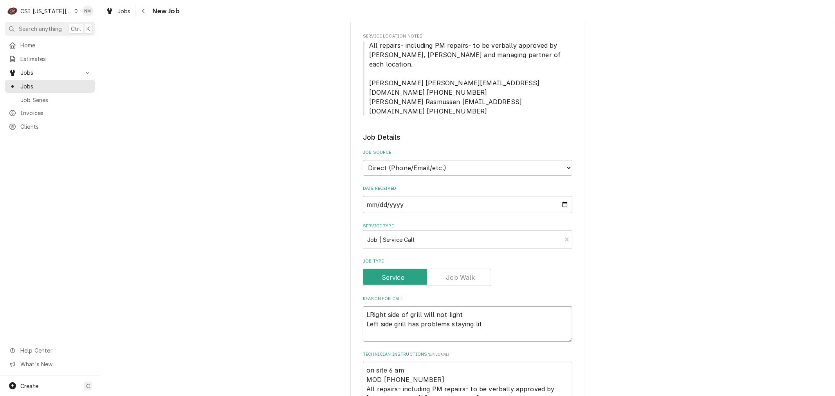
type textarea "LVRight side of grill will not light Left side grill has problems staying lit"
type textarea "x"
type textarea "LVMRight side of grill will not light Left side grill has problems staying lit"
type textarea "x"
type textarea "LVM Right side of grill will not light Left side grill has problems staying lit"
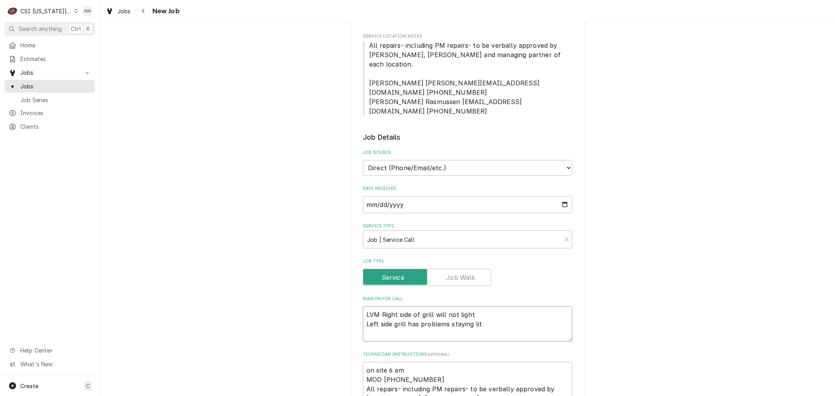
type textarea "x"
type textarea "LVM fRight side of grill will not light Left side grill has problems staying lit"
type textarea "x"
type textarea "LVM foRight side of grill will not light Left side grill has problems staying l…"
type textarea "x"
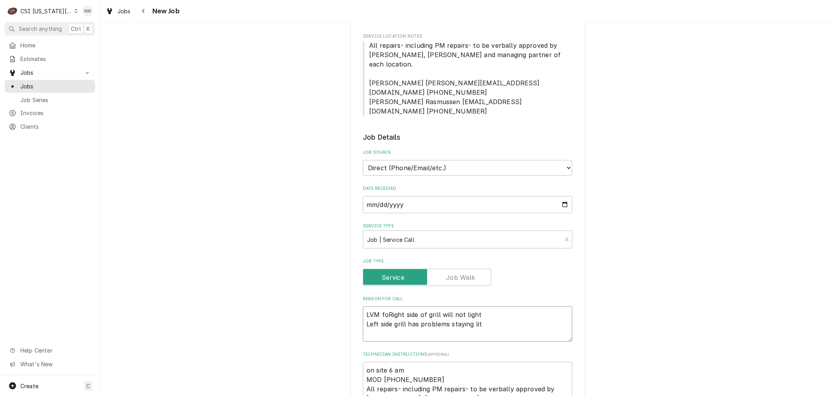
type textarea "LVM forRight side of grill will not light Left side grill has problems staying …"
type textarea "x"
type textarea "LVM for Right side of grill will not light Left side grill has problems staying…"
type textarea "x"
type textarea "LVM for Right side of grill will not light Left side grill has problems staying…"
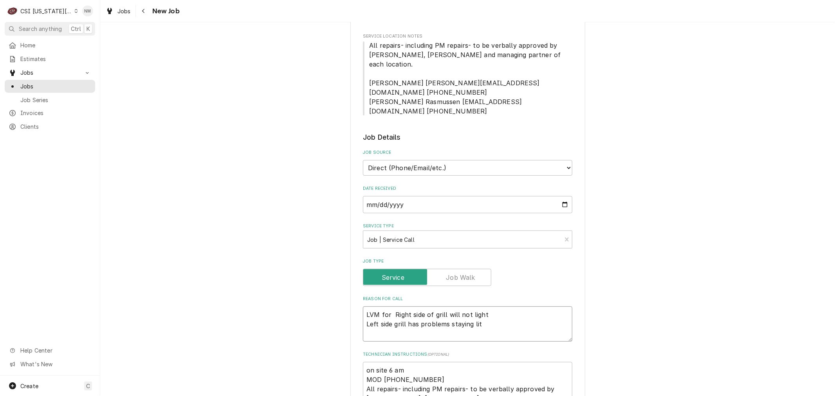
type textarea "x"
type textarea "LVM for Right side of grill will not light Left side grill has problems staying…"
type textarea "x"
type textarea "LVM for Right side of grill will not light Left side grill has problems staying…"
type textarea "x"
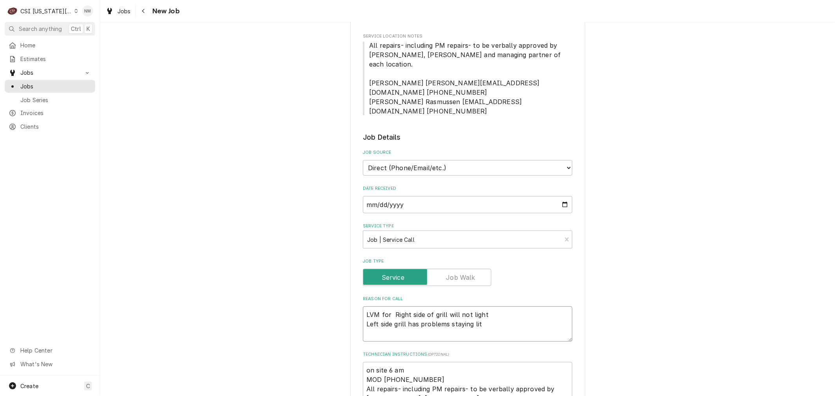
type textarea "LVM for Right side of grill will not light Left side grill has problems staying…"
type textarea "x"
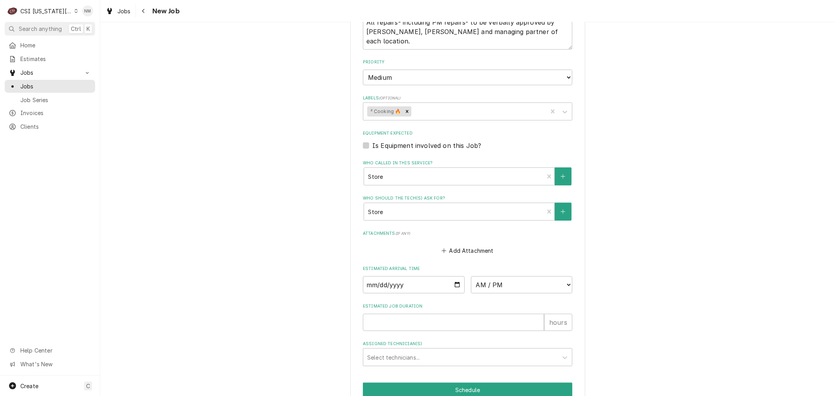
scroll to position [578, 0]
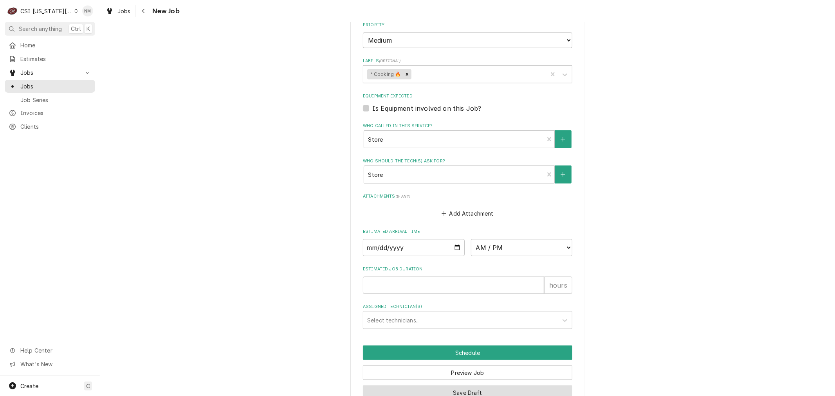
type textarea "LVM for Right side of grill will not light Left side grill has problems staying…"
click at [458, 386] on button "Save Draft" at bounding box center [467, 393] width 209 height 14
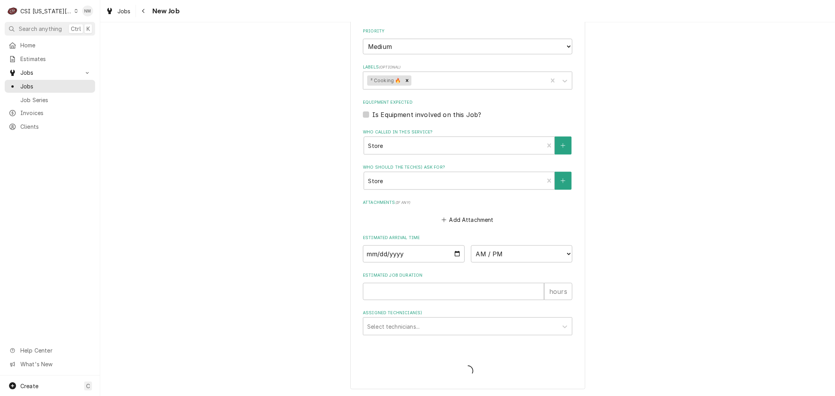
scroll to position [550, 0]
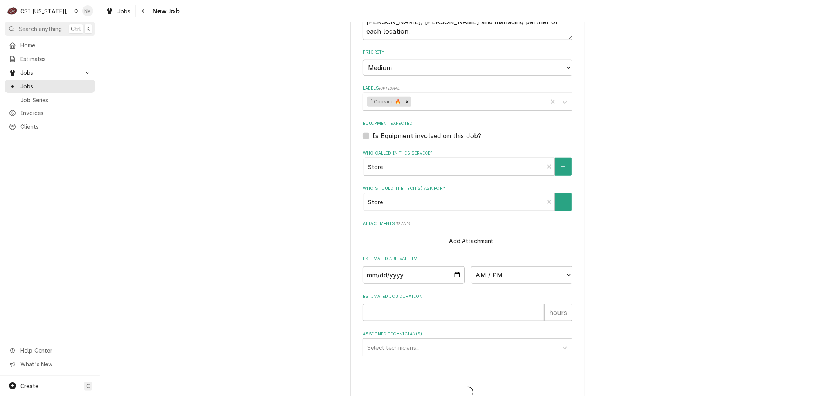
type textarea "x"
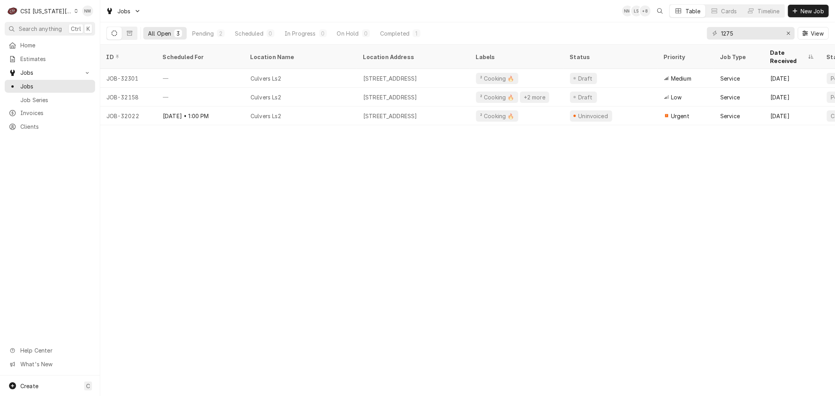
click at [74, 12] on icon "Dynamic Content Wrapper" at bounding box center [76, 11] width 4 height 4
click at [77, 39] on div "CSI St. [PERSON_NAME]" at bounding box center [134, 43] width 114 height 8
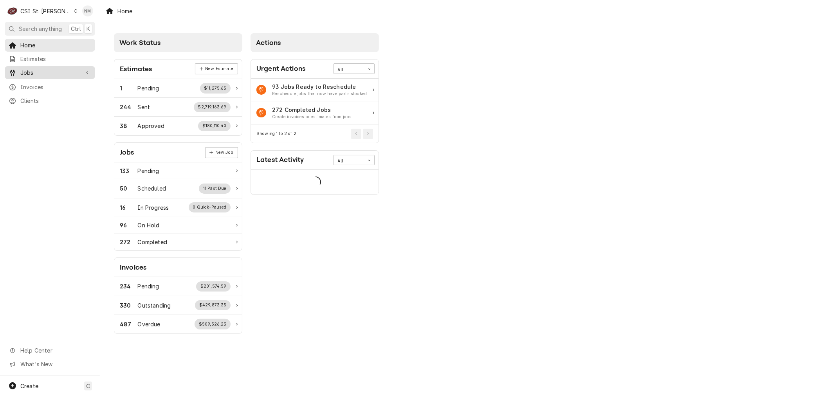
click at [37, 72] on span "Jobs" at bounding box center [49, 73] width 59 height 8
click at [34, 83] on span "Jobs" at bounding box center [55, 86] width 71 height 8
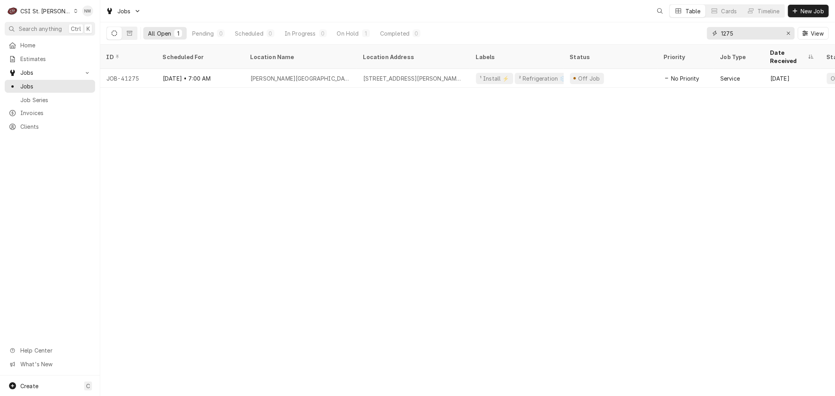
drag, startPoint x: 745, startPoint y: 34, endPoint x: 697, endPoint y: 38, distance: 48.3
click at [697, 38] on div "All Open 1 Pending 0 Scheduled 0 In Progress 0 On Hold 1 Completed 0 1275 View" at bounding box center [467, 33] width 722 height 22
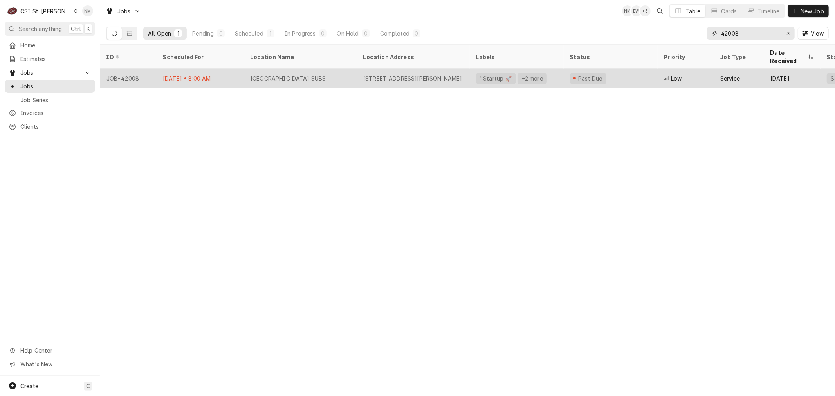
type input "42008"
click at [326, 74] on div "PENN STATION EAST COAST SUBS" at bounding box center [289, 78] width 76 height 8
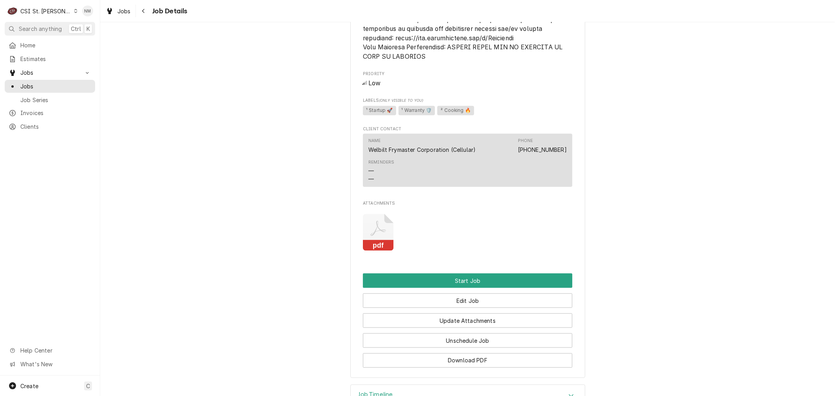
scroll to position [957, 0]
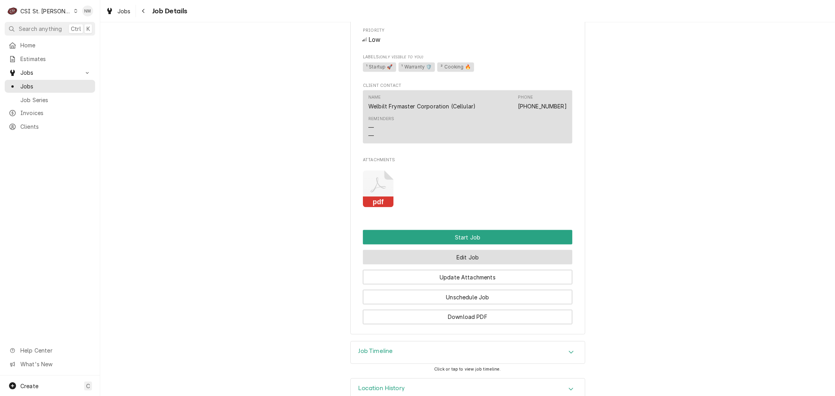
click at [470, 264] on button "Edit Job" at bounding box center [467, 257] width 209 height 14
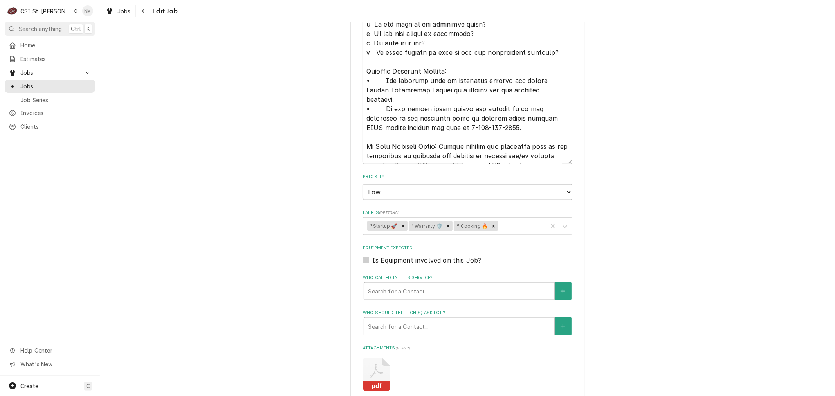
scroll to position [870, 0]
type textarea "x"
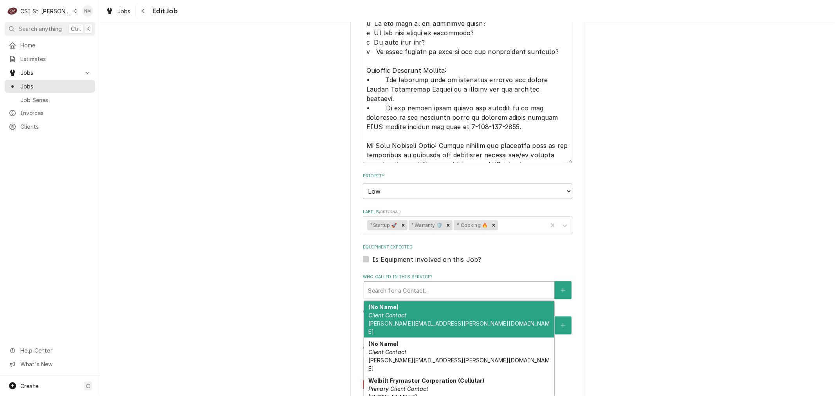
click at [472, 288] on div "Who called in this service?" at bounding box center [459, 290] width 182 height 14
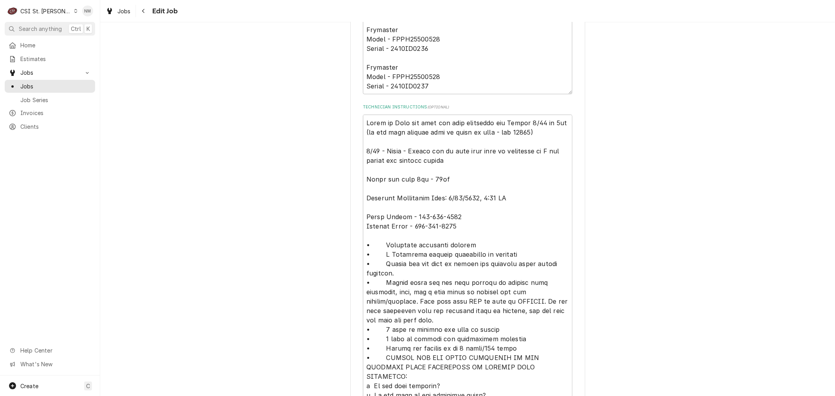
scroll to position [478, 0]
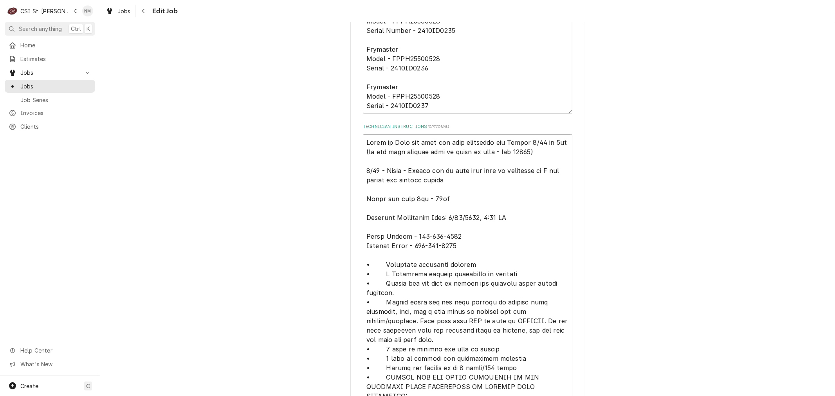
drag, startPoint x: 461, startPoint y: 244, endPoint x: 364, endPoint y: 247, distance: 96.8
click at [364, 247] on textarea "Technician Instructions ( optional )" at bounding box center [467, 344] width 209 height 420
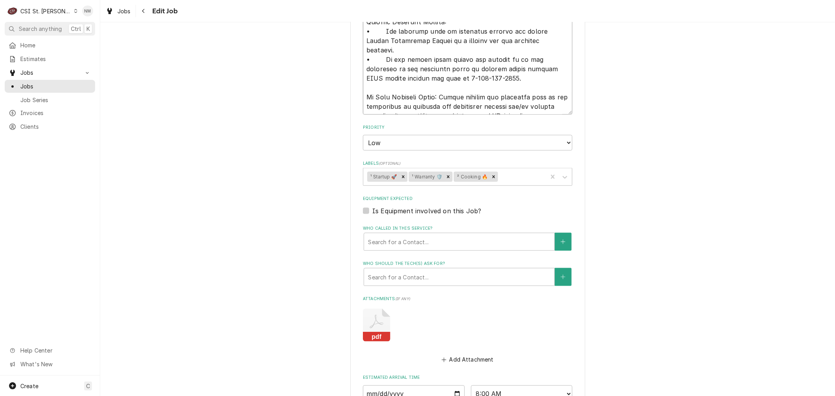
scroll to position [1000, 0]
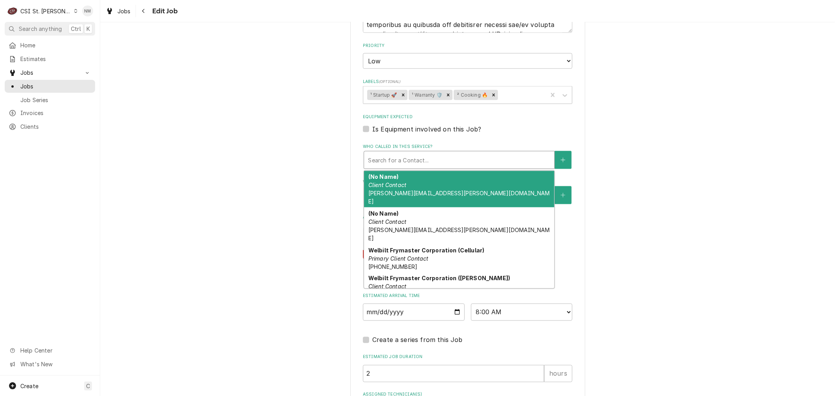
click at [444, 157] on div "Who called in this service?" at bounding box center [459, 160] width 182 height 14
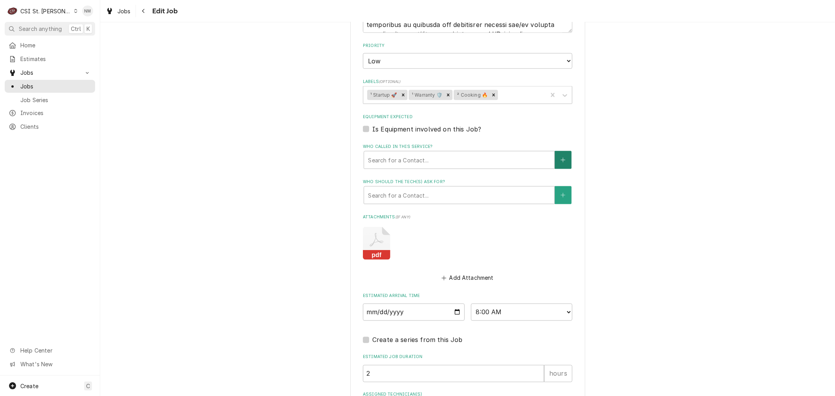
click at [563, 158] on button "Who called in this service?" at bounding box center [563, 160] width 16 height 18
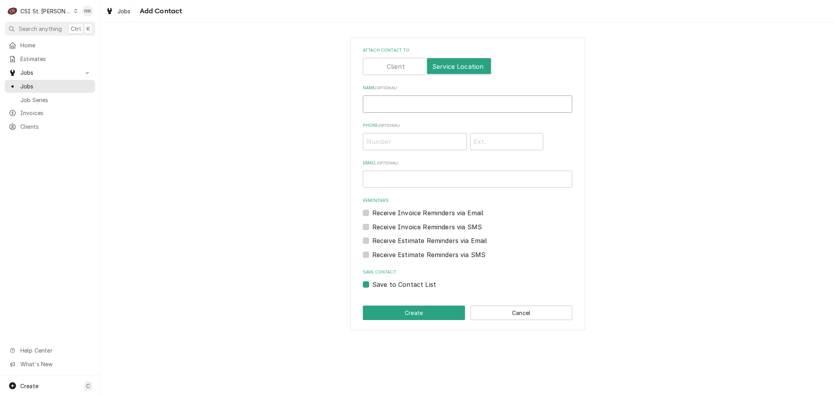
click at [466, 105] on input "Name ( optional )" at bounding box center [467, 104] width 209 height 17
paste input "Michael Abney - 859-302-3560"
drag, startPoint x: 466, startPoint y: 103, endPoint x: 419, endPoint y: 102, distance: 47.0
click at [419, 102] on input "Michael Abney - 859-302-3560" at bounding box center [467, 104] width 209 height 17
type input "Michael Abney - 859-302-3560"
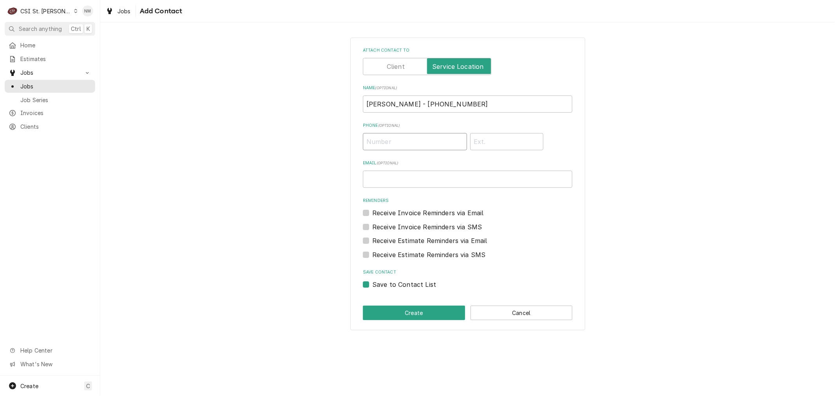
click at [410, 142] on input "Phone ( optional )" at bounding box center [415, 141] width 104 height 17
paste input "(859) 302-3560"
type input "(859) 302-3560"
click at [421, 309] on button "Create" at bounding box center [414, 313] width 102 height 14
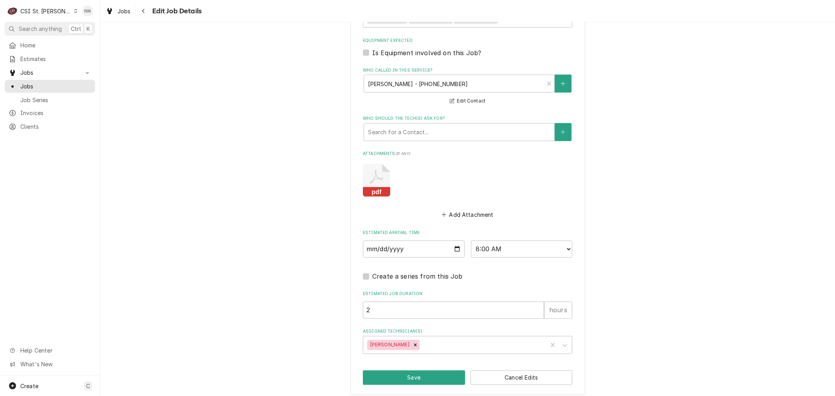
scroll to position [1081, 0]
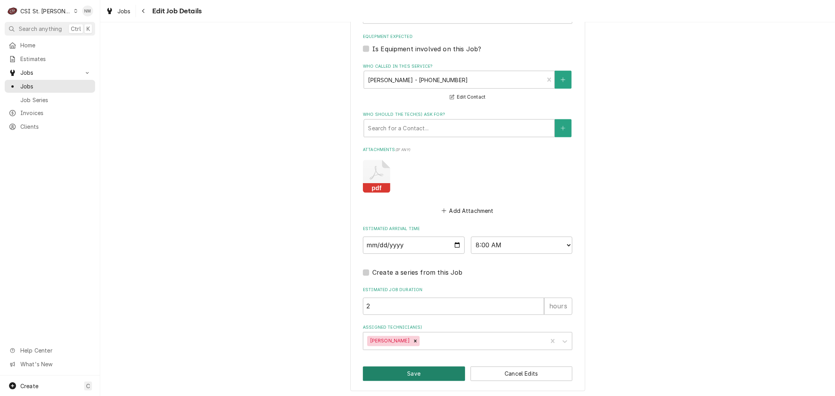
click at [403, 372] on button "Save" at bounding box center [414, 374] width 102 height 14
type textarea "x"
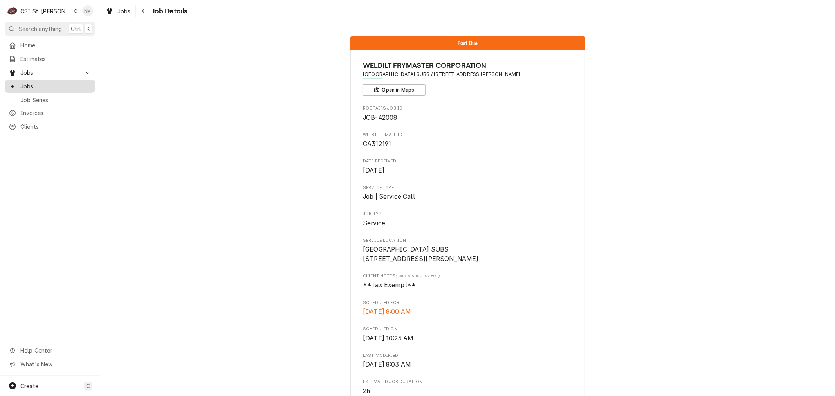
click at [27, 83] on span "Jobs" at bounding box center [55, 86] width 71 height 8
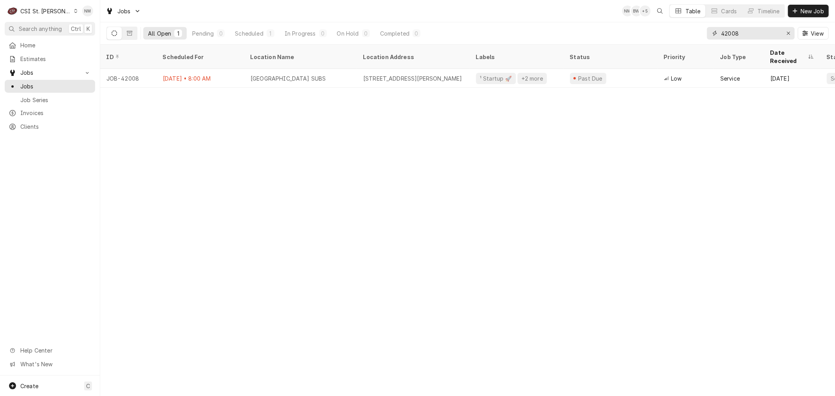
drag, startPoint x: 752, startPoint y: 35, endPoint x: 699, endPoint y: 31, distance: 52.6
click at [699, 31] on div "All Open 1 Pending 0 Scheduled 1 In Progress 0 On Hold 0 Completed 0 42008 View" at bounding box center [467, 33] width 722 height 22
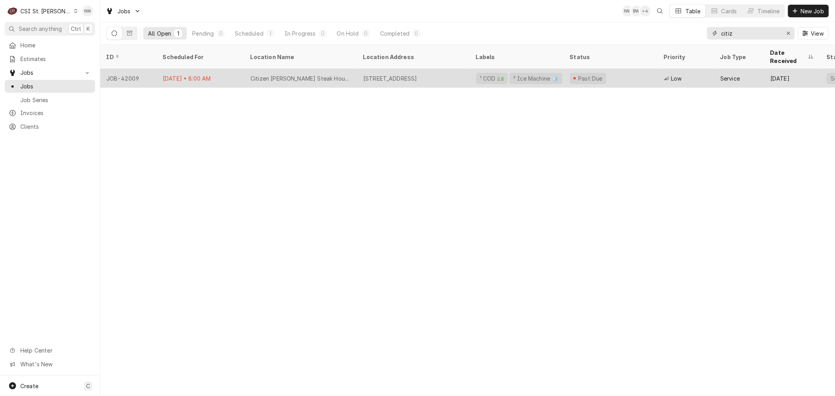
type input "citiz"
click at [351, 69] on div "Citizen [PERSON_NAME] Steak House" at bounding box center [300, 78] width 113 height 19
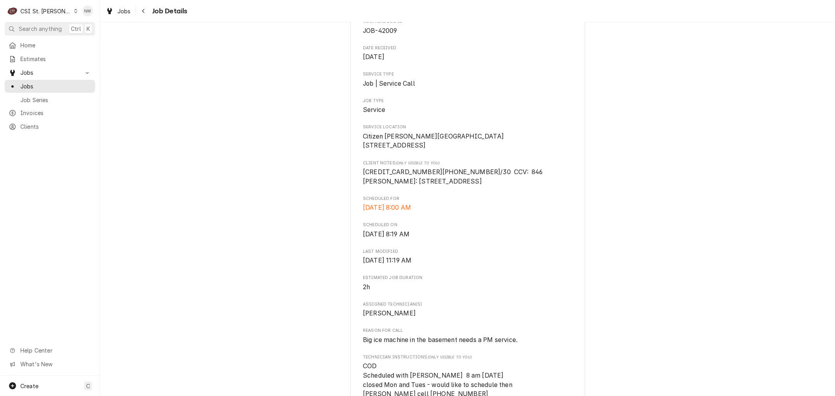
scroll to position [130, 0]
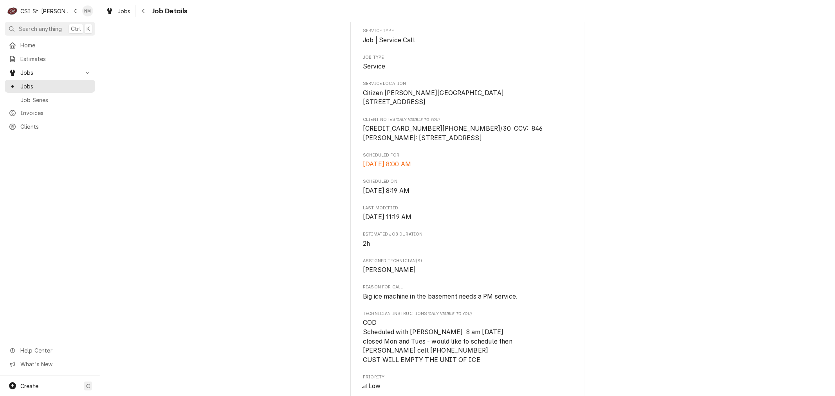
click at [74, 10] on icon "Dynamic Content Wrapper" at bounding box center [76, 11] width 4 height 4
click at [94, 28] on div "CSI [US_STATE]" at bounding box center [120, 29] width 103 height 8
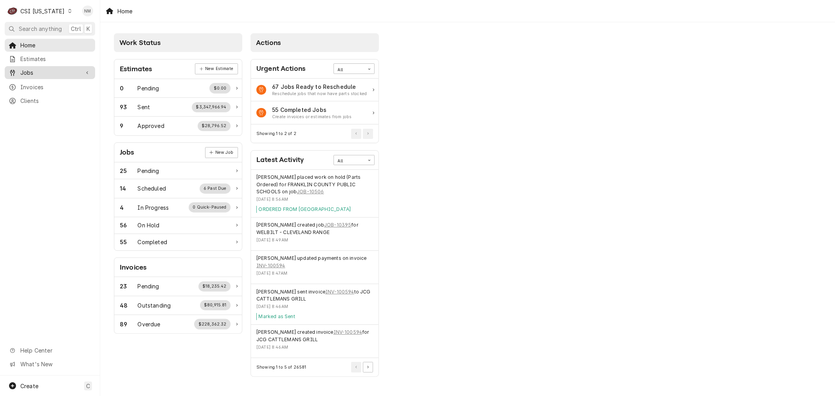
click at [40, 69] on span "Jobs" at bounding box center [49, 73] width 59 height 8
click at [43, 82] on span "Jobs" at bounding box center [55, 86] width 71 height 8
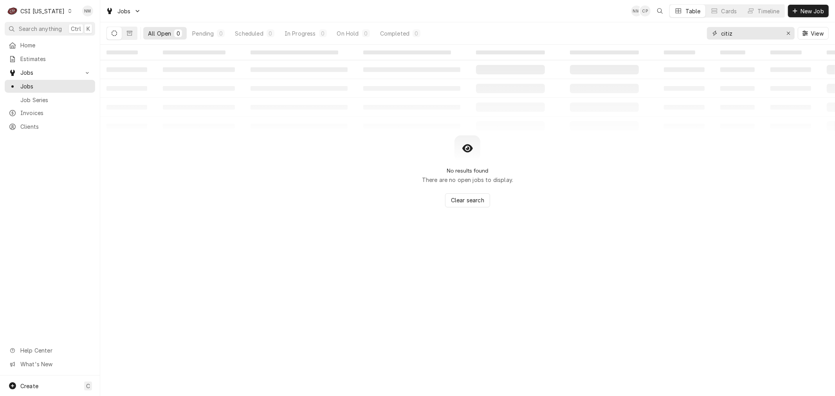
drag, startPoint x: 742, startPoint y: 34, endPoint x: 697, endPoint y: 36, distance: 44.7
click at [697, 36] on div "All Open 0 Pending 0 Scheduled 0 In Progress 0 On Hold 0 Completed 0 citiz View" at bounding box center [467, 33] width 722 height 22
type input "s"
click at [129, 33] on icon "Dynamic Content Wrapper" at bounding box center [129, 33] width 5 height 5
drag, startPoint x: 749, startPoint y: 33, endPoint x: 698, endPoint y: 30, distance: 51.0
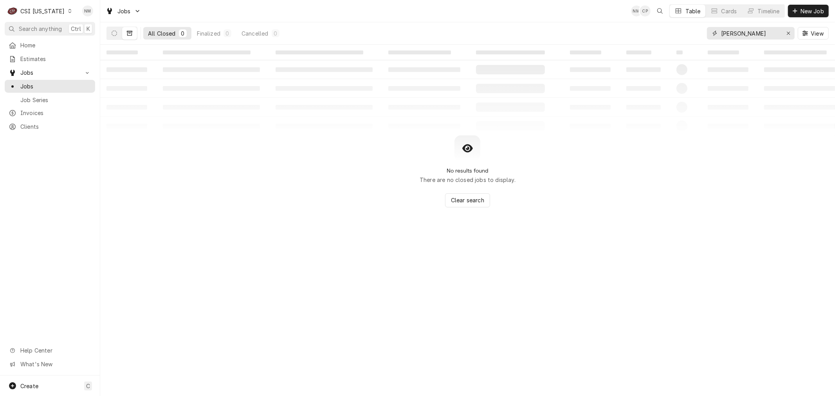
click at [699, 30] on div "All Closed 0 Finalized 0 Cancelled 0 calvery View" at bounding box center [467, 33] width 722 height 22
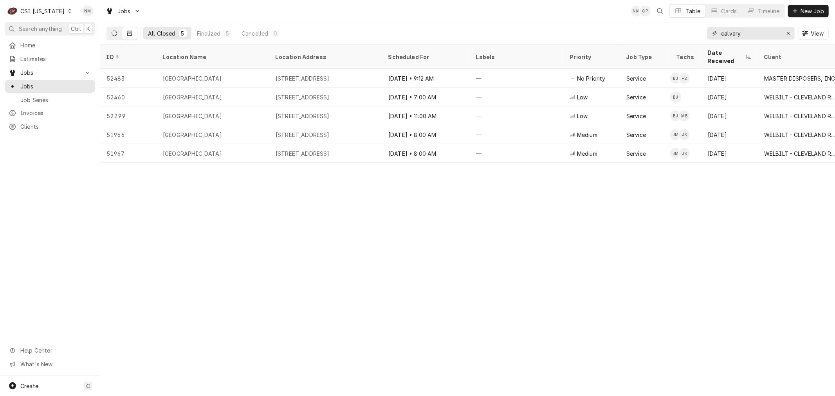
type input "calvary"
click at [114, 32] on icon "Dynamic Content Wrapper" at bounding box center [114, 33] width 5 height 5
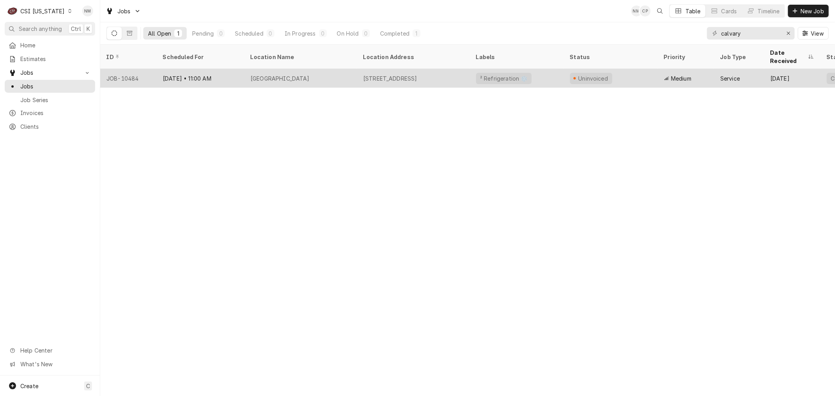
click at [552, 69] on div "² Refrigeration ❄️" at bounding box center [517, 78] width 94 height 19
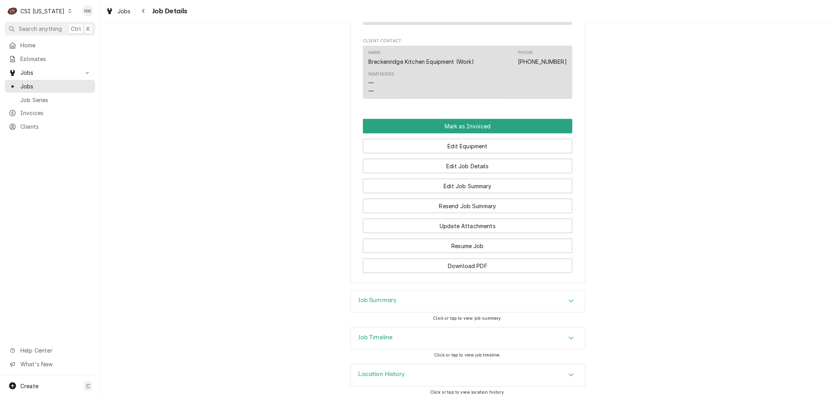
scroll to position [737, 0]
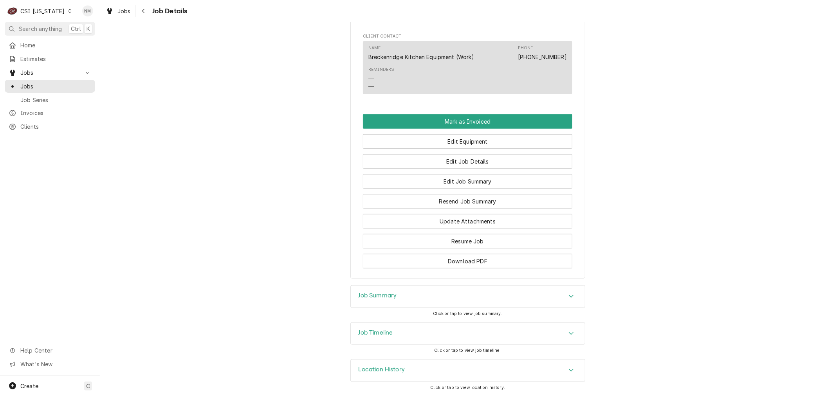
click at [388, 296] on h3 "Job Summary" at bounding box center [378, 295] width 38 height 7
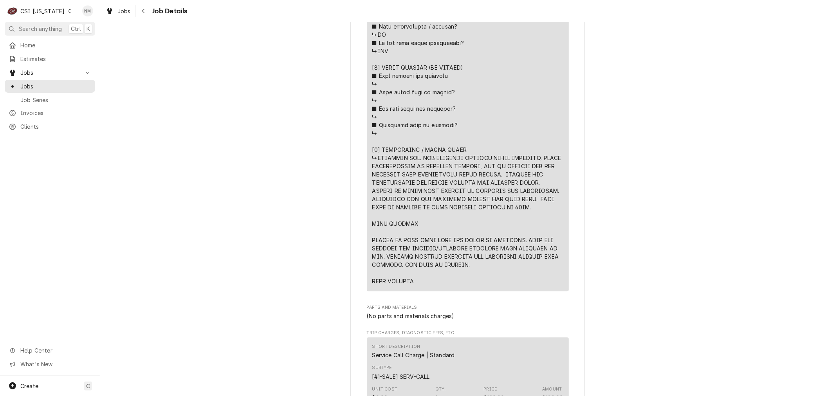
scroll to position [1781, 0]
drag, startPoint x: 478, startPoint y: 286, endPoint x: 358, endPoint y: 161, distance: 173.3
copy div "EMP READING. PUT BACK IN SERVICE. [PERSON_NAME]"
click at [63, 7] on div "C CSI [US_STATE]" at bounding box center [40, 11] width 70 height 16
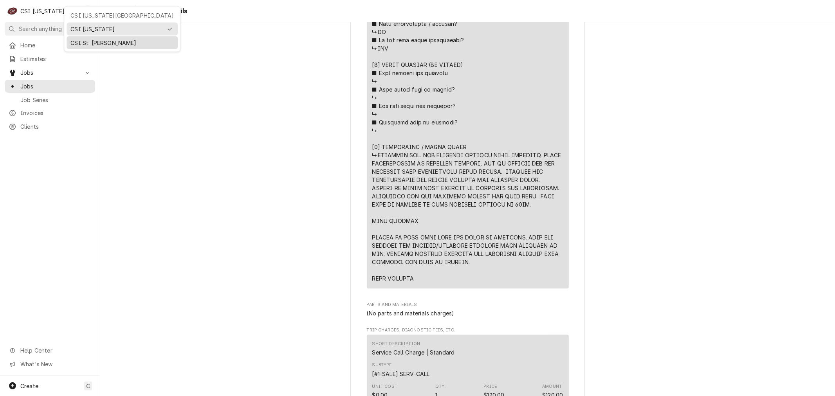
click at [92, 39] on div "CSI St. [PERSON_NAME]" at bounding box center [121, 43] width 103 height 8
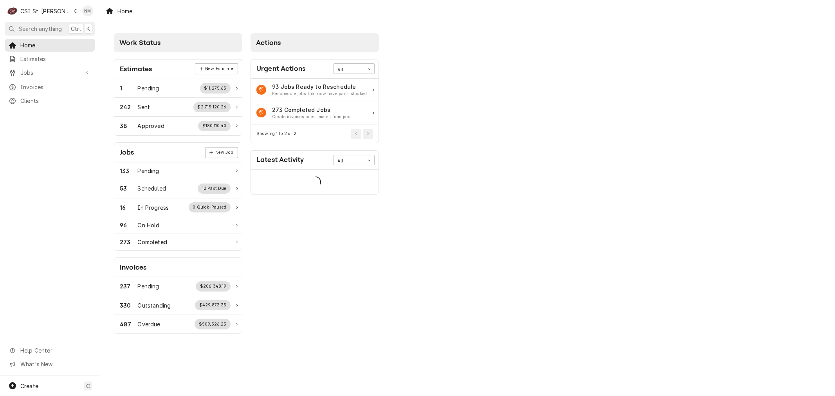
click at [74, 10] on div "Dynamic Content Wrapper" at bounding box center [76, 10] width 4 height 5
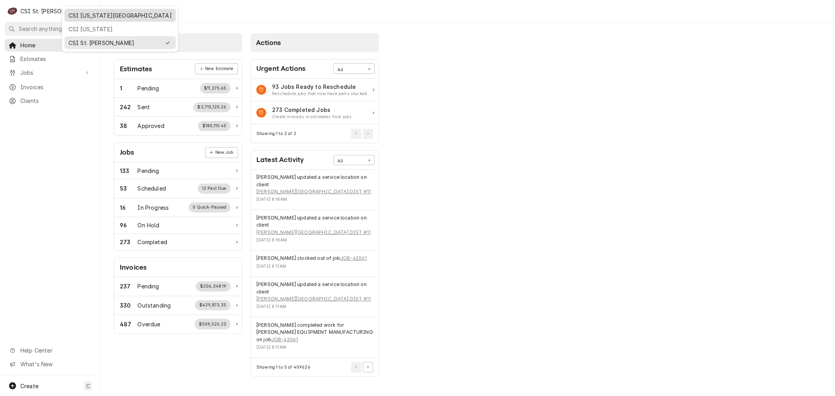
click at [89, 17] on div "CSI [US_STATE][GEOGRAPHIC_DATA]" at bounding box center [120, 15] width 103 height 8
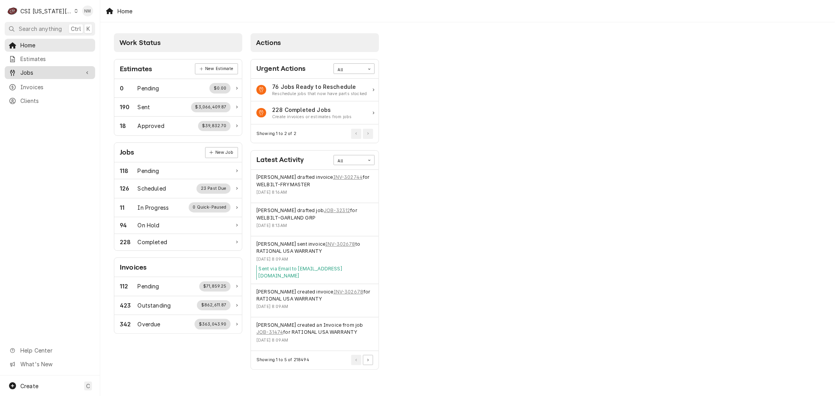
click at [38, 72] on span "Jobs" at bounding box center [49, 73] width 59 height 8
click at [74, 12] on icon "Dynamic Content Wrapper" at bounding box center [76, 11] width 4 height 4
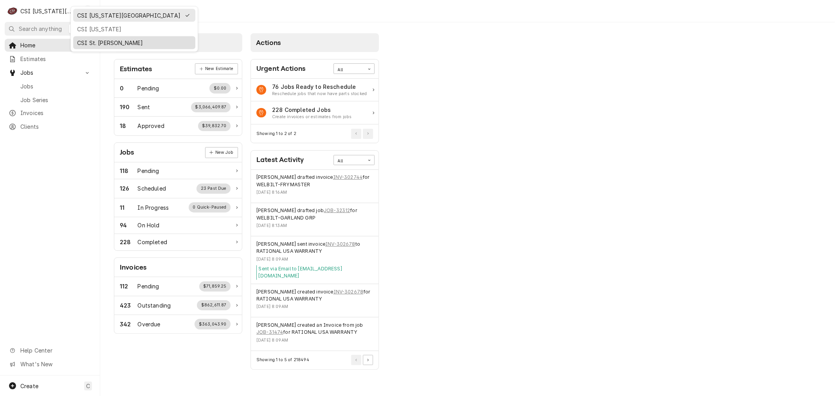
click at [103, 40] on div "CSI St. [PERSON_NAME]" at bounding box center [134, 43] width 114 height 8
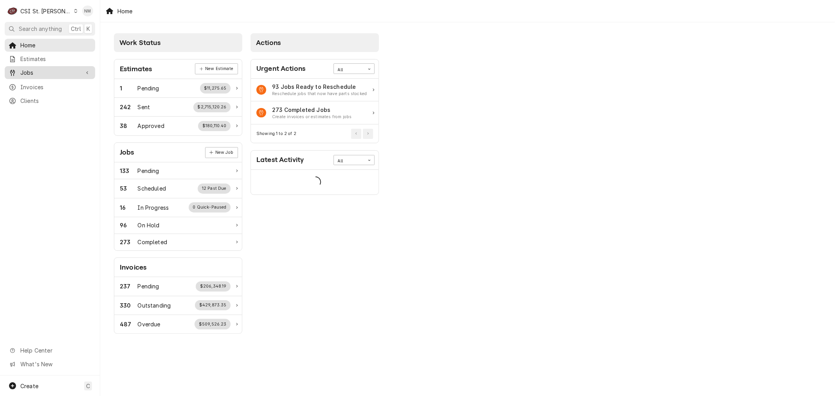
click at [39, 72] on span "Jobs" at bounding box center [49, 73] width 59 height 8
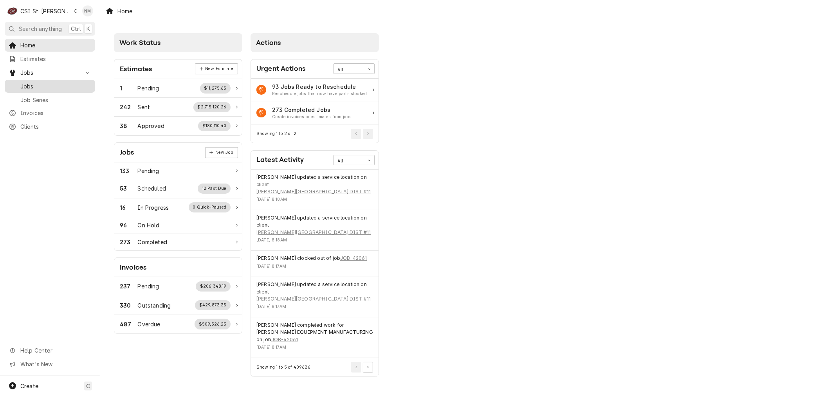
click at [38, 84] on span "Jobs" at bounding box center [55, 86] width 71 height 8
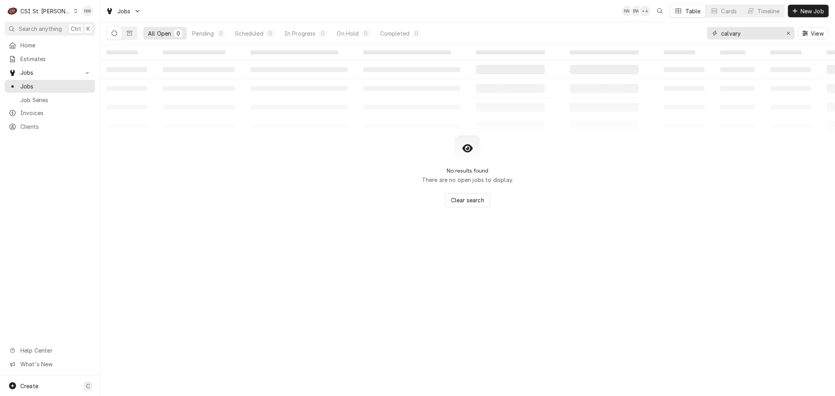
drag, startPoint x: 744, startPoint y: 34, endPoint x: 694, endPoint y: 34, distance: 50.1
click at [694, 34] on div "All Open 0 Pending 0 Scheduled 0 In Progress 0 On Hold 0 Completed 0 calvary Vi…" at bounding box center [467, 33] width 722 height 22
type input "subway 247"
click at [56, 123] on span "Clients" at bounding box center [55, 127] width 71 height 8
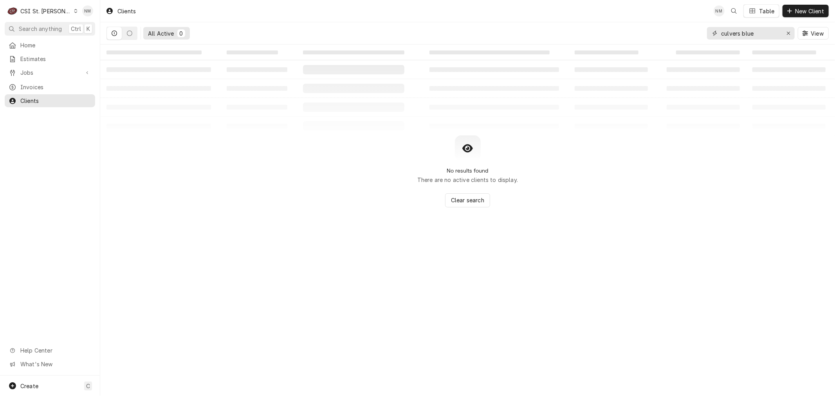
drag, startPoint x: 762, startPoint y: 32, endPoint x: 698, endPoint y: 32, distance: 63.8
click at [698, 32] on div "All Active 0 culvers blue View" at bounding box center [467, 33] width 722 height 22
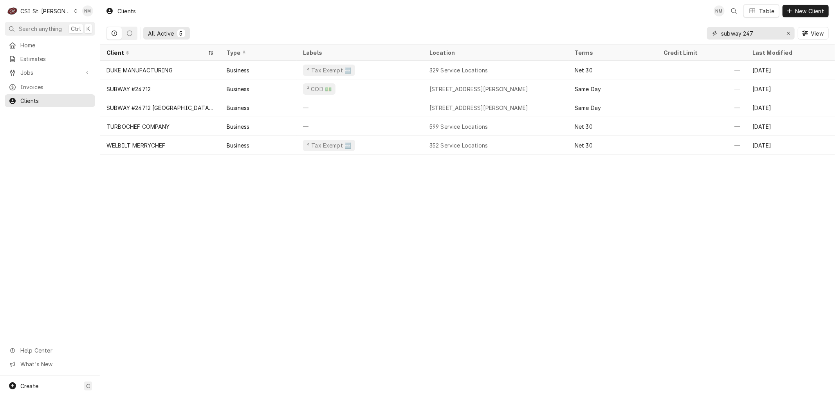
drag, startPoint x: 767, startPoint y: 33, endPoint x: 706, endPoint y: 32, distance: 61.1
click at [706, 32] on div "All Active 5 subway 247 View" at bounding box center [467, 33] width 722 height 22
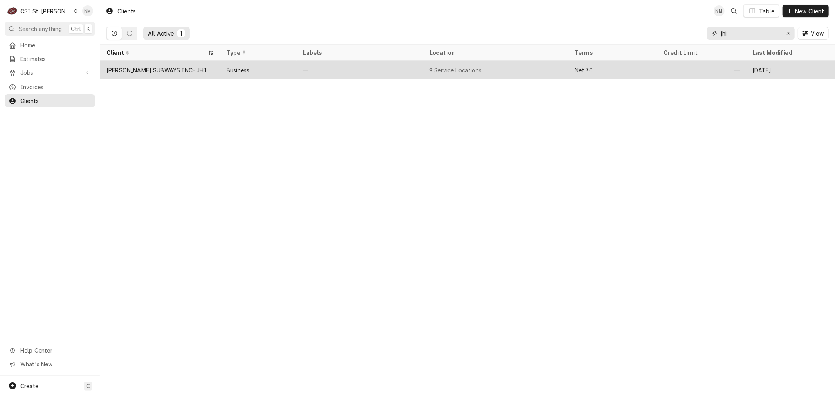
type input "jhi"
click at [394, 67] on div "—" at bounding box center [360, 70] width 126 height 19
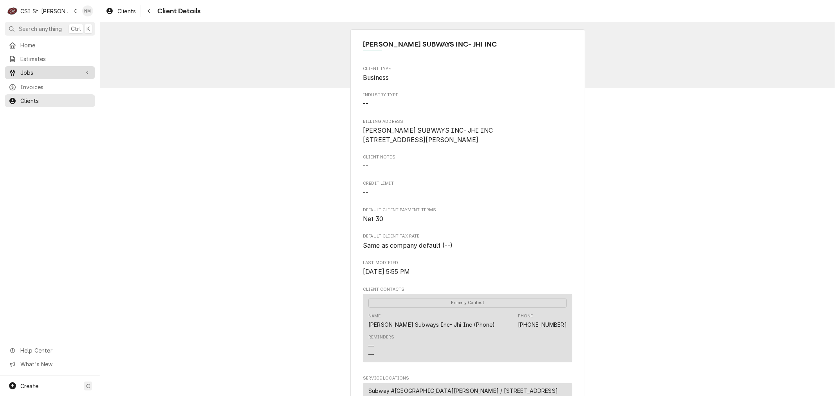
click at [50, 70] on span "Jobs" at bounding box center [49, 73] width 59 height 8
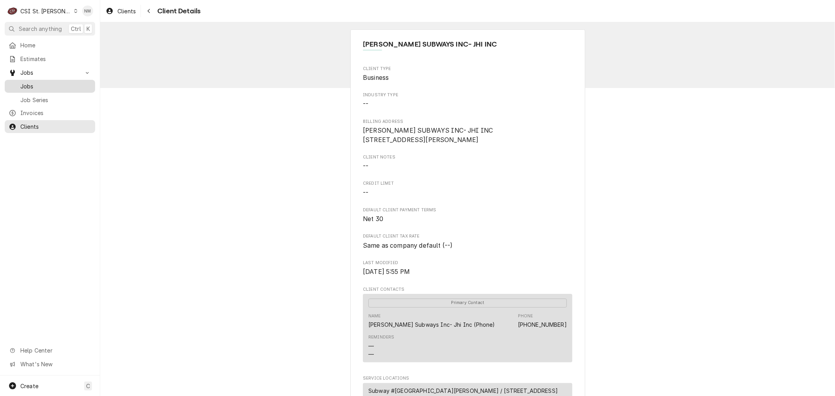
click at [38, 84] on span "Jobs" at bounding box center [55, 86] width 71 height 8
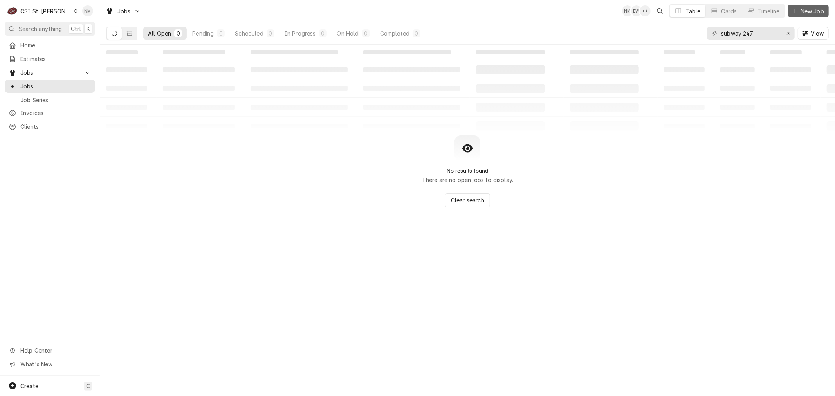
click at [804, 11] on span "New Job" at bounding box center [812, 11] width 27 height 8
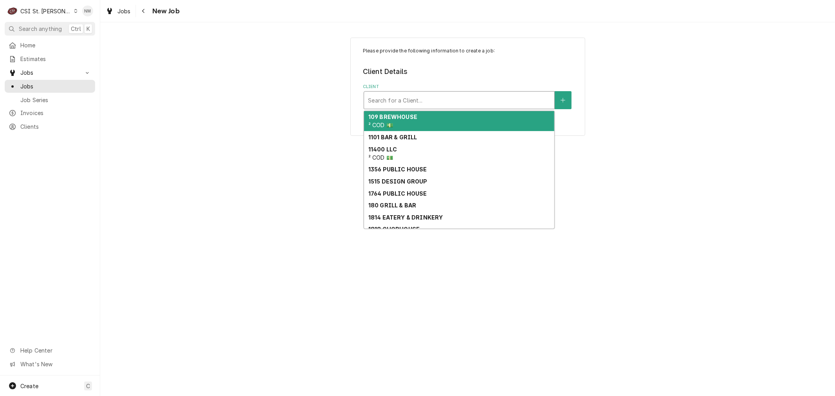
click at [427, 102] on div "Client" at bounding box center [459, 100] width 182 height 14
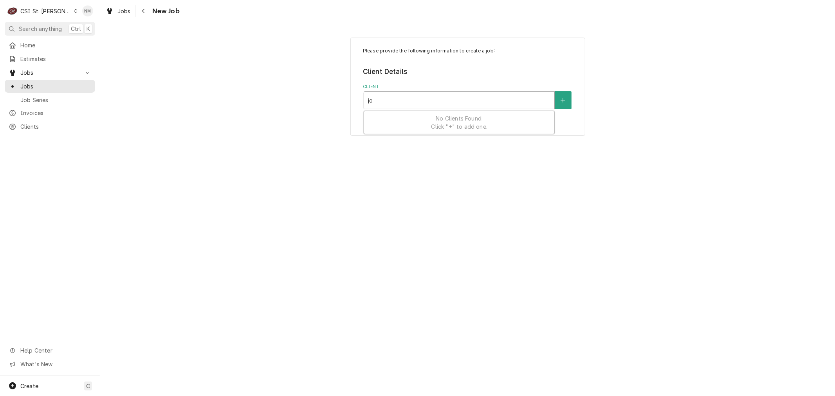
type input "j"
type input "s"
type input "subway j"
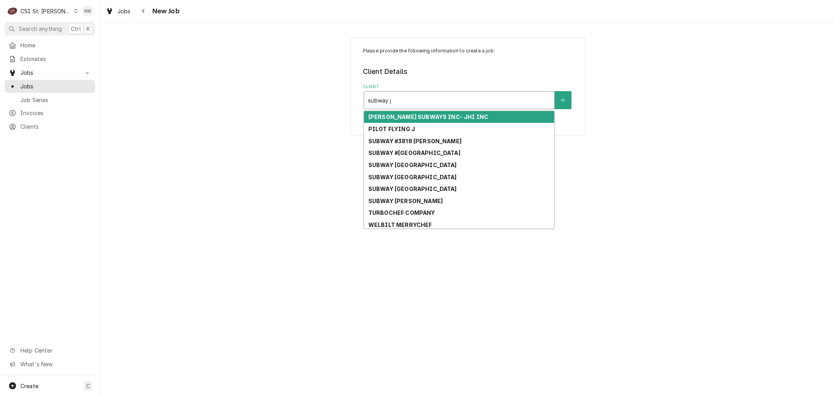
click at [468, 115] on div "[PERSON_NAME] SUBWAYS INC- JHI INC" at bounding box center [459, 117] width 190 height 12
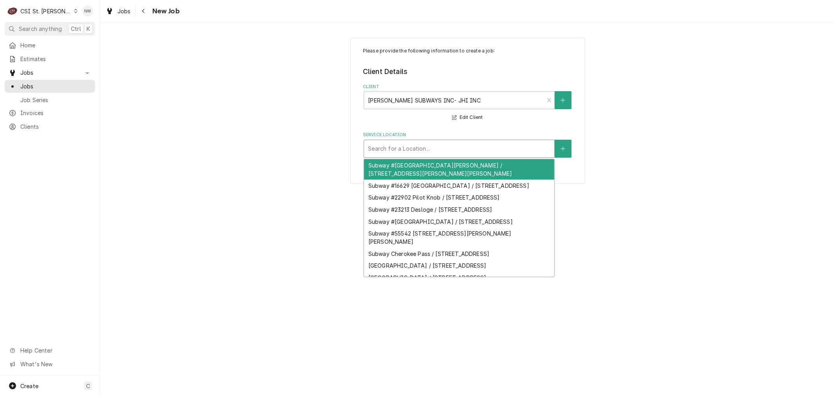
click at [468, 150] on div "Service Location" at bounding box center [459, 149] width 182 height 14
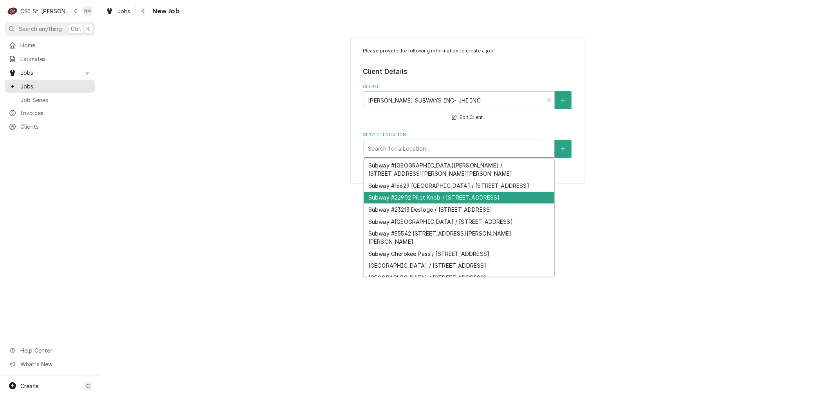
scroll to position [31, 0]
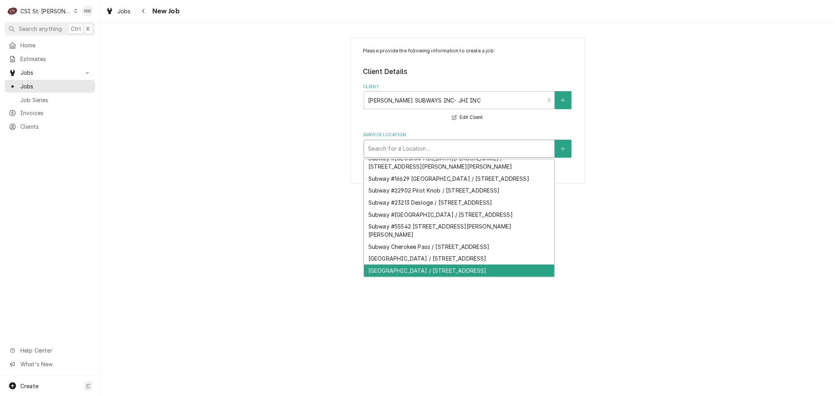
click at [482, 269] on div "Subway Park Hills / 247 West Main Street, Park Hills, MO 63601" at bounding box center [459, 271] width 190 height 12
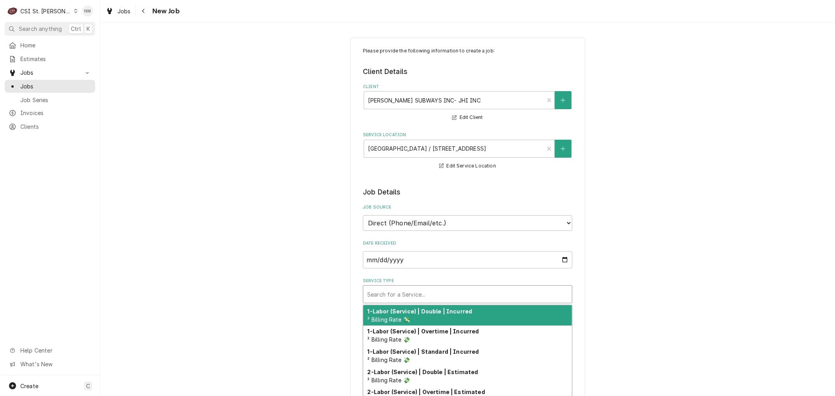
click at [484, 296] on div "Service Type" at bounding box center [467, 294] width 201 height 14
type textarea "x"
type input "s"
type textarea "x"
type input "se"
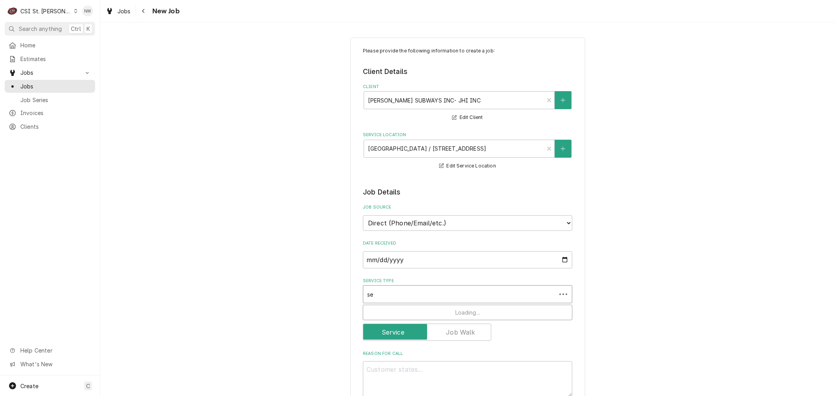
type textarea "x"
type input "ser"
type textarea "x"
type input "serv"
type textarea "x"
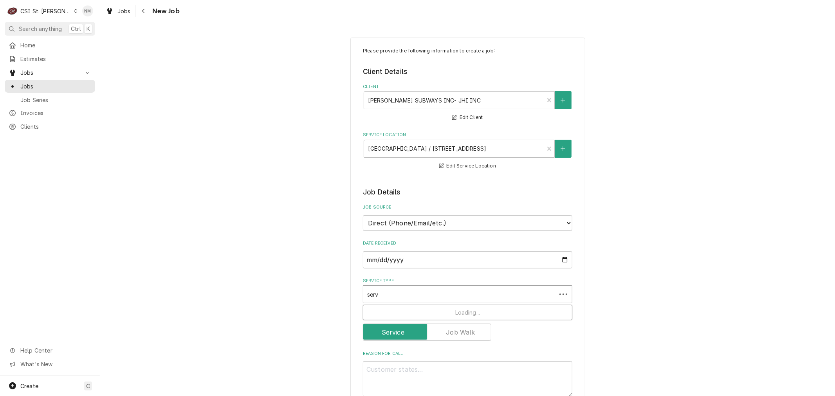
type input "servi"
type textarea "x"
type input "servic"
type textarea "x"
type input "service"
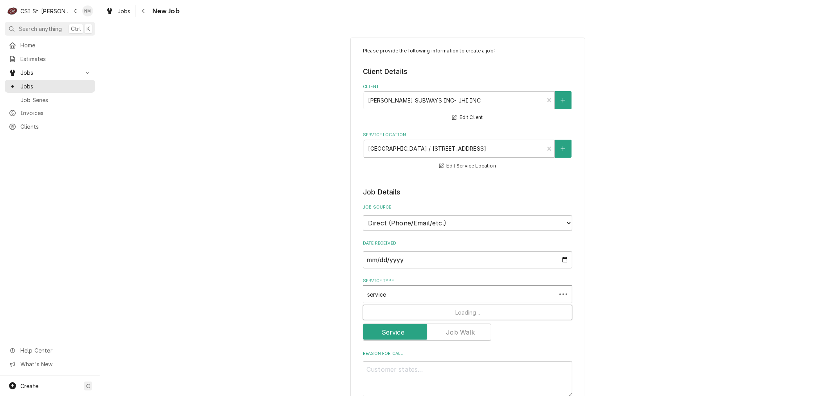
type textarea "x"
type input "service"
type textarea "x"
type input "service c"
type textarea "x"
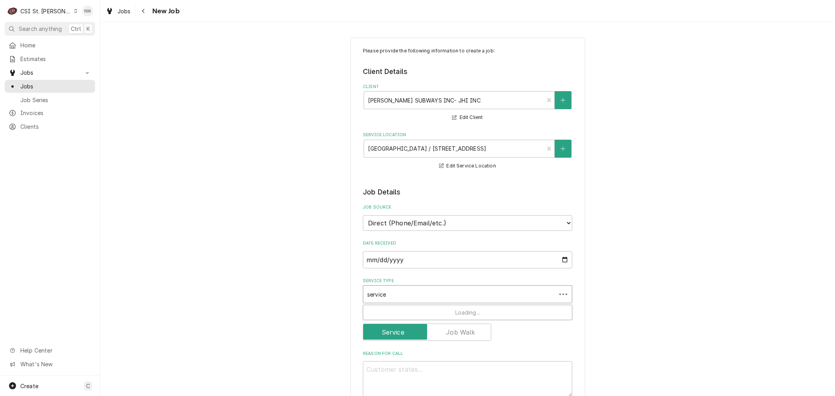
type input "service ca"
type textarea "x"
type input "service cal"
type textarea "x"
type input "service call"
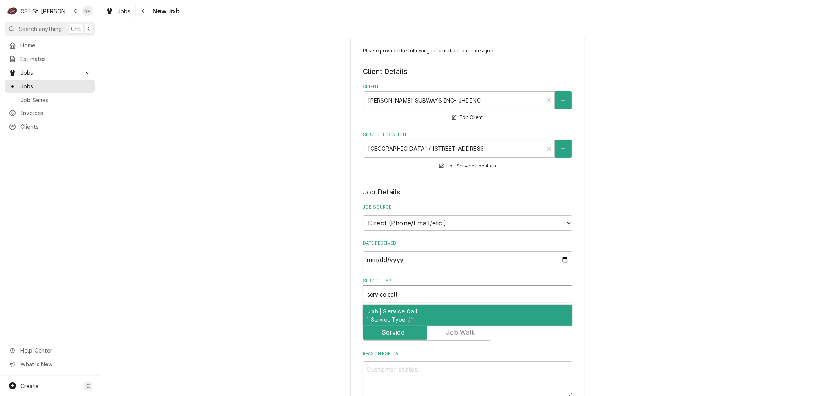
click at [498, 310] on div "Job | Service Call ¹ Service Type 🛠️" at bounding box center [467, 315] width 209 height 20
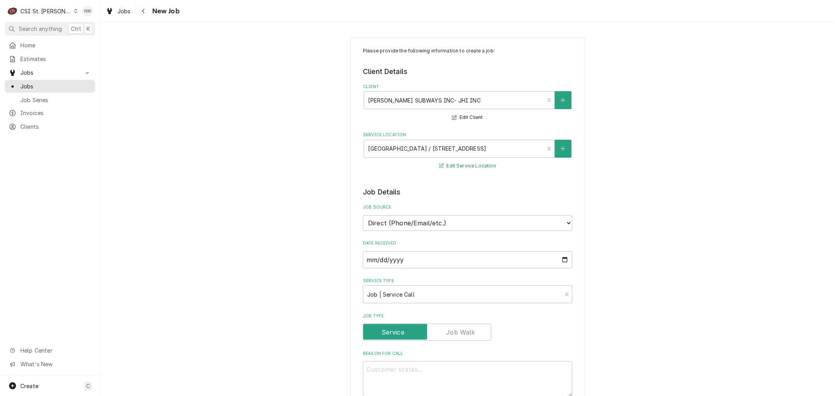
click at [474, 164] on button "Edit Service Location" at bounding box center [467, 166] width 59 height 10
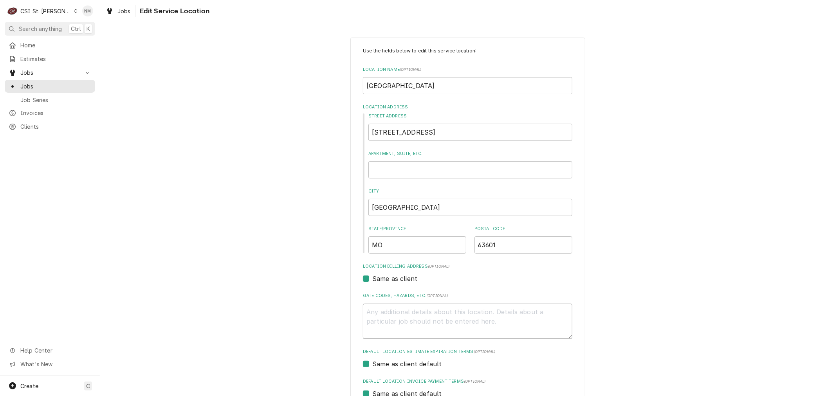
click at [427, 322] on textarea "Gate Codes, Hazards, etc. ( optional )" at bounding box center [467, 321] width 209 height 35
type textarea "x"
type textarea "e"
type textarea "x"
type textarea "ex"
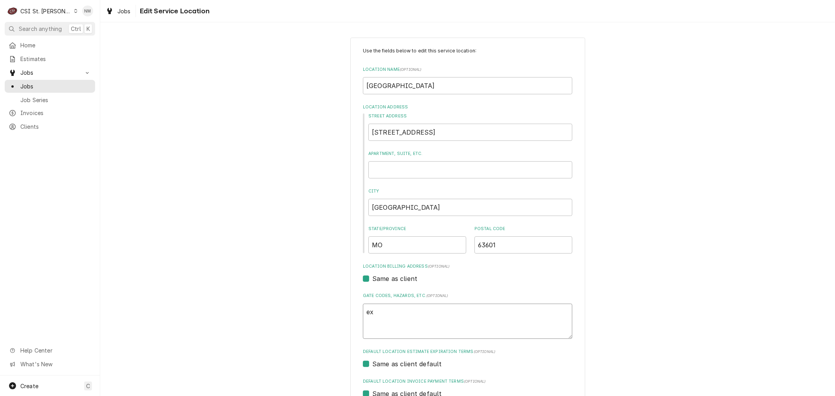
type textarea "x"
type textarea "ext"
type textarea "x"
type textarea "ext"
type textarea "x"
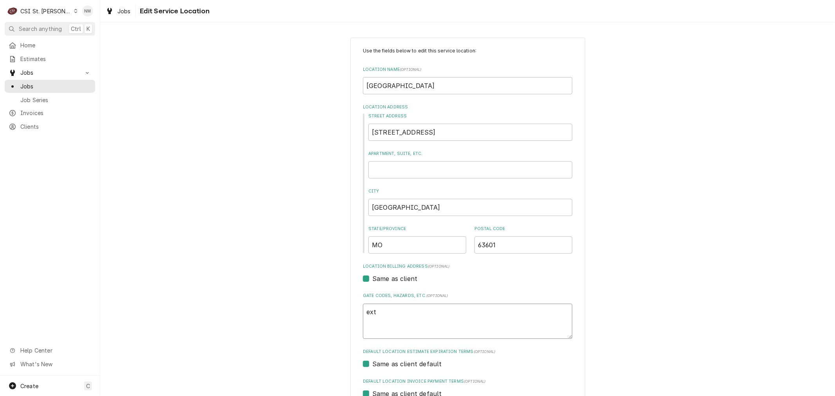
type textarea "ext t"
type textarea "x"
type textarea "ext tr"
type textarea "x"
type textarea "ext tra"
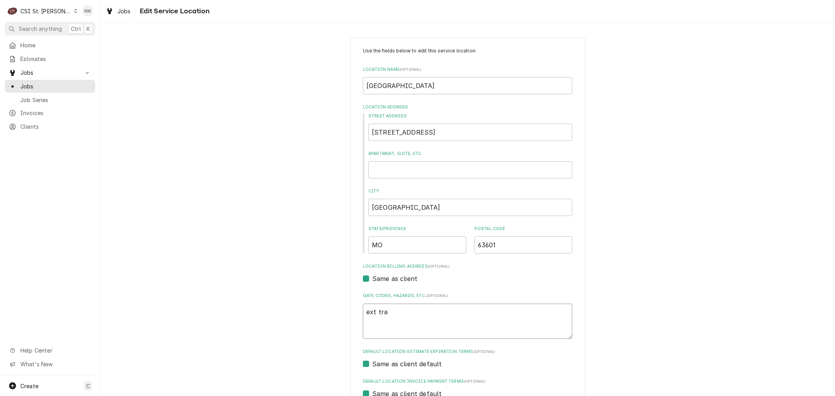
type textarea "x"
type textarea "ext trav"
type textarea "x"
type textarea "ext trave"
type textarea "x"
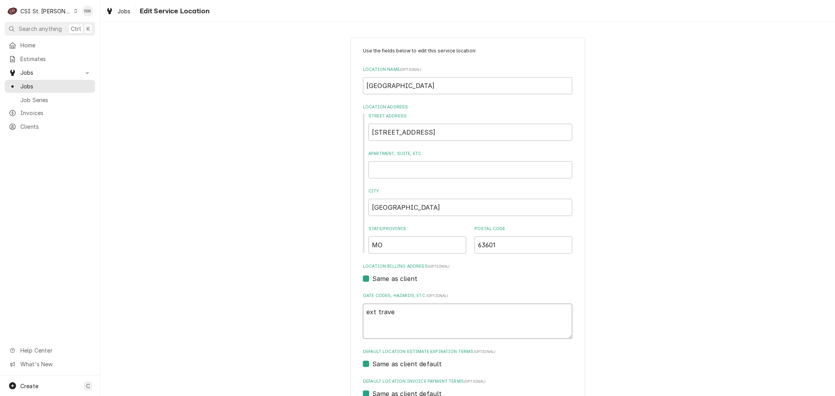
type textarea "ext travel"
type textarea "x"
type textarea "ext travel"
type textarea "x"
type textarea "ext travel n"
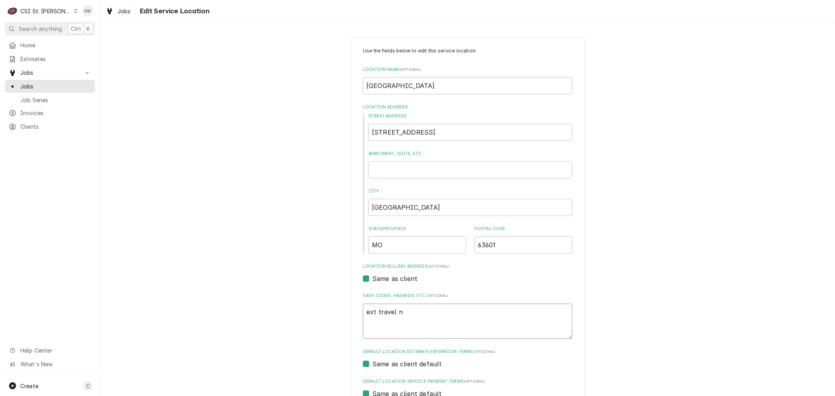
type textarea "x"
type textarea "ext travel ne"
type textarea "x"
type textarea "ext travel nee"
type textarea "x"
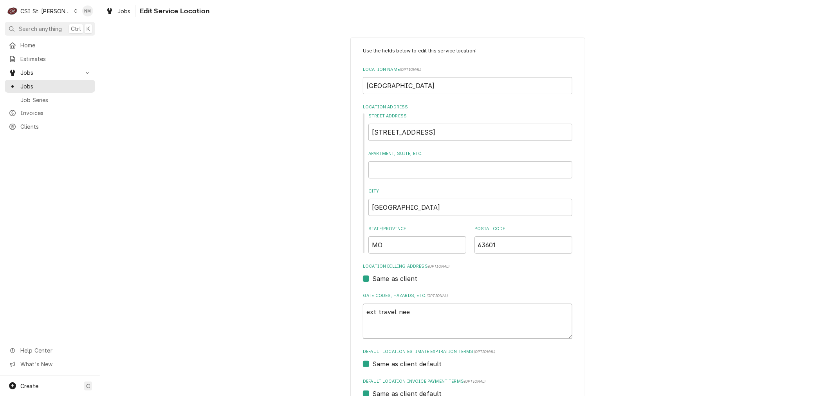
type textarea "ext travel need"
type textarea "x"
type textarea "ext travel needs"
type textarea "x"
type textarea "ext travel needs"
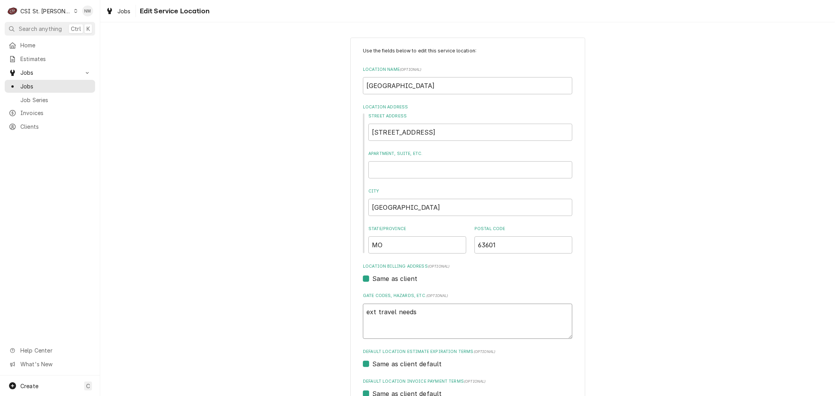
type textarea "x"
type textarea "ext travel needs a"
type textarea "x"
type textarea "ext travel needs ap"
type textarea "x"
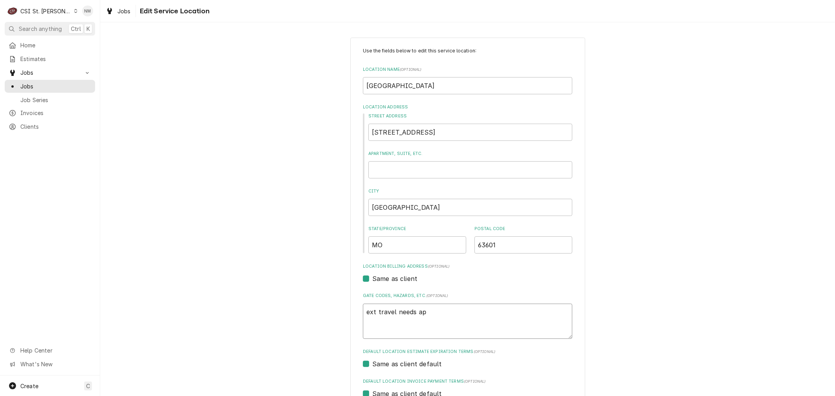
type textarea "ext travel needs app"
type textarea "x"
type textarea "ext travel needs appr"
type textarea "x"
type textarea "ext travel needs appro"
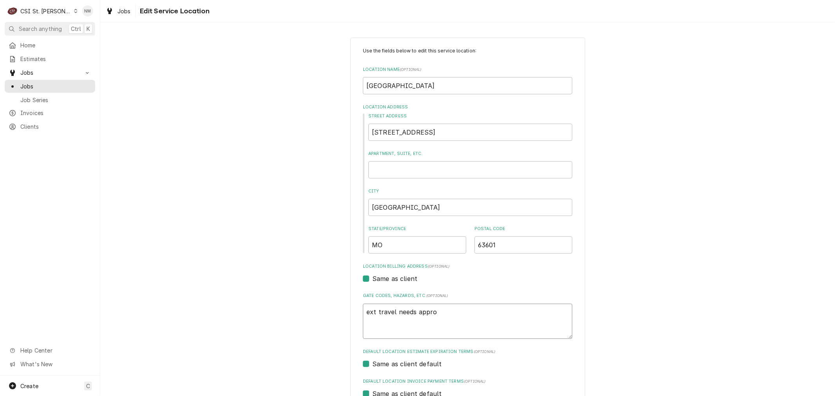
type textarea "x"
type textarea "ext travel needs approv"
type textarea "x"
type textarea "ext travel needs approva"
type textarea "x"
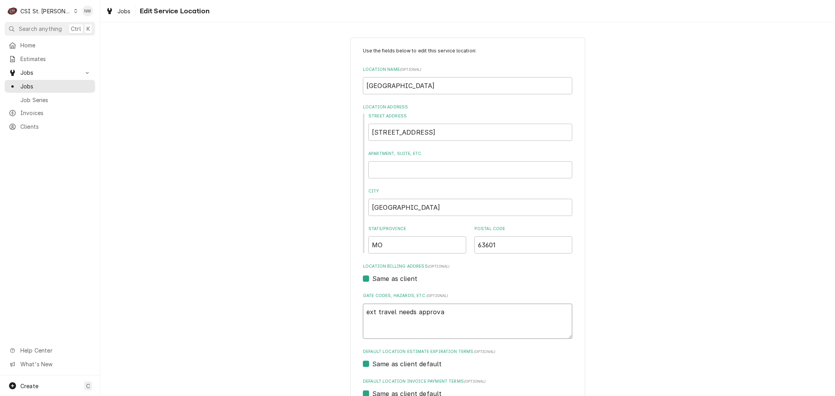
type textarea "ext travel needs approval"
type textarea "x"
type textarea "ext travel needs approval"
type textarea "x"
type textarea "ext travel needs approval f"
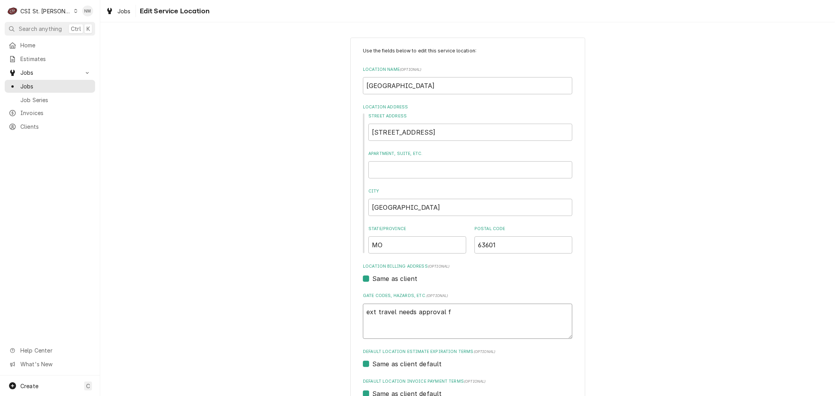
type textarea "x"
type textarea "ext travel needs approval fo"
type textarea "x"
type textarea "ext travel needs approval for"
type textarea "x"
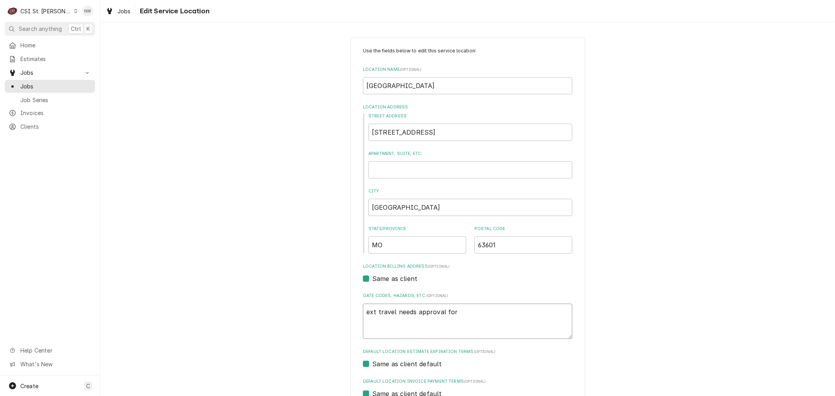
type textarea "ext travel needs approval for"
type textarea "x"
type textarea "ext travel needs approval for P"
type textarea "x"
type textarea "ext travel needs approval for Pa"
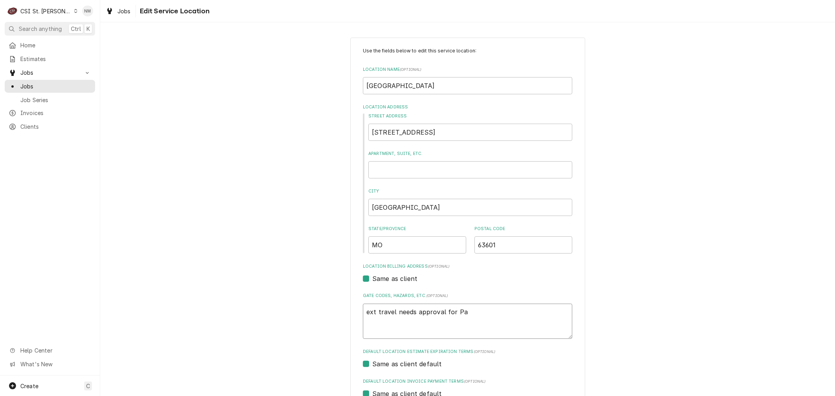
type textarea "x"
type textarea "ext travel needs approval for Par"
type textarea "x"
type textarea "ext travel needs approval for Park"
type textarea "x"
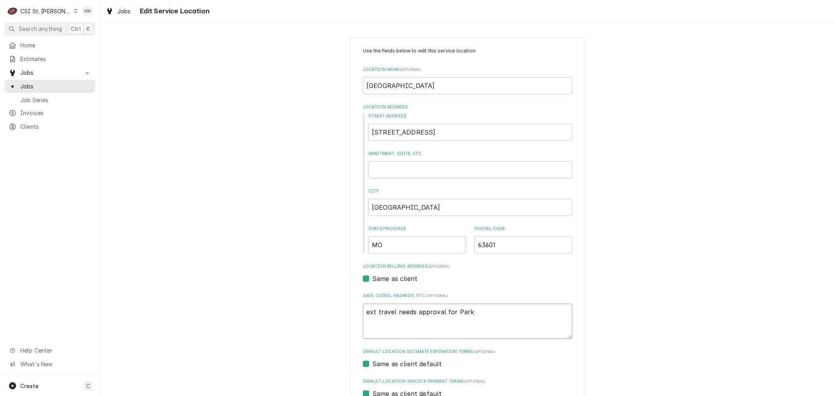
type textarea "ext travel needs approval for Park"
type textarea "x"
type textarea "ext travel needs approval for Park H"
type textarea "x"
type textarea "ext travel needs approval for Park Hi"
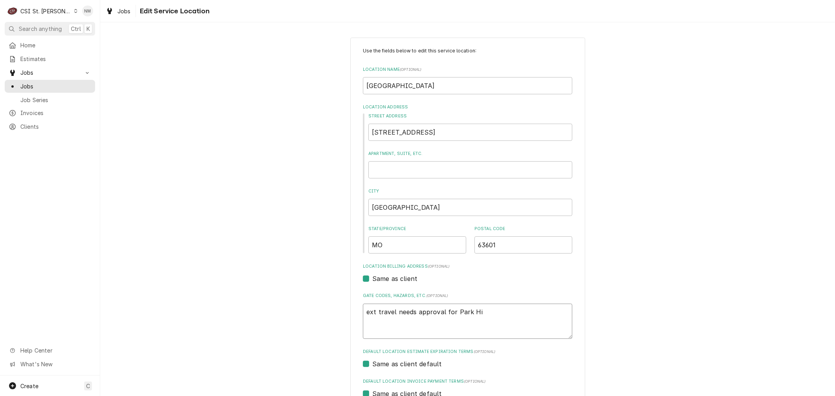
type textarea "x"
type textarea "ext travel needs approval for Park Hil"
type textarea "x"
type textarea "ext travel needs approval for Park Hill"
type textarea "x"
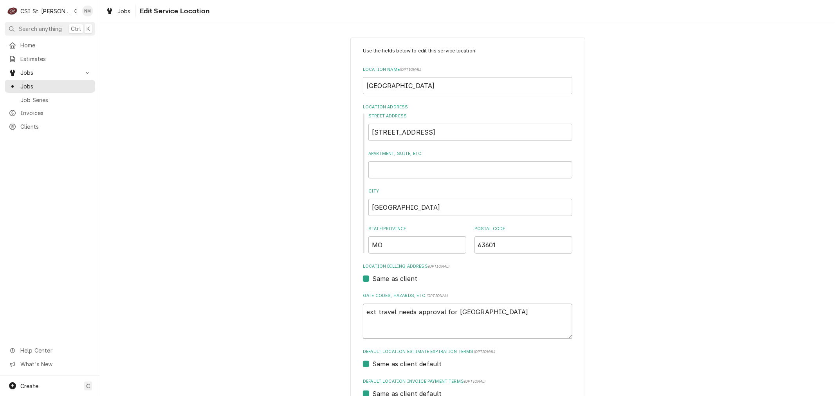
type textarea "ext travel needs approval for Park Hills"
type textarea "x"
type textarea "ext travel needs approval for Park Hills"
type textarea "x"
type textarea "ext travel needs approval for Park Hills l"
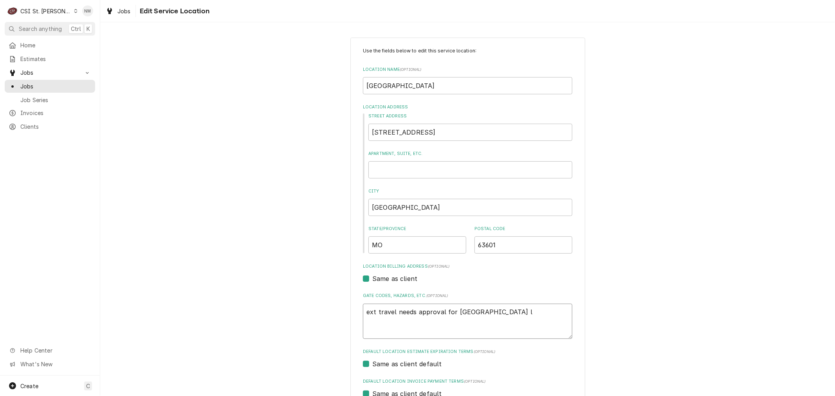
type textarea "x"
type textarea "ext travel needs approval for Park Hills lo"
type textarea "x"
type textarea "ext travel needs approval for Park Hills loc"
type textarea "x"
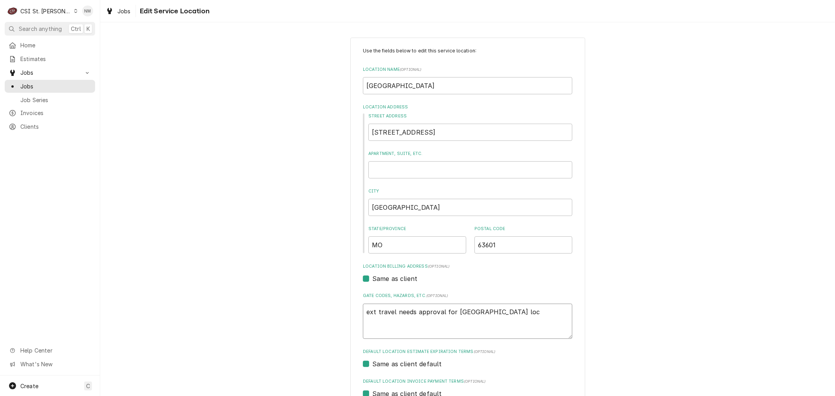
type textarea "ext travel needs approval for Park Hills loca"
type textarea "x"
type textarea "ext travel needs approval for Park Hills locai"
type textarea "x"
type textarea "ext travel needs approval for Park Hills locait"
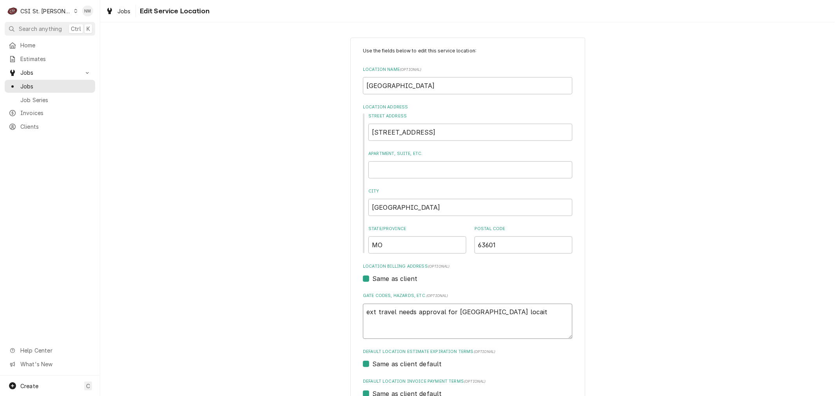
type textarea "x"
type textarea "ext travel needs approval for Park Hills locaito"
type textarea "x"
type textarea "ext travel needs approval for Park Hills locaiton"
type textarea "x"
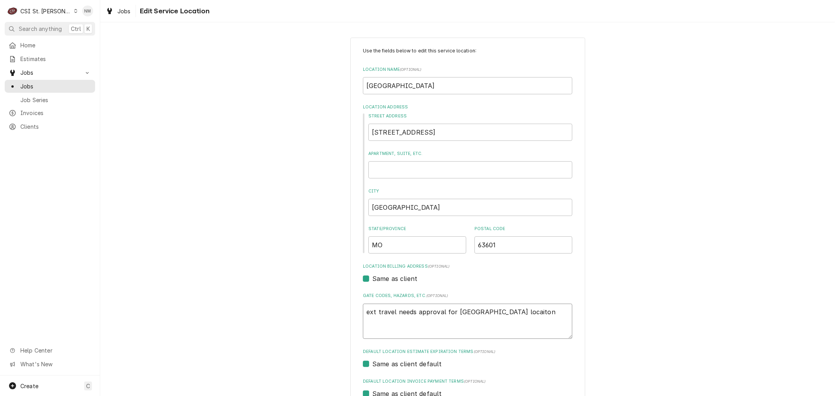
type textarea "ext travel needs approval for Park Hills locaito"
type textarea "x"
type textarea "ext travel needs approval for Park Hills locait"
type textarea "x"
type textarea "ext travel needs approval for Park Hills locai"
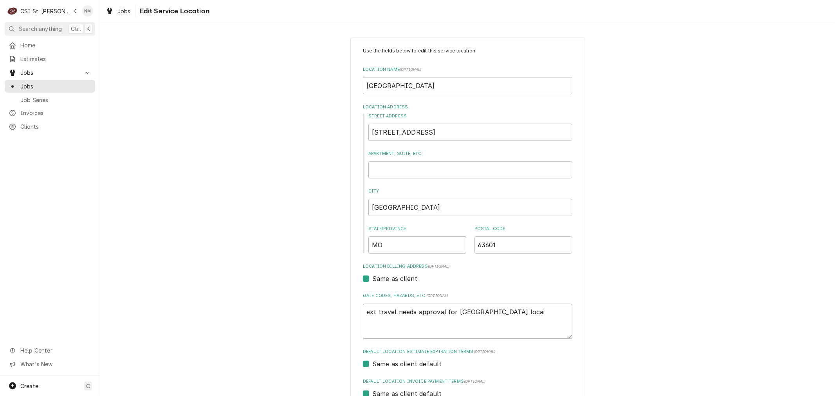
type textarea "x"
type textarea "ext travel needs approval for Park Hills loca"
type textarea "x"
type textarea "ext travel needs approval for Park Hills locat"
type textarea "x"
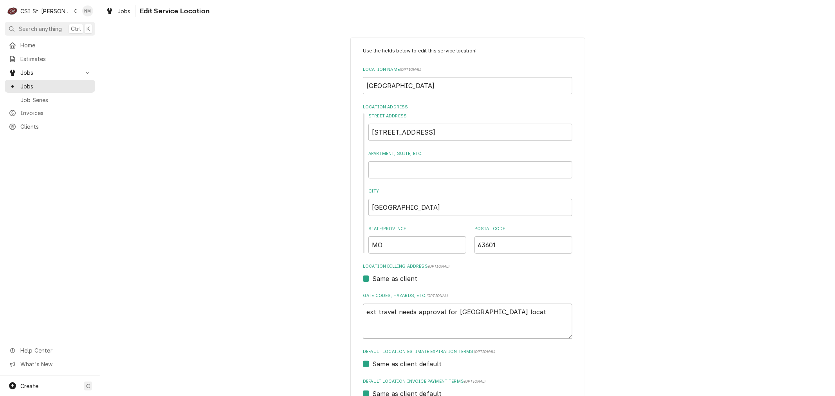
type textarea "ext travel needs approval for Park Hills locati"
type textarea "x"
type textarea "ext travel needs approval for Park Hills locatio"
type textarea "x"
type textarea "ext travel needs approval for Park Hills location"
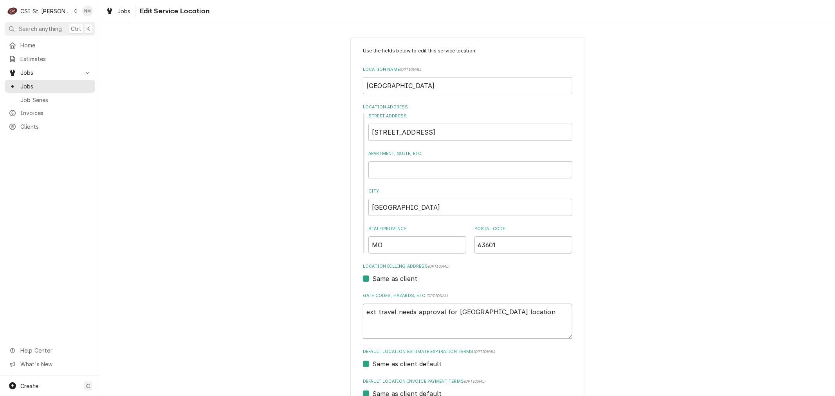
type textarea "x"
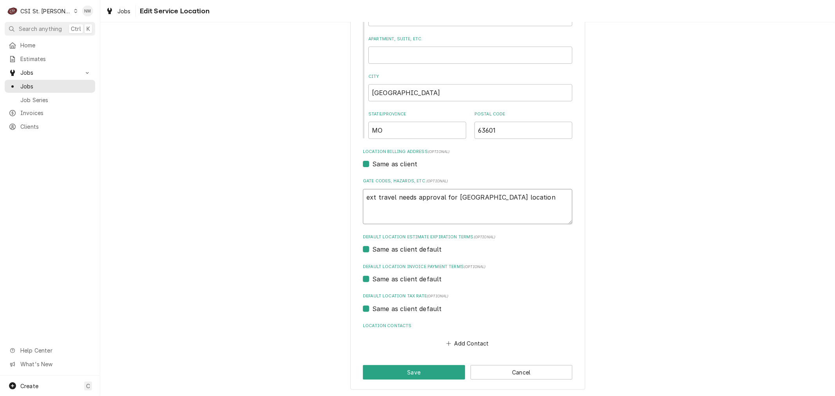
scroll to position [115, 0]
type textarea "ext travel needs approval for Park Hills location"
click at [439, 369] on button "Save" at bounding box center [414, 372] width 102 height 14
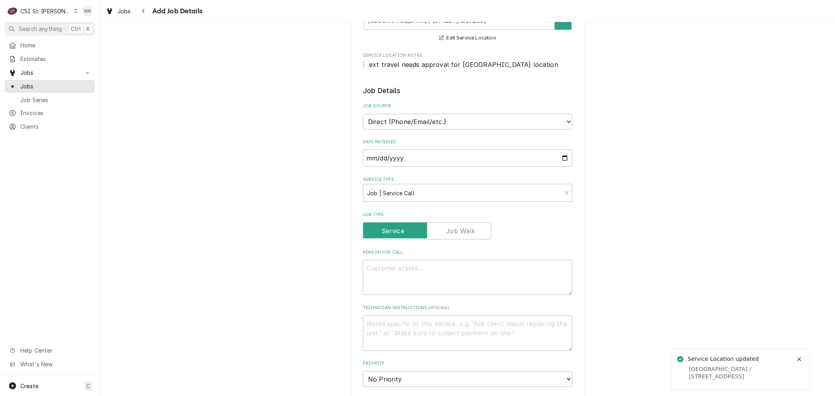
scroll to position [130, 0]
click at [439, 327] on textarea "Technician Instructions ( optional )" at bounding box center [467, 330] width 209 height 35
type textarea "x"
type textarea "E"
type textarea "x"
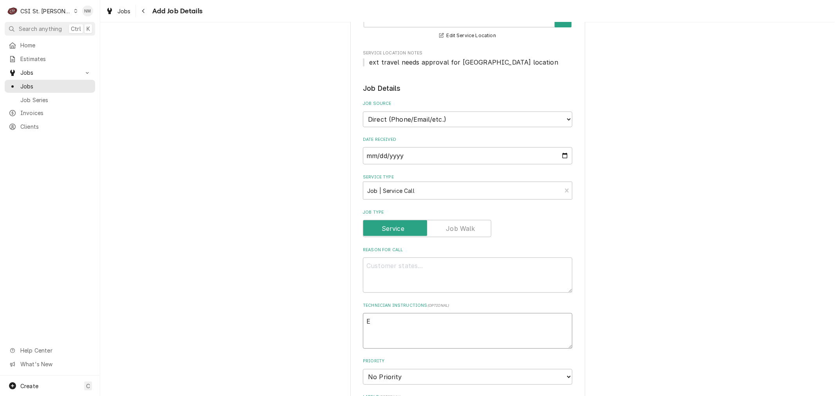
type textarea "Ex"
type textarea "x"
type textarea "Ext"
type textarea "x"
type textarea "Ext"
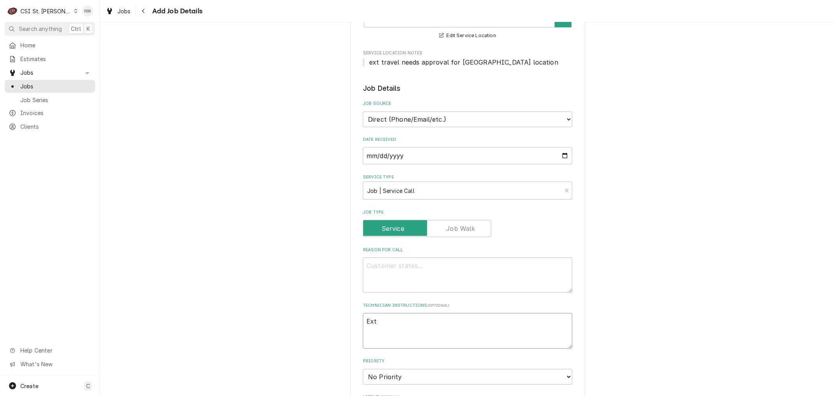
type textarea "x"
type textarea "Ext t"
type textarea "x"
type textarea "Ext t"
type textarea "x"
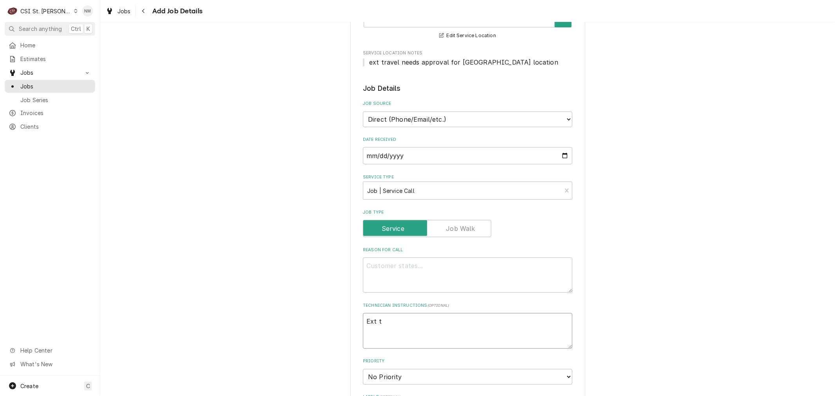
type textarea "Ext t r"
type textarea "x"
type textarea "Ext t ra"
type textarea "x"
type textarea "Ext t rav"
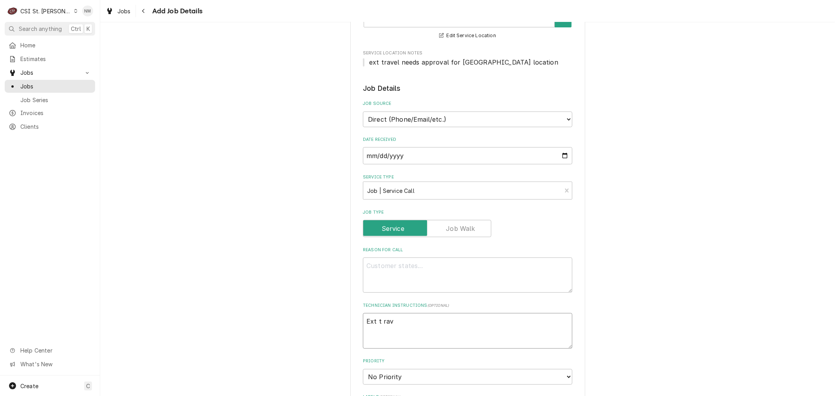
type textarea "x"
type textarea "Ext t rave"
type textarea "x"
type textarea "Ext t rav"
type textarea "x"
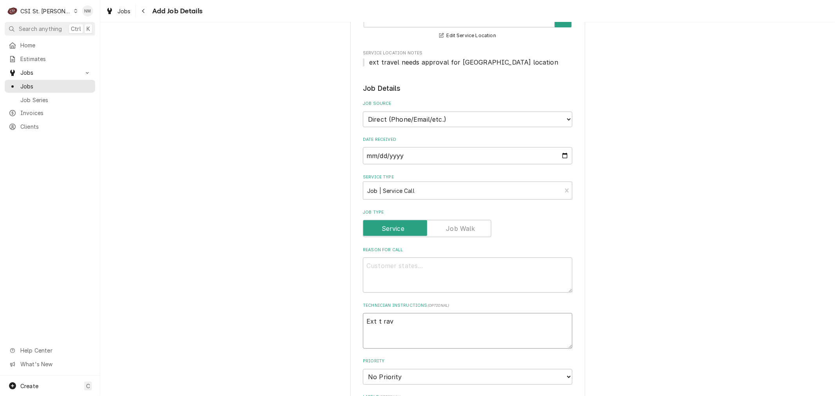
type textarea "Ext t ra"
type textarea "x"
type textarea "Ext t r"
type textarea "x"
type textarea "Ext t"
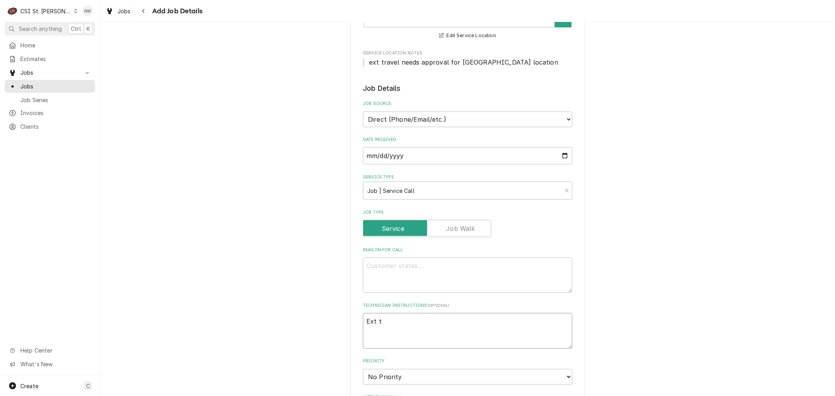
type textarea "x"
type textarea "Ext t"
type textarea "x"
type textarea "Ext tr"
type textarea "x"
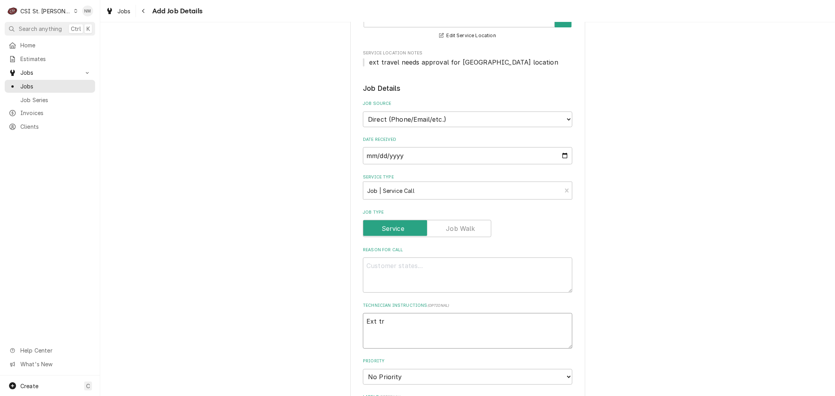
type textarea "Ext tra"
type textarea "x"
type textarea "Ext trav"
type textarea "x"
type textarea "Ext trave"
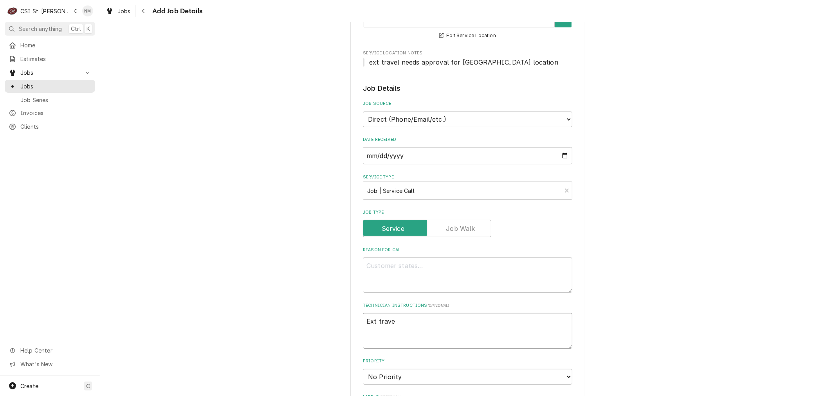
type textarea "x"
type textarea "Ext travel"
type textarea "x"
type textarea "Ext travel"
type textarea "x"
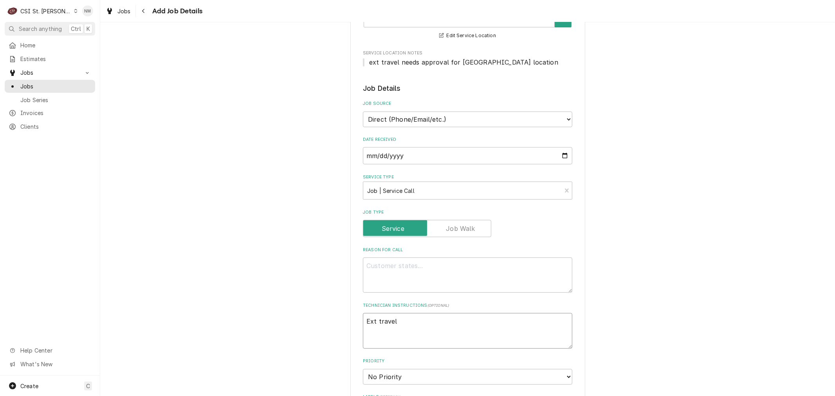
type textarea "Ext travel a"
type textarea "x"
type textarea "Ext travel ap"
type textarea "x"
type textarea "Ext travel app"
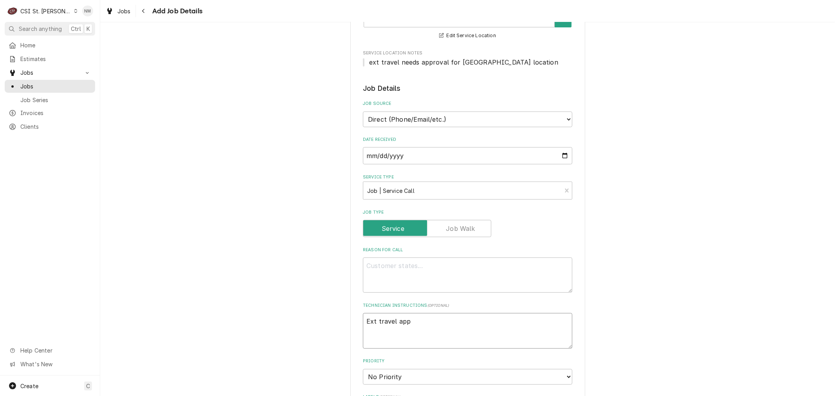
type textarea "x"
type textarea "Ext travel appr"
type textarea "x"
type textarea "Ext travel appro"
type textarea "x"
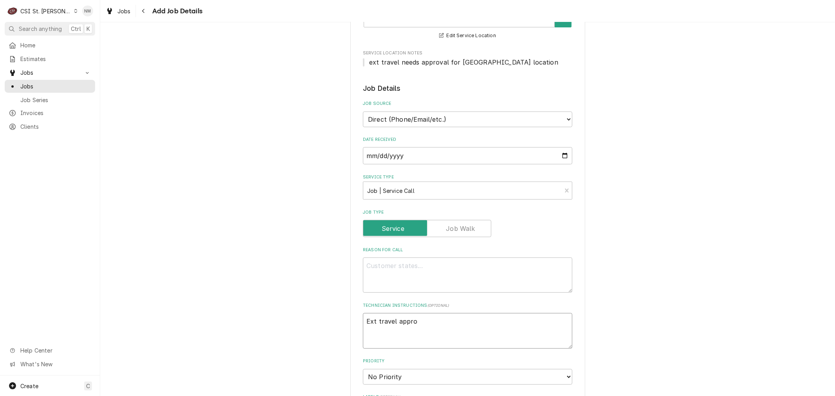
type textarea "Ext travel approv"
type textarea "x"
click at [425, 273] on textarea "Reason For Call" at bounding box center [467, 275] width 209 height 35
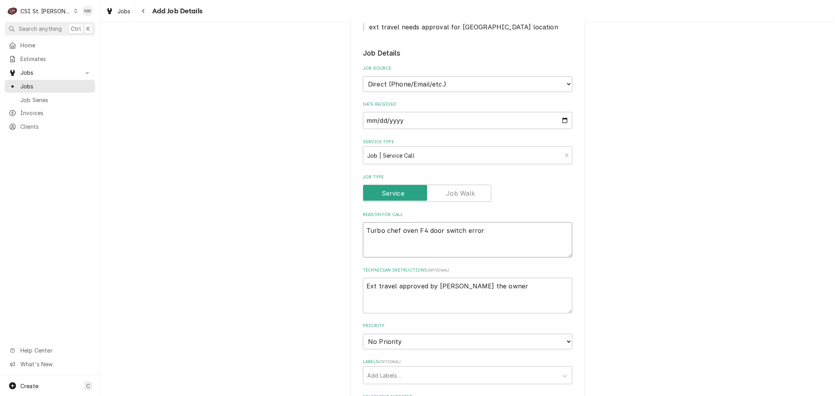
scroll to position [217, 0]
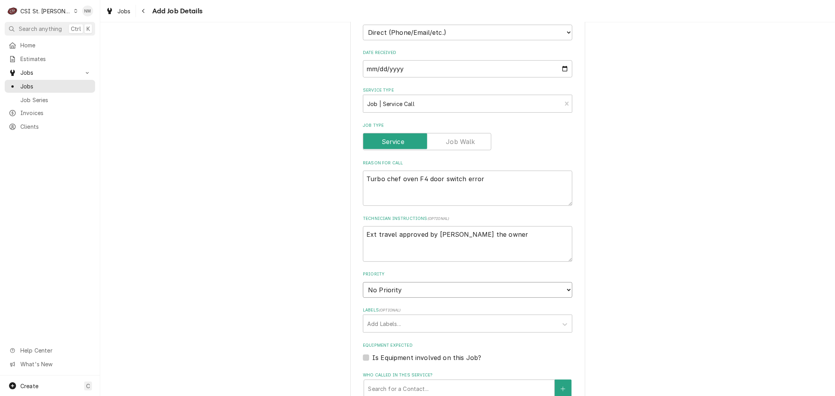
click at [463, 287] on select "No Priority Urgent High Medium Low" at bounding box center [467, 290] width 209 height 16
click at [363, 282] on select "No Priority Urgent High Medium Low" at bounding box center [467, 290] width 209 height 16
click at [418, 324] on div "Labels" at bounding box center [460, 324] width 187 height 14
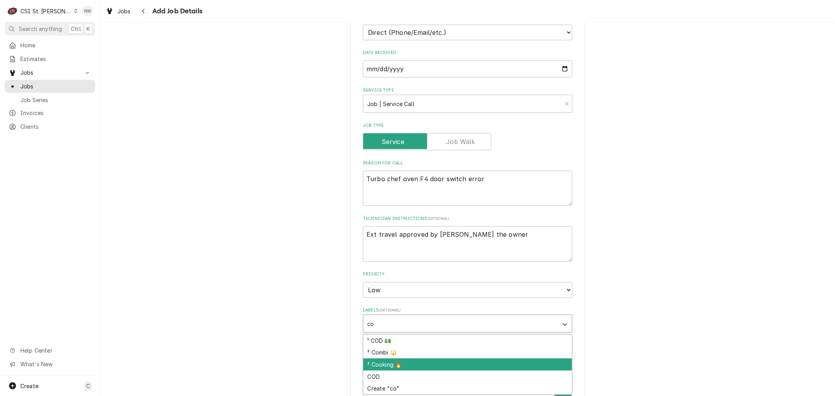
click at [417, 363] on div "² Cooking 🔥" at bounding box center [467, 365] width 209 height 12
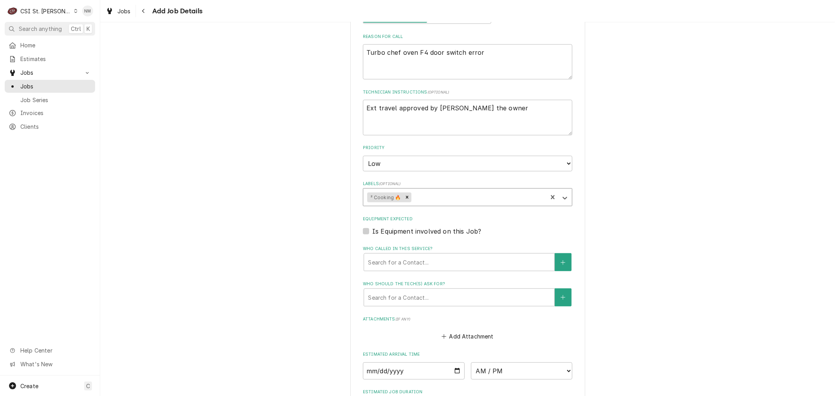
scroll to position [348, 0]
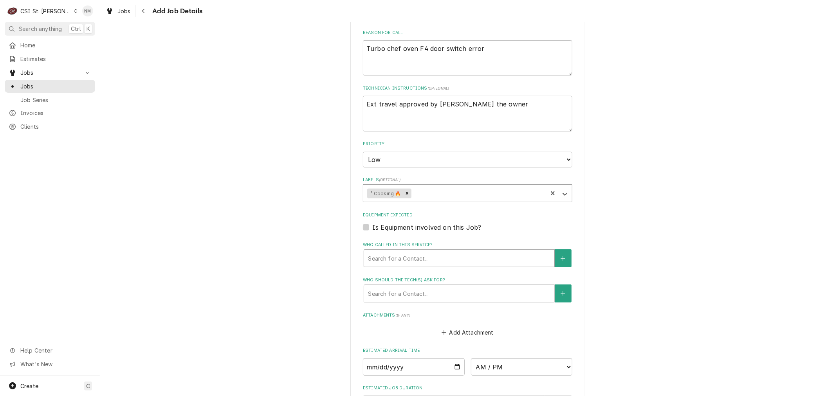
click at [437, 251] on div "Who called in this service?" at bounding box center [459, 258] width 182 height 14
click at [555, 254] on button "Who called in this service?" at bounding box center [563, 258] width 16 height 18
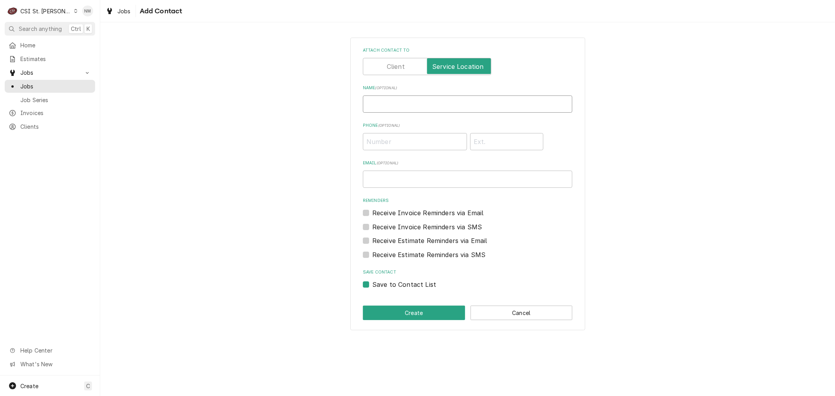
click at [425, 101] on input "Name ( optional )" at bounding box center [467, 104] width 209 height 17
click at [394, 140] on input "Phone ( optional )" at bounding box center [415, 141] width 104 height 17
click at [413, 311] on button "Create" at bounding box center [414, 313] width 102 height 14
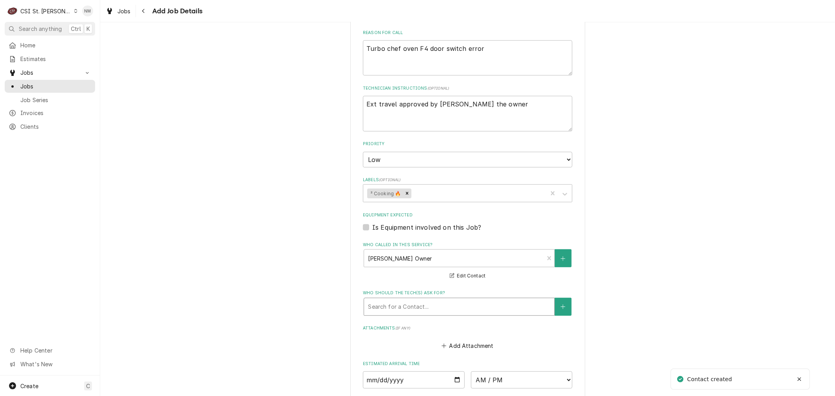
click at [427, 300] on div "Who should the tech(s) ask for?" at bounding box center [459, 307] width 182 height 14
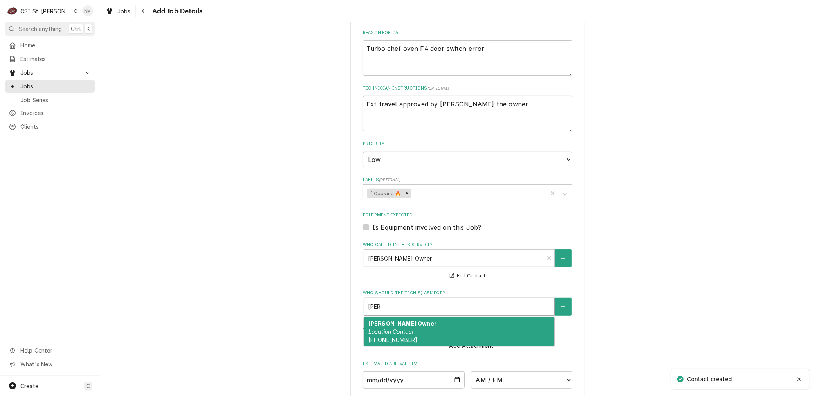
click at [433, 329] on div "Jake Johnson Owner Location Contact (573) 747-6323" at bounding box center [459, 332] width 190 height 29
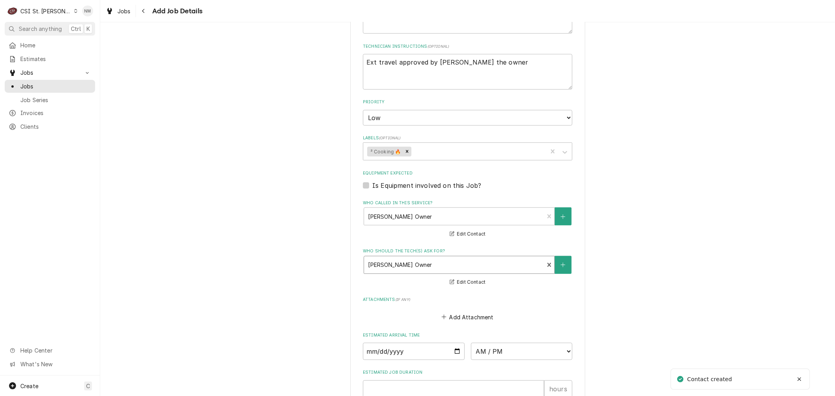
scroll to position [492, 0]
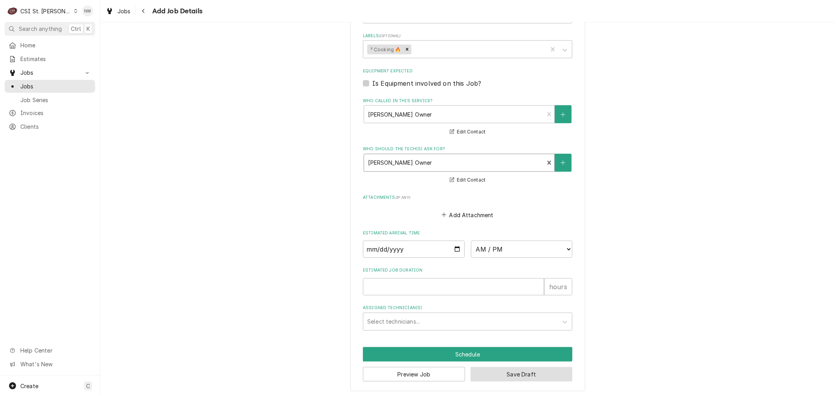
click at [501, 374] on button "Save Draft" at bounding box center [522, 374] width 102 height 14
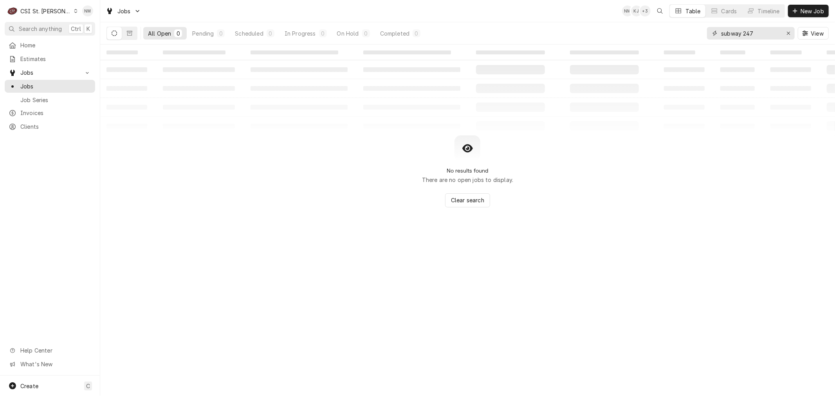
drag, startPoint x: 758, startPoint y: 32, endPoint x: 695, endPoint y: 31, distance: 62.3
click at [695, 31] on div "All Open 0 Pending 0 Scheduled 0 In Progress 0 On Hold 0 Completed 0 subway 247…" at bounding box center [467, 33] width 722 height 22
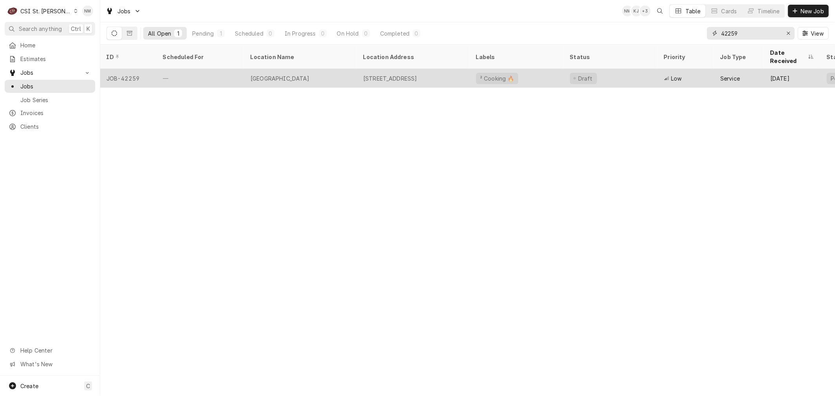
type input "42259"
click at [345, 72] on div "[GEOGRAPHIC_DATA]" at bounding box center [300, 78] width 113 height 19
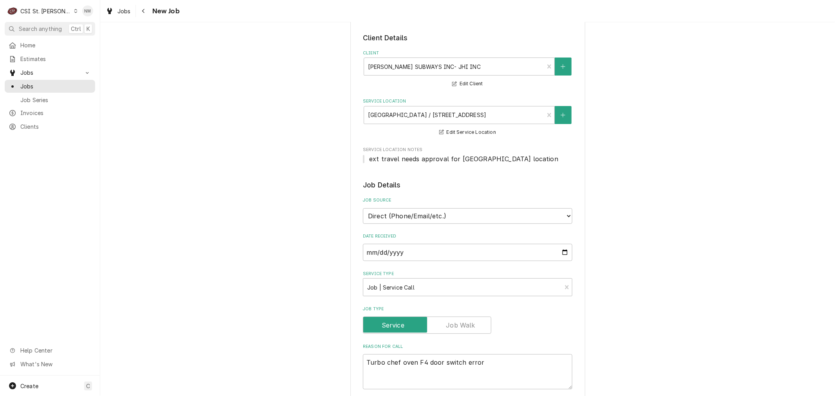
scroll to position [174, 0]
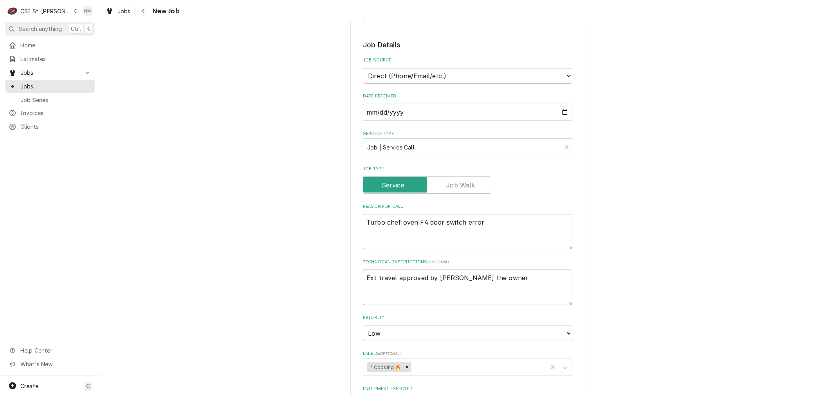
click at [493, 277] on textarea "Ext travel approved by [PERSON_NAME] the owner" at bounding box center [467, 287] width 209 height 35
type textarea "x"
type textarea "Ext travel approved by Jake the owner"
type textarea "x"
type textarea "Ext travel approved by Jake the owner 8"
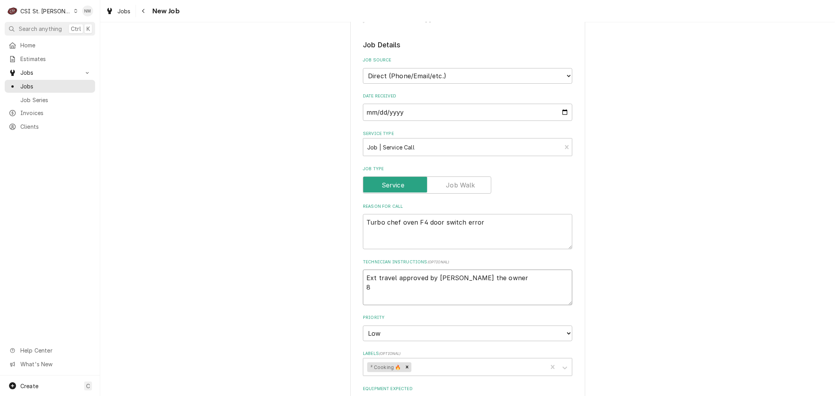
type textarea "x"
type textarea "Ext travel approved by Jake the owner 8"
type textarea "x"
type textarea "Ext travel approved by Jake the owner 8 a"
type textarea "x"
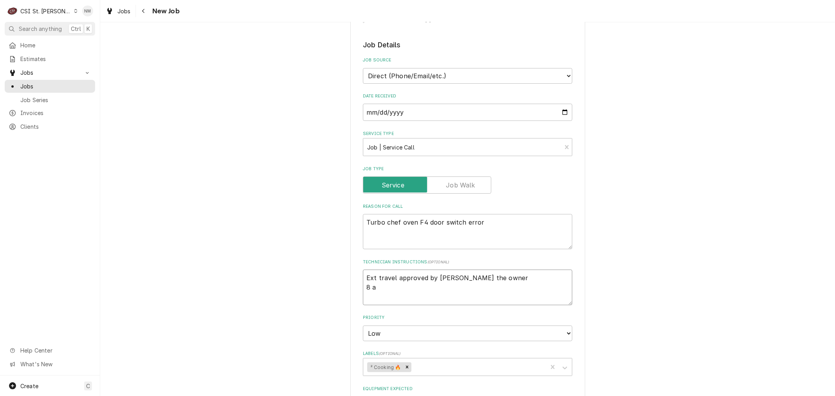
type textarea "Ext travel approved by Jake the owner 8 am"
type textarea "x"
type textarea "Ext travel approved by Jake the owner 8 am"
type textarea "x"
type textarea "Ext travel approved by Jake the owner 8 am J"
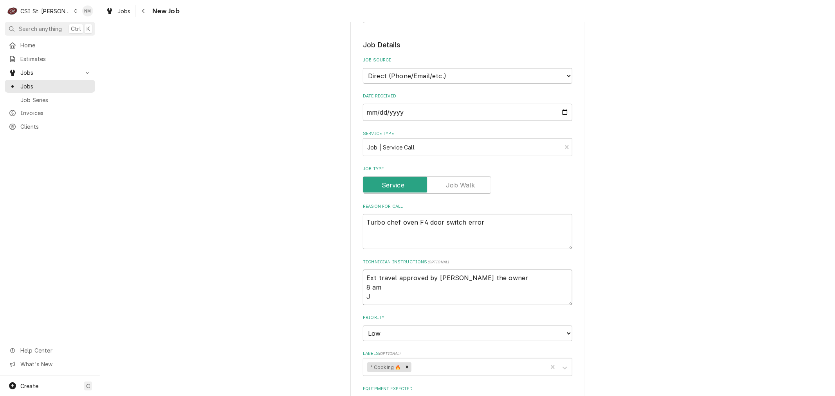
type textarea "x"
type textarea "Ext travel approved by Jake the owner 8 am Ja"
type textarea "x"
type textarea "Ext travel approved by Jake the owner 8 am Jak"
type textarea "x"
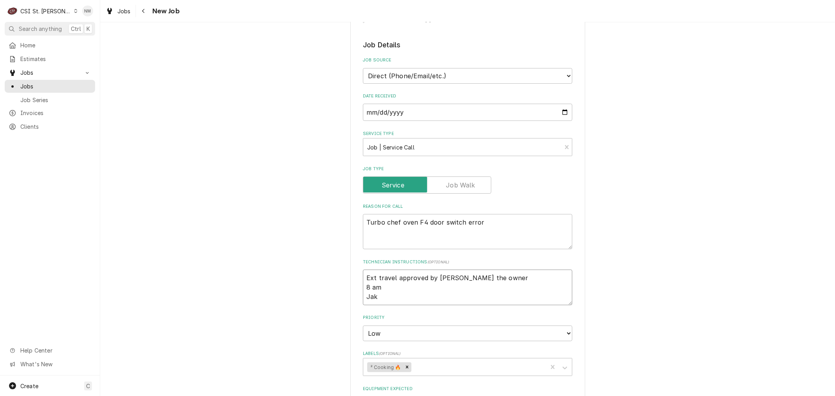
type textarea "Ext travel approved by Jake the owner 8 am Jake"
type textarea "x"
type textarea "Ext travel approved by Jake the owner 8 am Jake"
type textarea "x"
type textarea "Ext travel approved by Jake the owner 8 am Jake c"
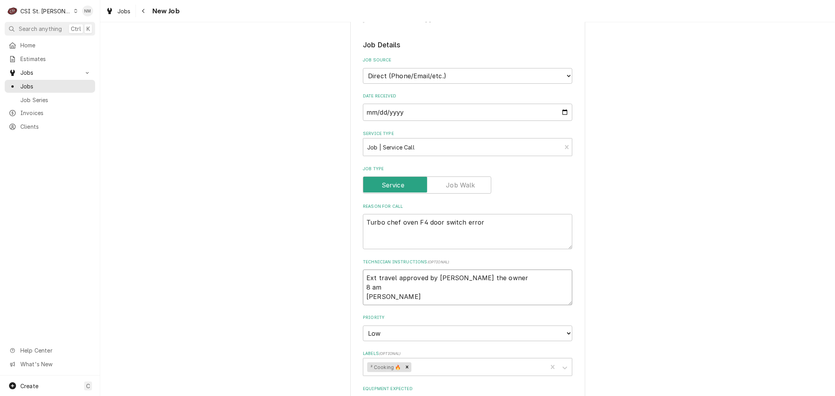
type textarea "x"
type textarea "Ext travel approved by Jake the owner 8 am Jake ce"
type textarea "x"
type textarea "Ext travel approved by Jake the owner 8 am Jake cel"
type textarea "x"
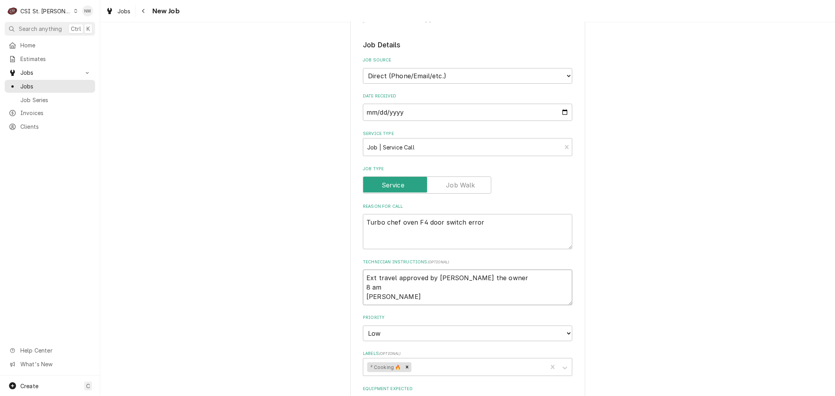
type textarea "Ext travel approved by Jake the owner 8 am Jake cell"
type textarea "x"
type textarea "Ext travel approved by Jake the owner 8 am Jake cell"
type textarea "x"
type textarea "Ext travel approved by Jake the owner 8 am Jake cell 5"
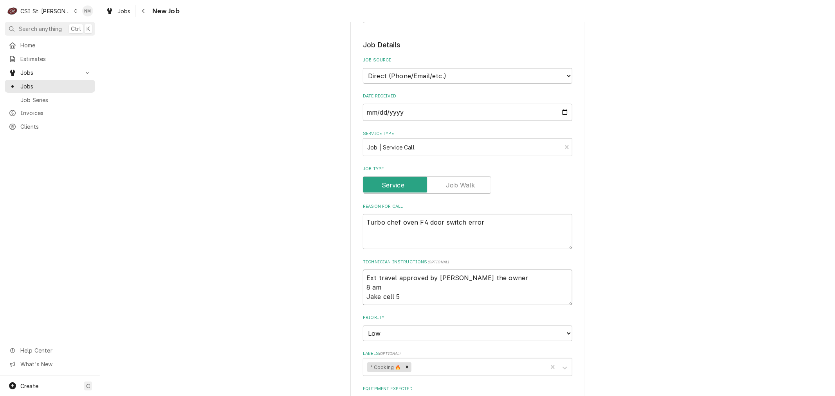
type textarea "x"
type textarea "Ext travel approved by Jake the owner 8 am Jake cell 57"
type textarea "x"
type textarea "Ext travel approved by Jake the owner 8 am Jake cell 573"
type textarea "x"
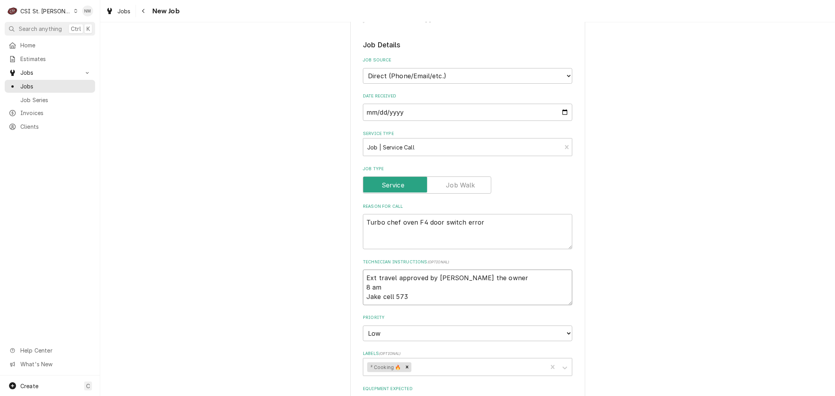
type textarea "Ext travel approved by Jake the owner 8 am Jake cell 573-"
type textarea "x"
type textarea "Ext travel approved by Jake the owner 8 am Jake cell 573-7"
type textarea "x"
type textarea "Ext travel approved by Jake the owner 8 am Jake cell 573-74"
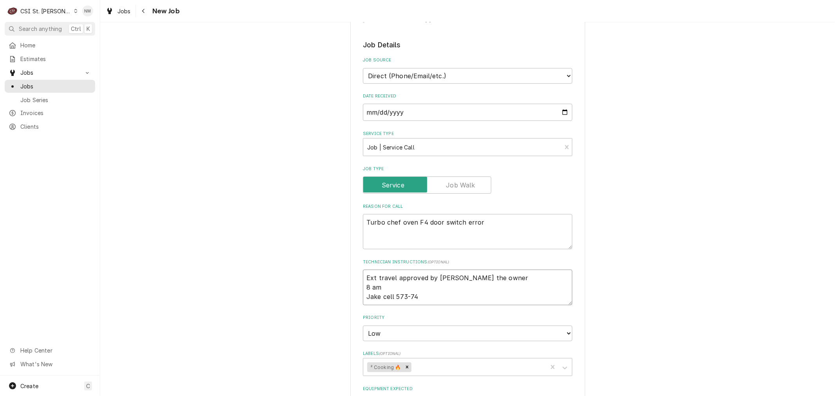
type textarea "x"
type textarea "Ext travel approved by Jake the owner 8 am Jake cell 573-747"
type textarea "x"
type textarea "Ext travel approved by Jake the owner 8 am Jake cell 573-747-"
type textarea "x"
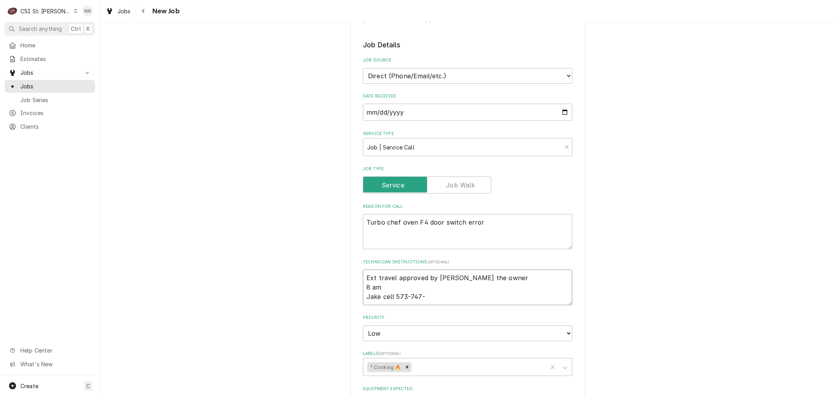
type textarea "Ext travel approved by Jake the owner 8 am Jake cell 573-747-6"
type textarea "x"
type textarea "Ext travel approved by Jake the owner 8 am Jake cell 573-747-63"
type textarea "x"
type textarea "Ext travel approved by Jake the owner 8 am Jake cell 573-747-632"
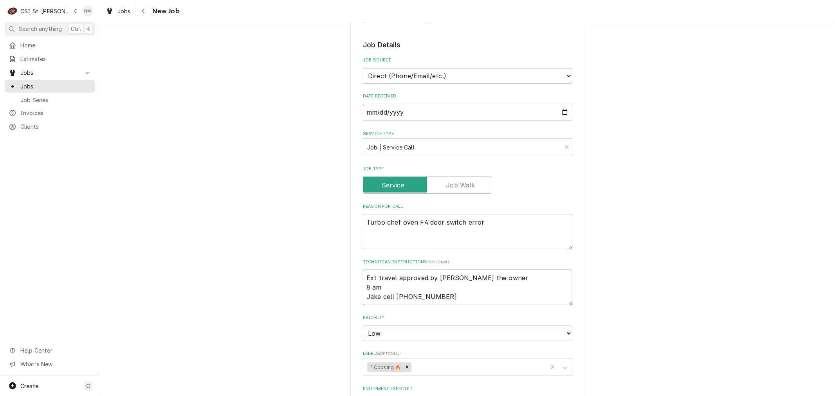
type textarea "x"
type textarea "Ext travel approved by Jake the owner 8 am Jake cell 573-747-6323"
type textarea "x"
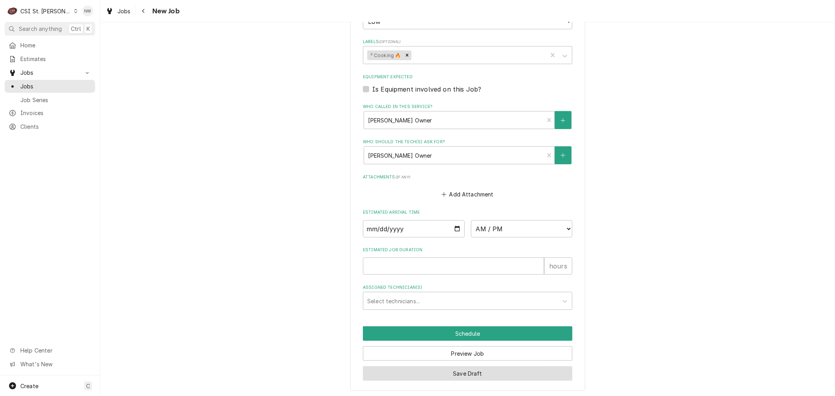
type textarea "Ext travel approved by Jake the owner 8 am Jake cell 573-747-6323"
click at [486, 367] on button "Save Draft" at bounding box center [467, 373] width 209 height 14
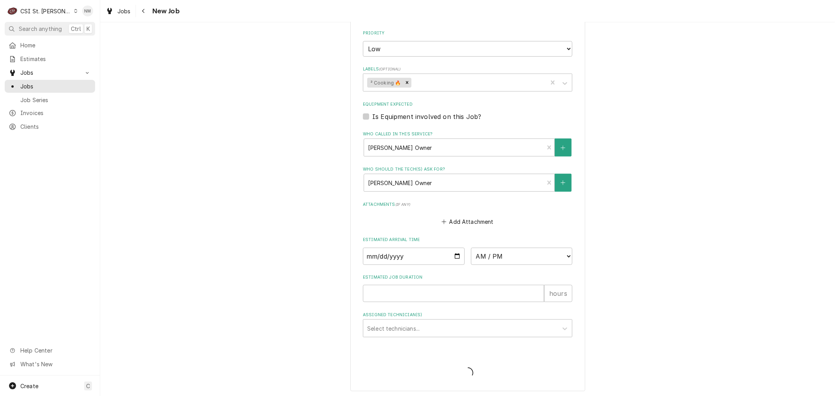
type textarea "x"
